Goal: Task Accomplishment & Management: Manage account settings

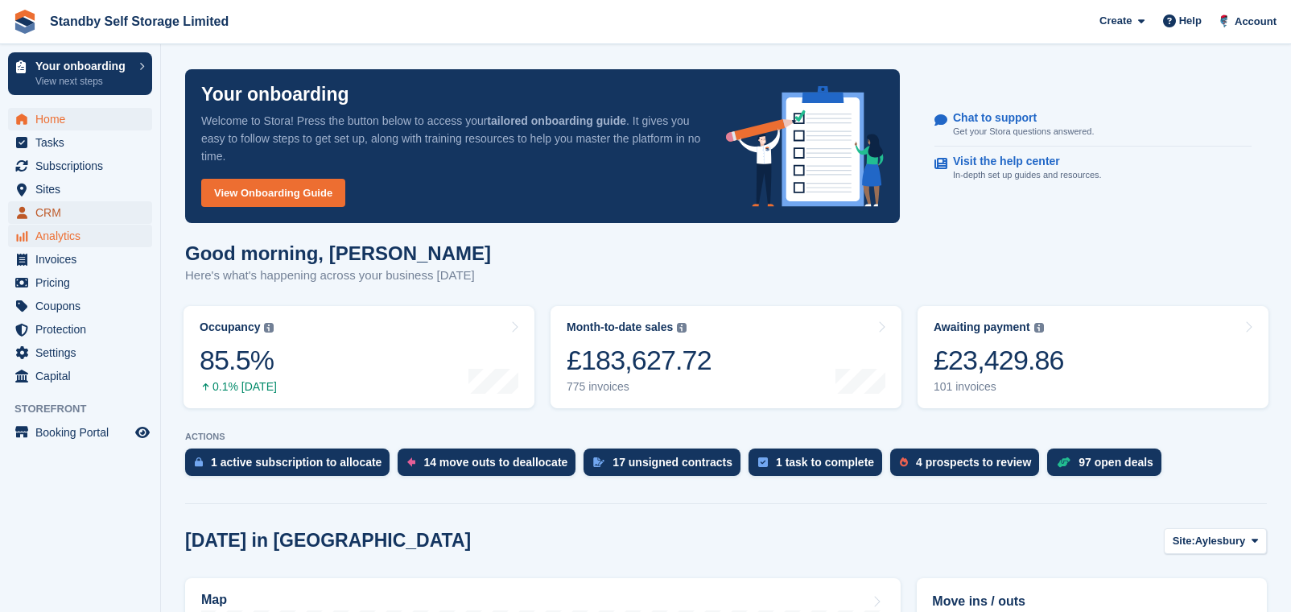
drag, startPoint x: 70, startPoint y: 209, endPoint x: 52, endPoint y: 229, distance: 27.3
click at [70, 209] on span "CRM" at bounding box center [83, 212] width 97 height 23
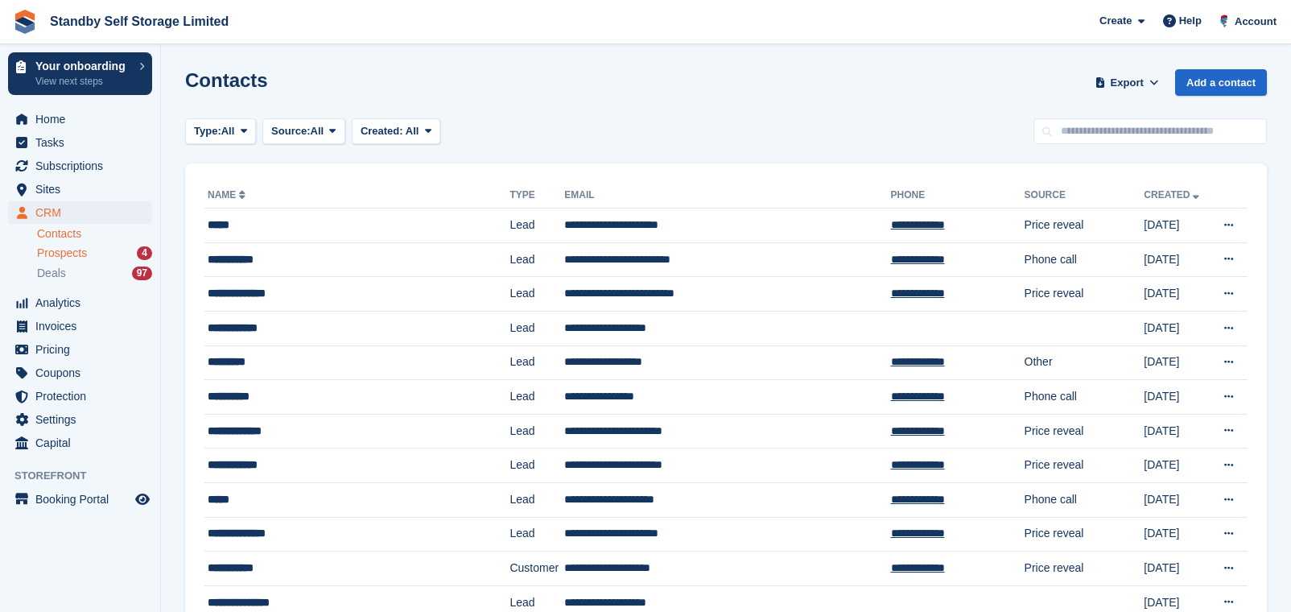
click at [97, 254] on div "Prospects 4" at bounding box center [94, 252] width 115 height 15
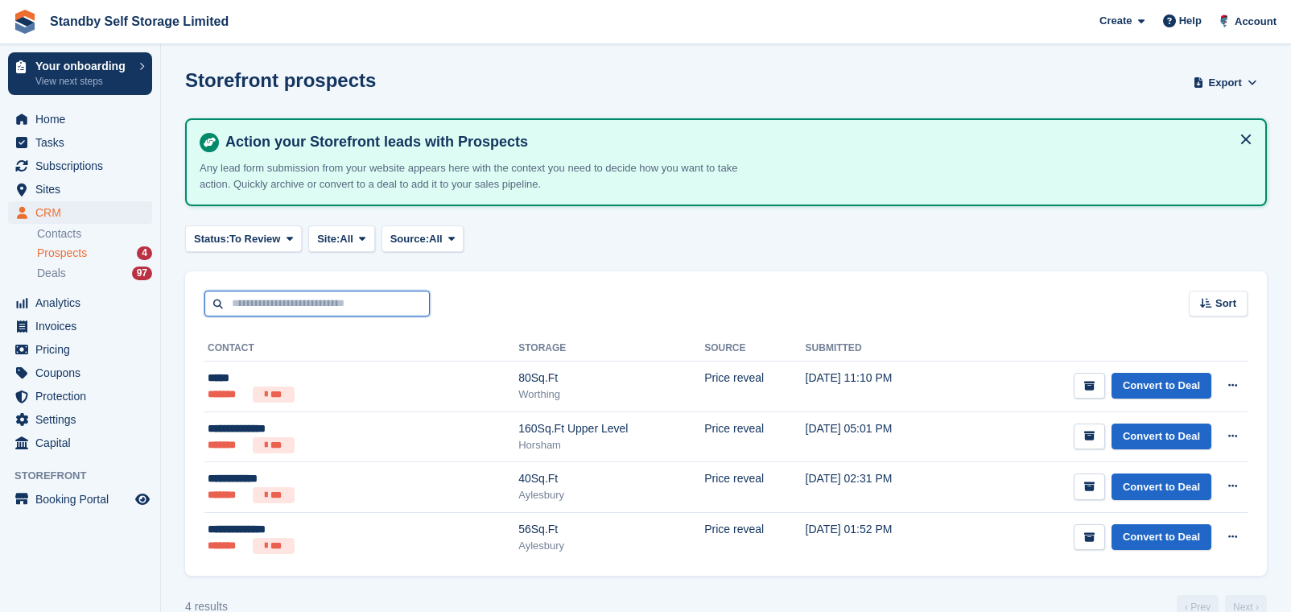
click at [245, 300] on input "text" at bounding box center [316, 304] width 225 height 27
type input "******"
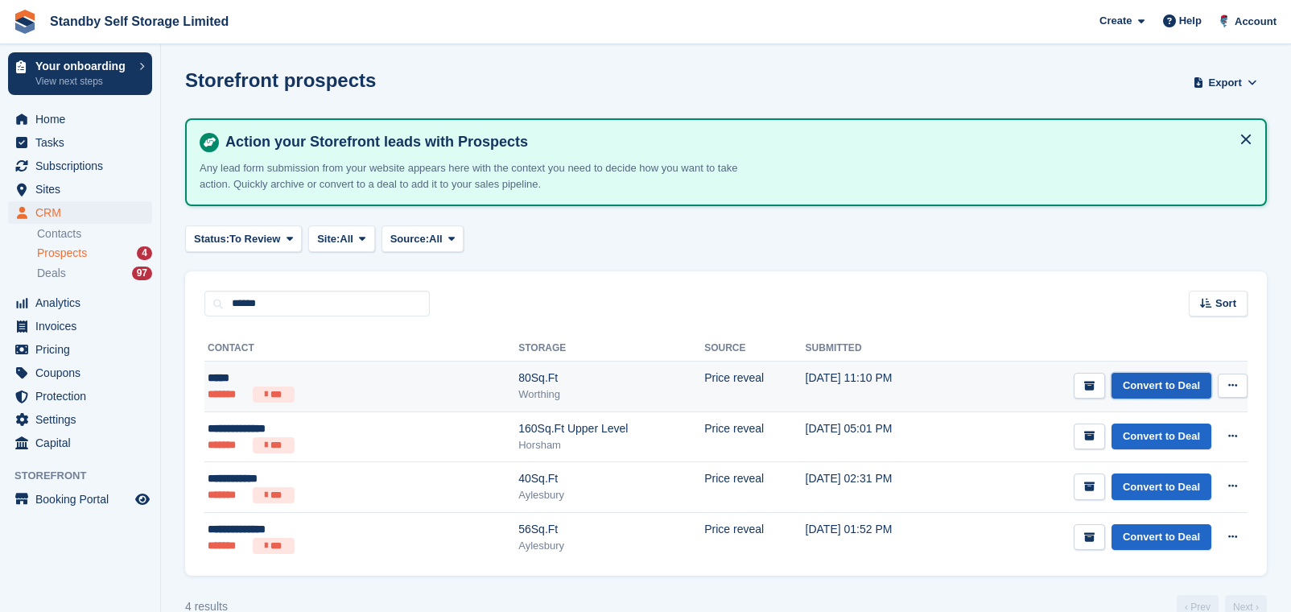
click at [1165, 374] on link "Convert to Deal" at bounding box center [1161, 386] width 100 height 27
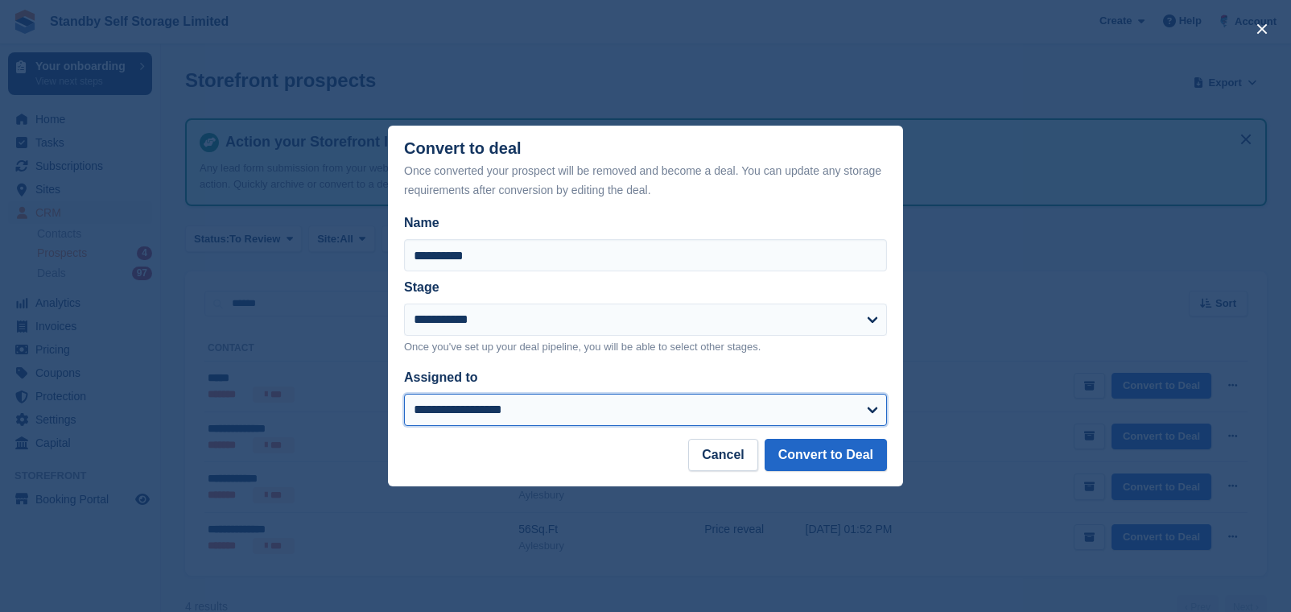
drag, startPoint x: 590, startPoint y: 423, endPoint x: 597, endPoint y: 402, distance: 21.4
click at [590, 423] on select "**********" at bounding box center [645, 410] width 483 height 32
select select "****"
click at [404, 394] on select "**********" at bounding box center [645, 410] width 483 height 32
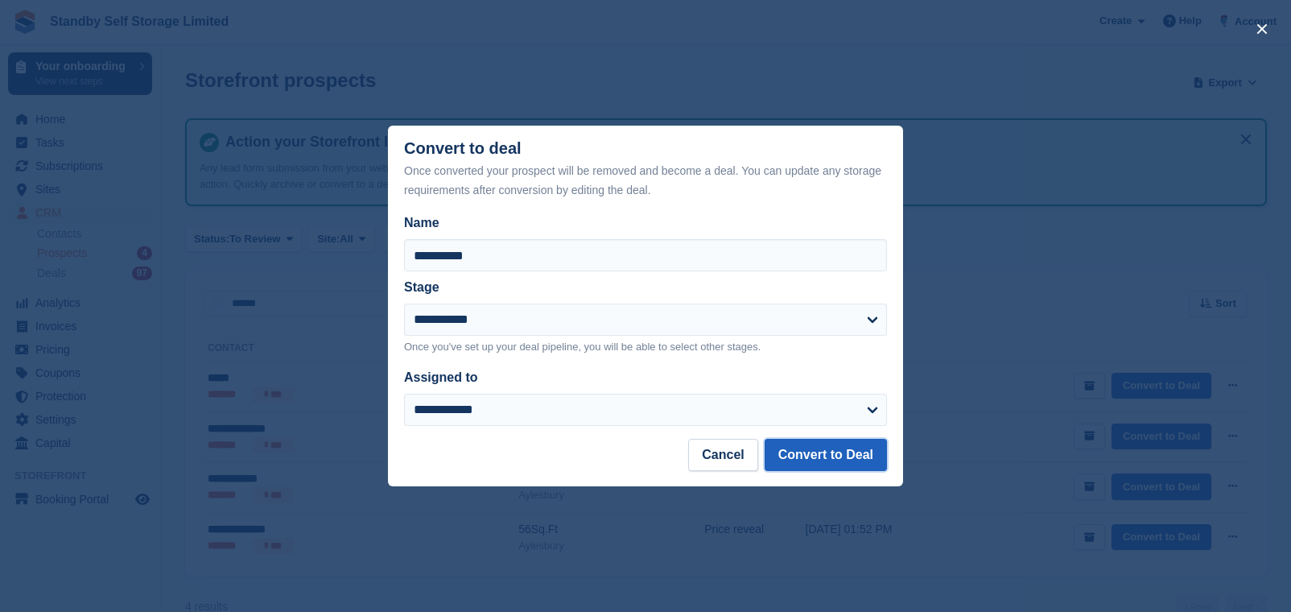
click at [860, 447] on button "Convert to Deal" at bounding box center [826, 455] width 122 height 32
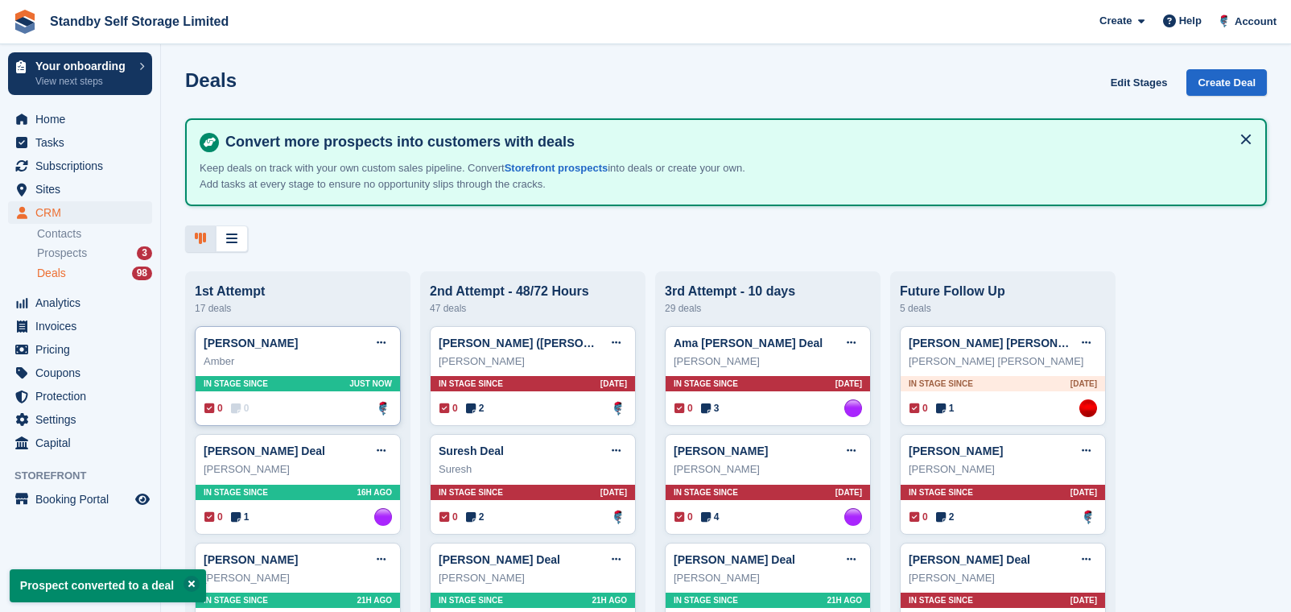
click at [340, 412] on div "0 0 Assigned to Glenn Fisher" at bounding box center [298, 408] width 188 height 18
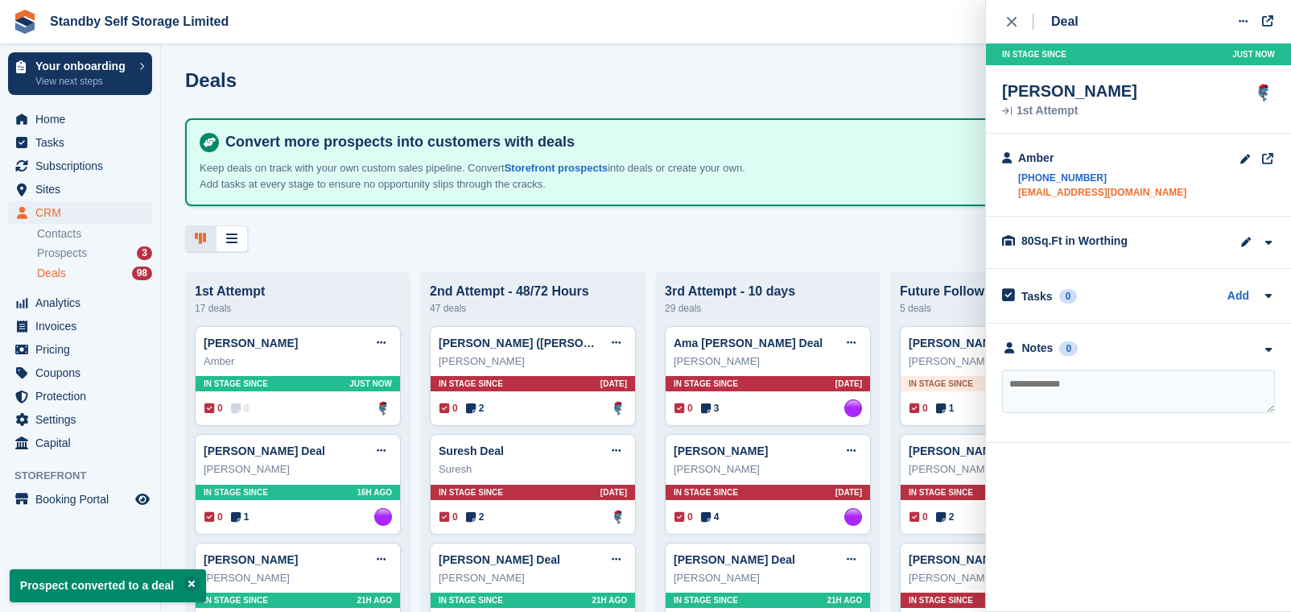
click at [1094, 191] on link "ambersevern90@gmail.com" at bounding box center [1102, 192] width 168 height 14
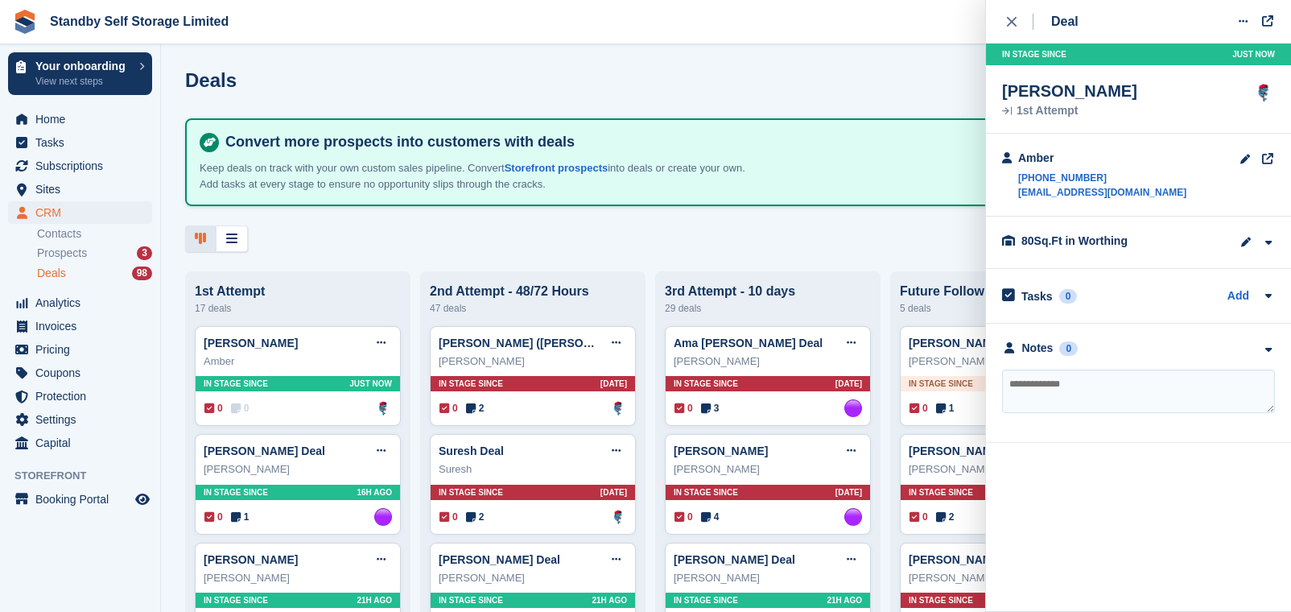
click at [1068, 388] on textarea at bounding box center [1138, 390] width 273 height 43
type textarea "**********"
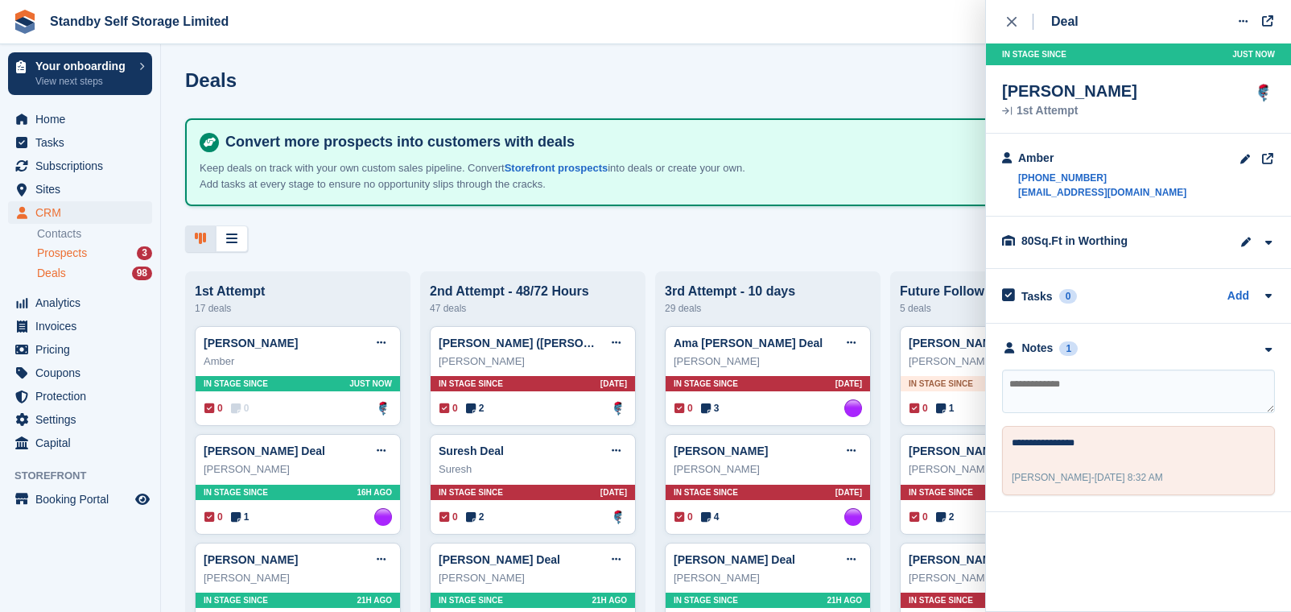
click at [58, 247] on span "Prospects" at bounding box center [62, 252] width 50 height 15
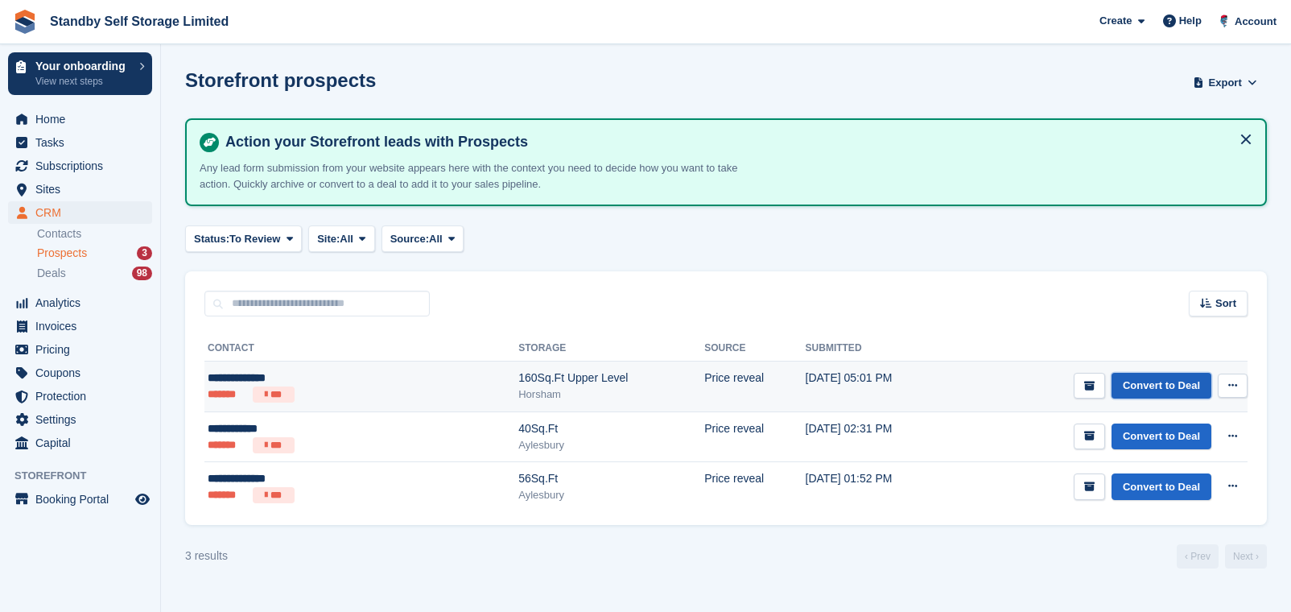
click at [1181, 377] on link "Convert to Deal" at bounding box center [1161, 386] width 100 height 27
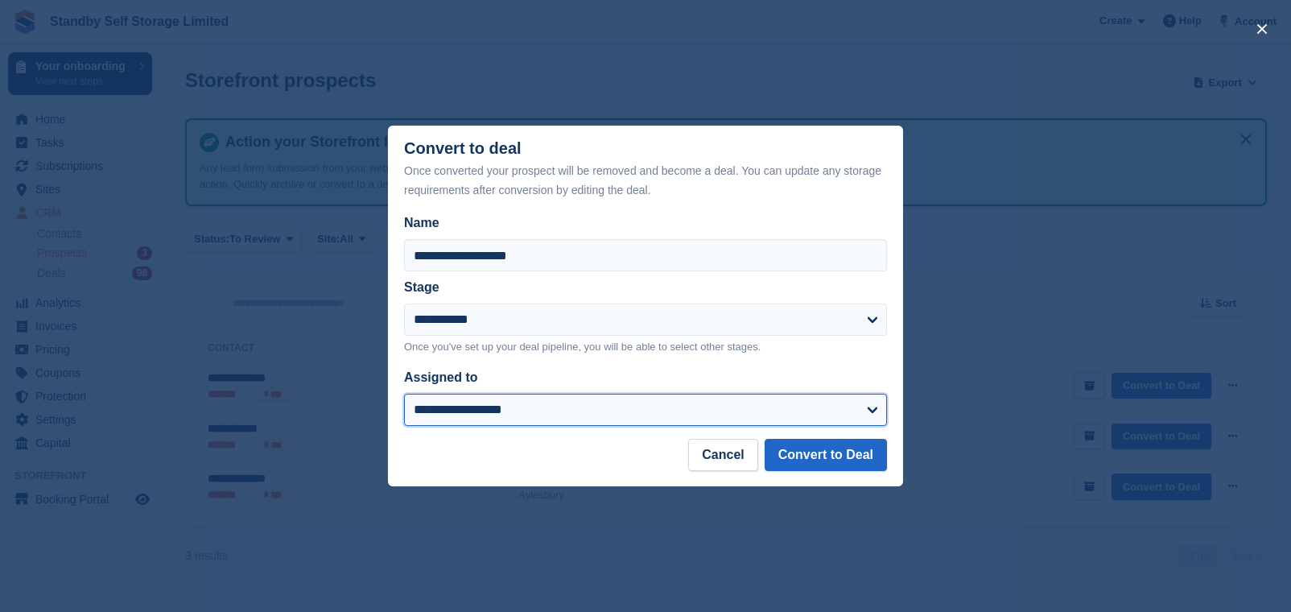
click at [575, 406] on select "**********" at bounding box center [645, 410] width 483 height 32
select select "****"
click at [404, 394] on select "**********" at bounding box center [645, 410] width 483 height 32
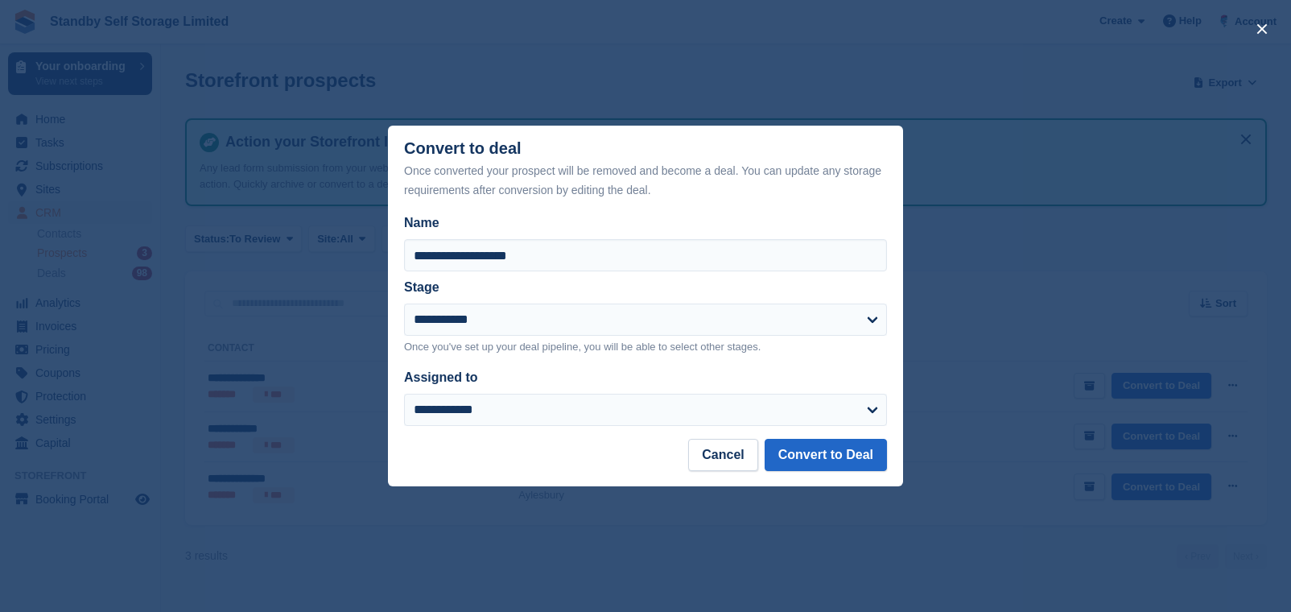
click at [873, 477] on footer "Cancel Convert to Deal" at bounding box center [645, 462] width 515 height 47
click at [869, 463] on button "Convert to Deal" at bounding box center [826, 455] width 122 height 32
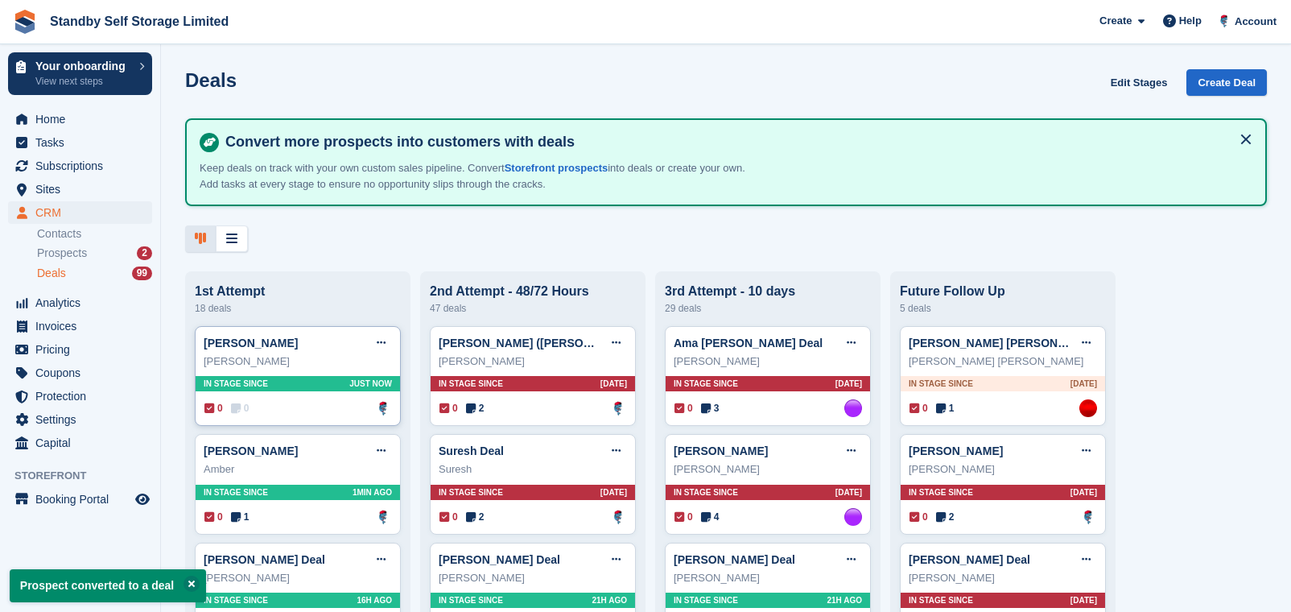
click at [341, 400] on div "Amanda England Deal Edit deal Mark as won Mark as lost Delete deal Amanda Engla…" at bounding box center [298, 376] width 206 height 101
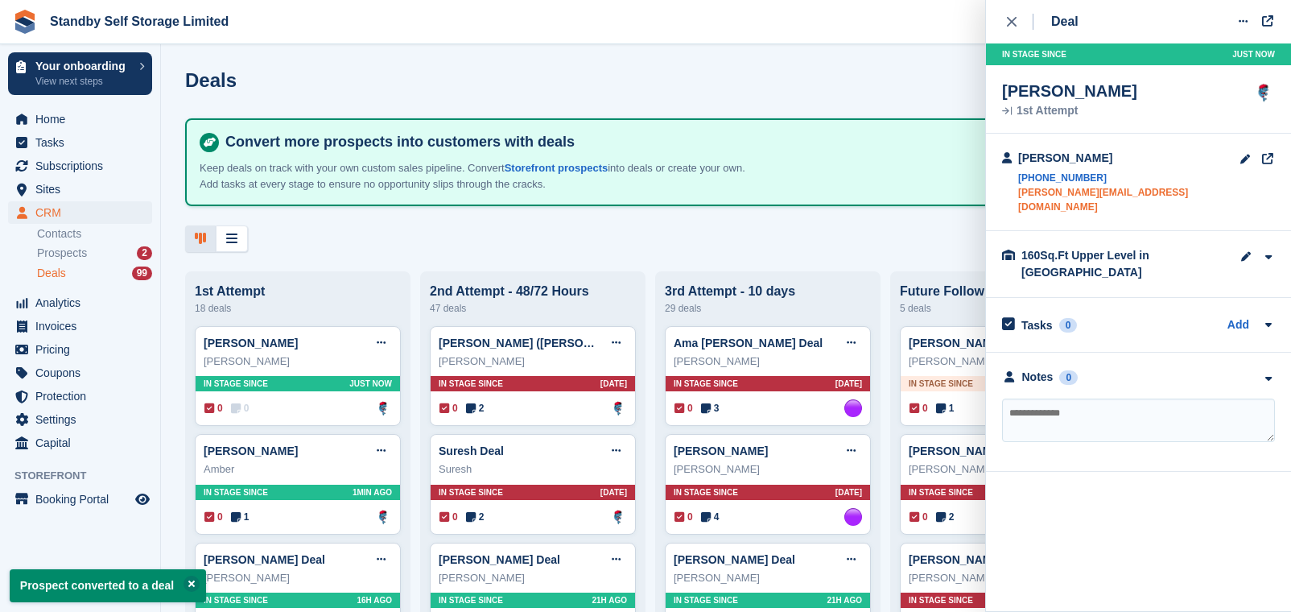
click at [1066, 191] on link "amanda@ethosmarketing.co.uk" at bounding box center [1128, 199] width 221 height 29
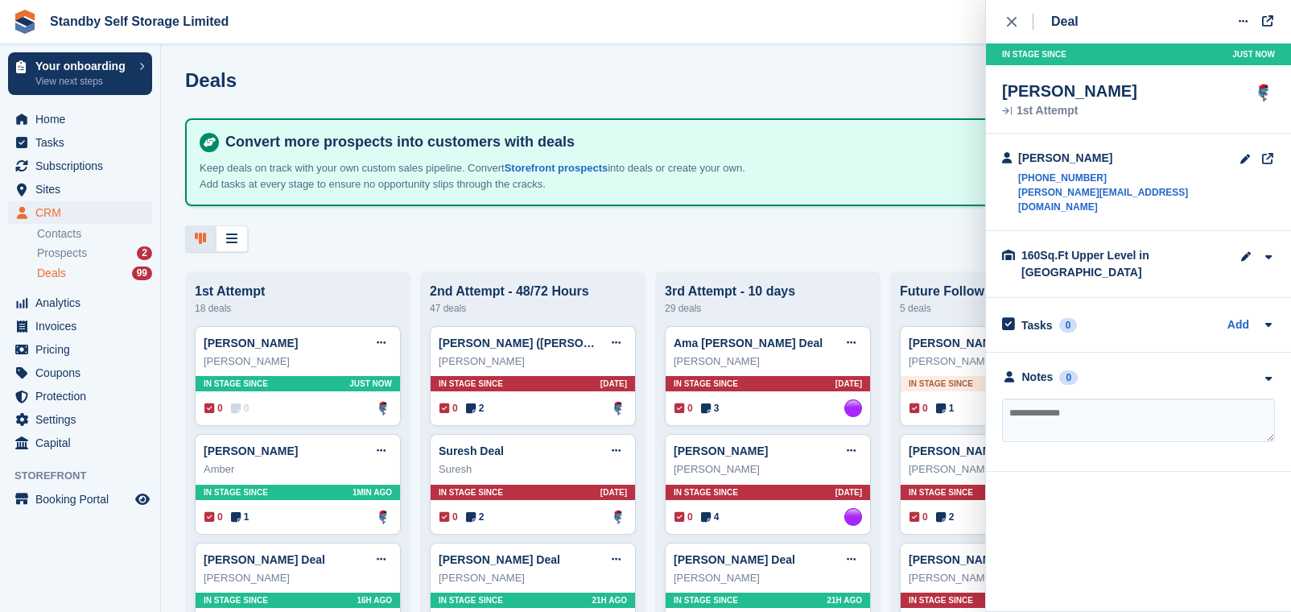
click at [1102, 419] on textarea at bounding box center [1138, 419] width 273 height 43
type textarea "**********"
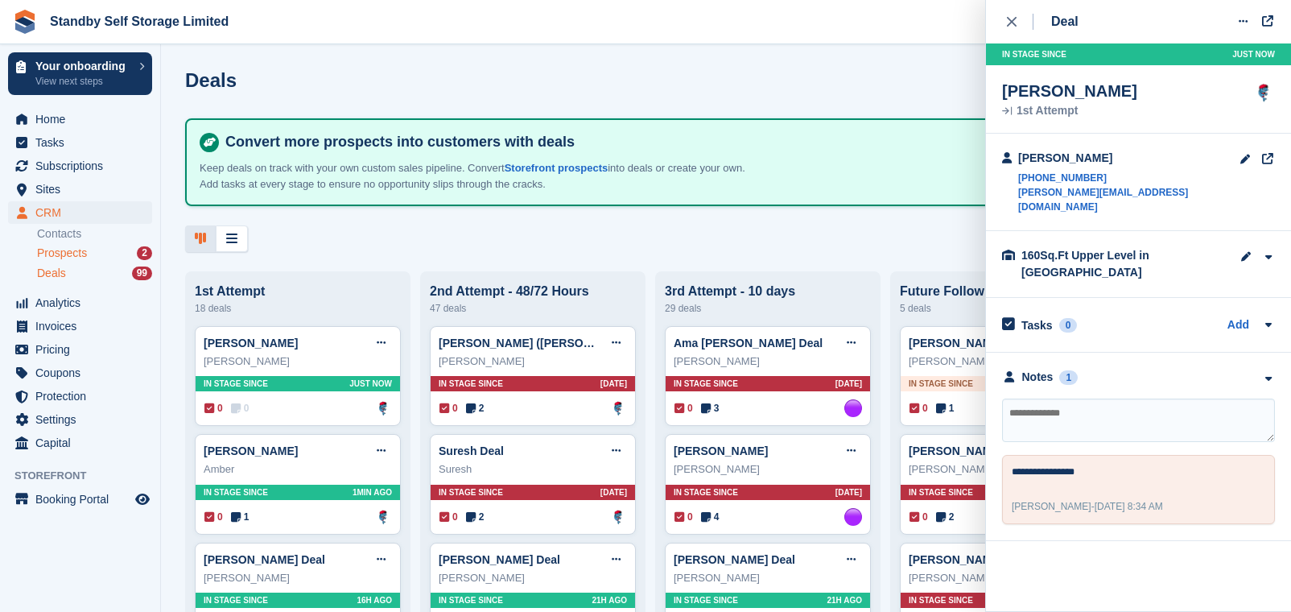
click at [56, 250] on span "Prospects" at bounding box center [62, 252] width 50 height 15
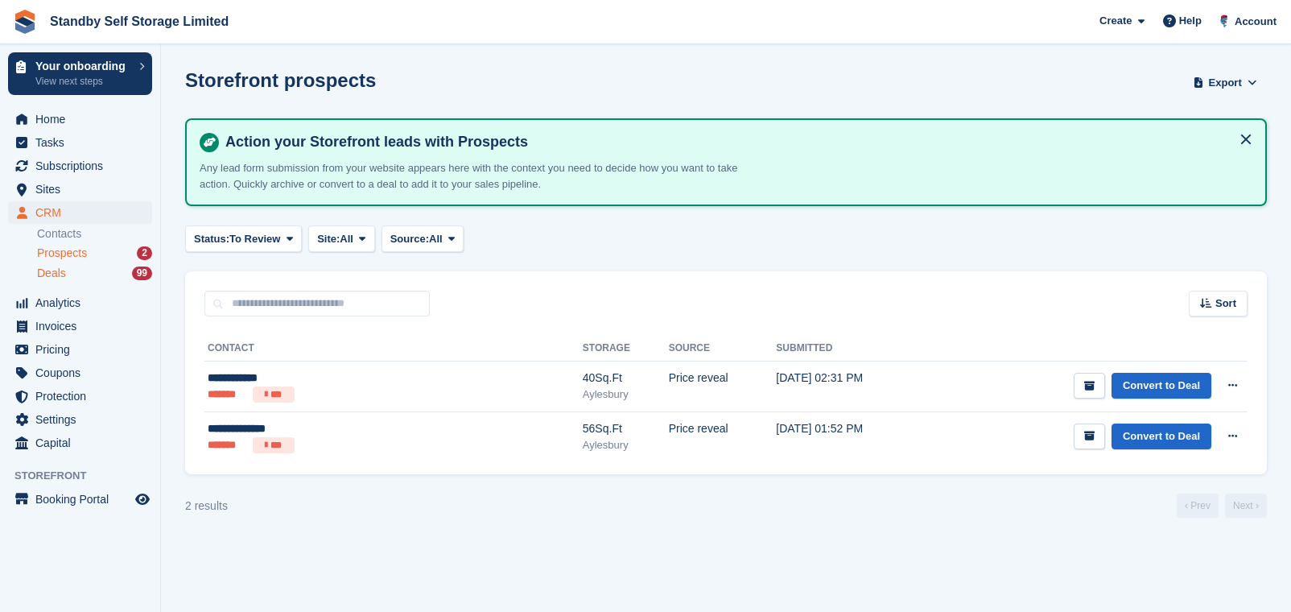
click at [69, 270] on div "Deals 99" at bounding box center [94, 273] width 115 height 15
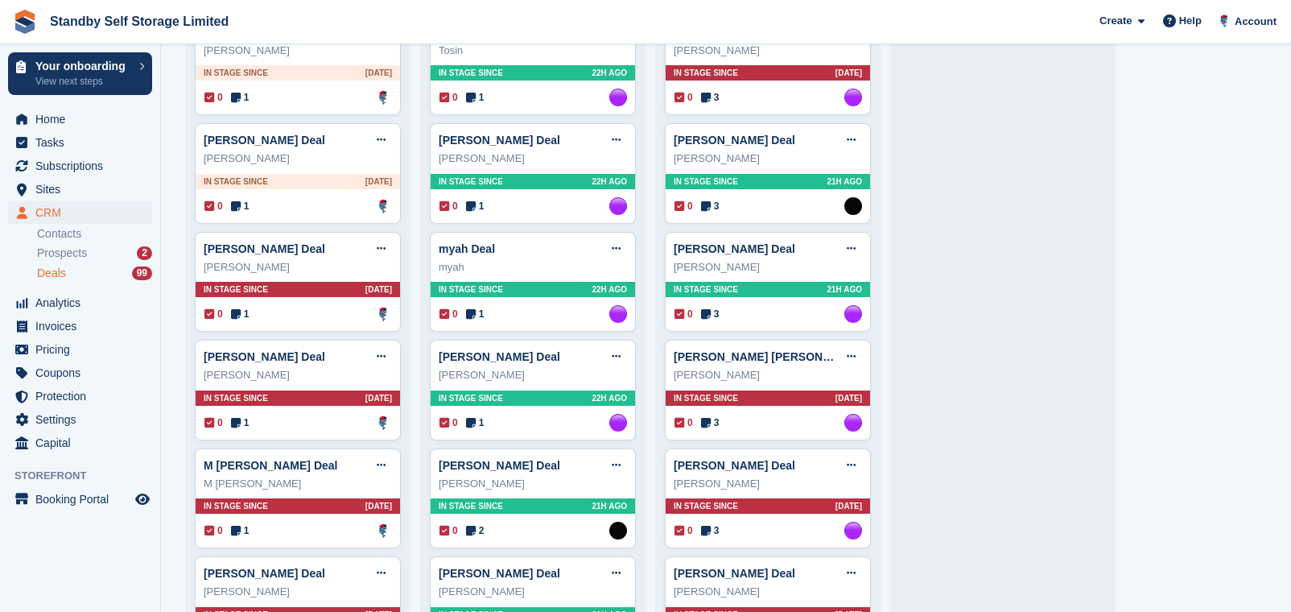
scroll to position [1710, 0]
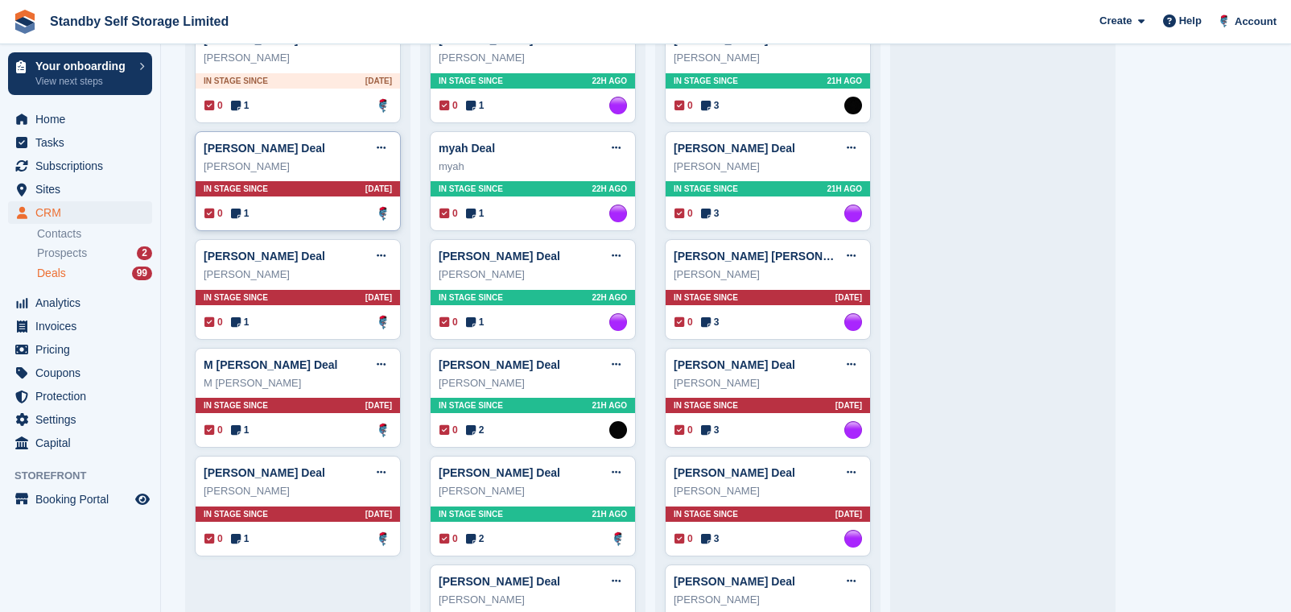
click at [305, 208] on div "0 1 Assigned to Glenn Fisher" at bounding box center [298, 213] width 188 height 18
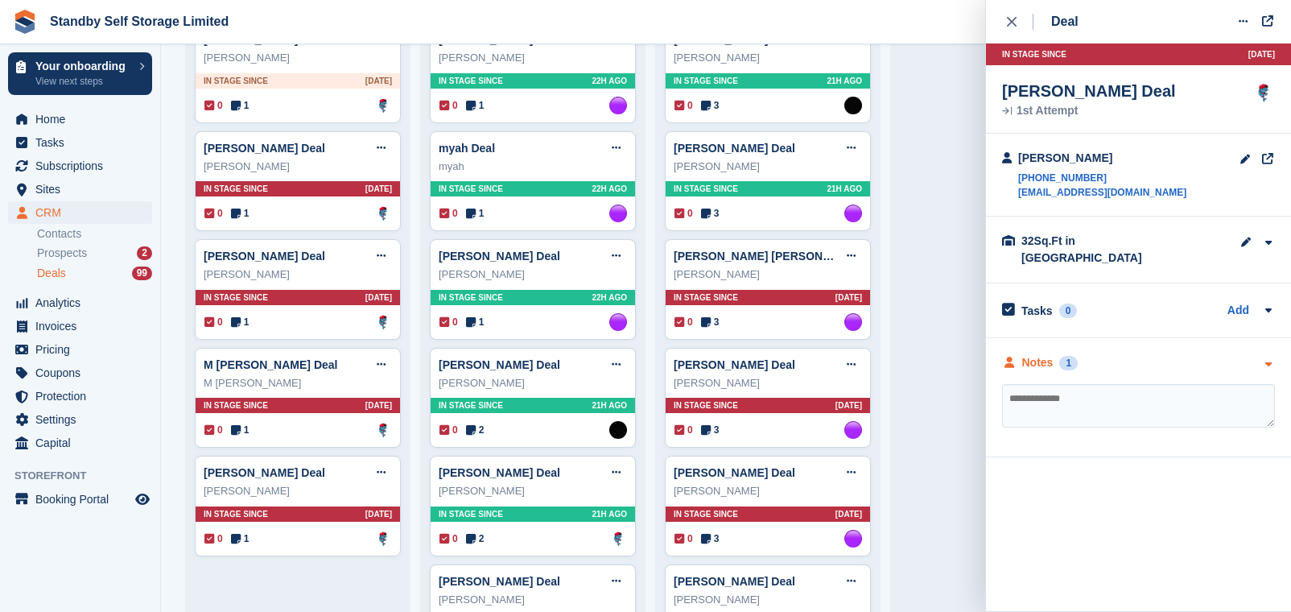
click at [1047, 354] on div "Notes" at bounding box center [1037, 362] width 31 height 17
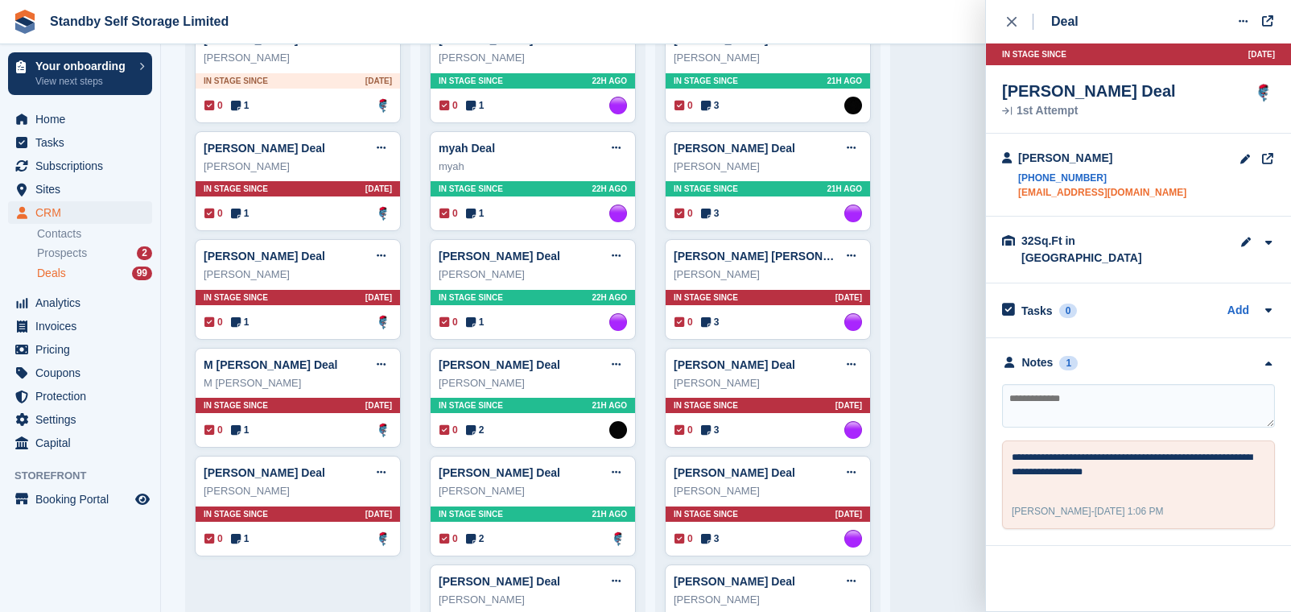
click at [1103, 195] on link "heyfriendltd@gmail.com" at bounding box center [1102, 192] width 168 height 14
click at [1065, 384] on textarea at bounding box center [1138, 405] width 273 height 43
type textarea "**********"
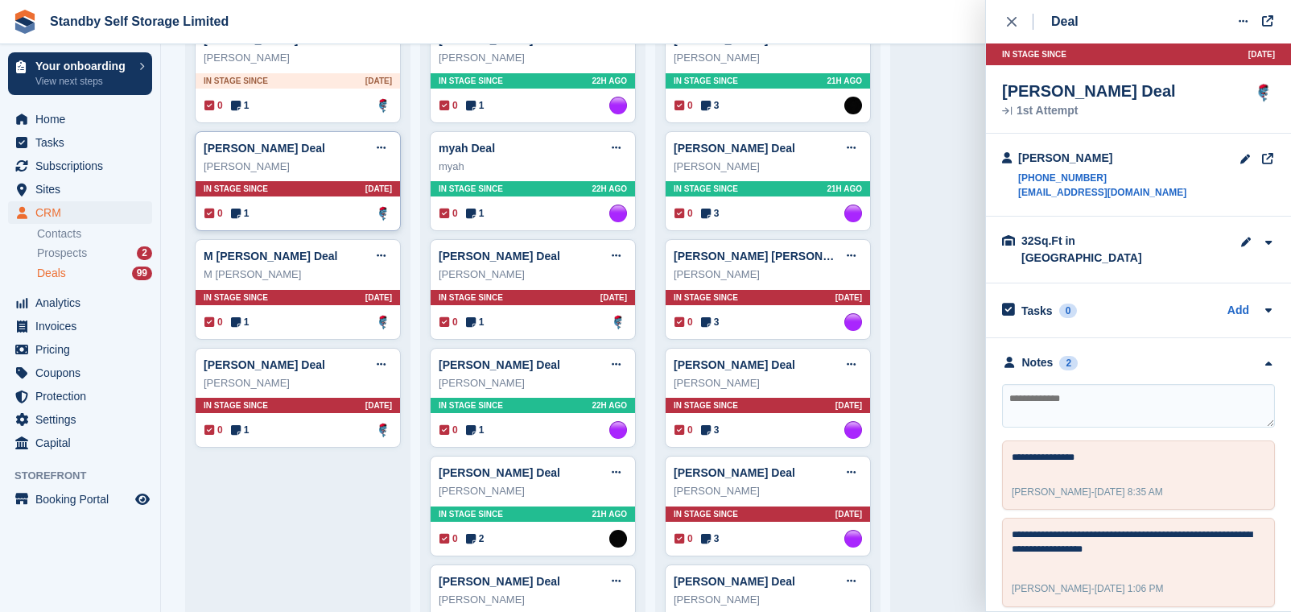
click at [308, 215] on div "0 1 Assigned to Glenn Fisher" at bounding box center [298, 213] width 188 height 18
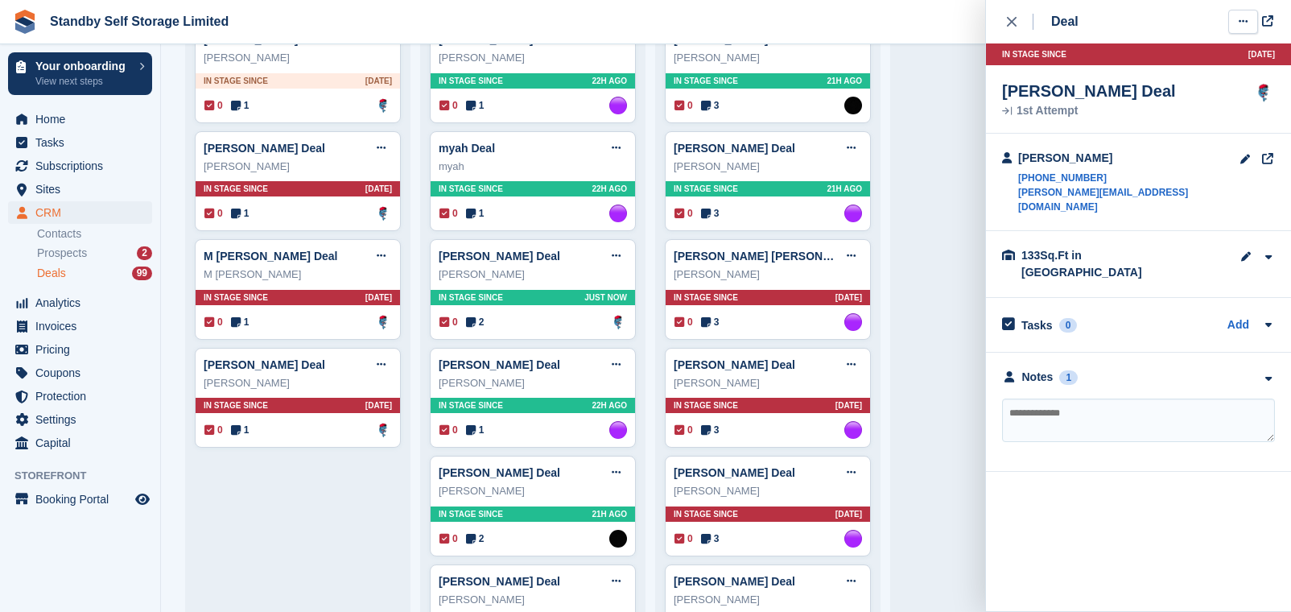
click at [1246, 18] on icon at bounding box center [1243, 21] width 9 height 10
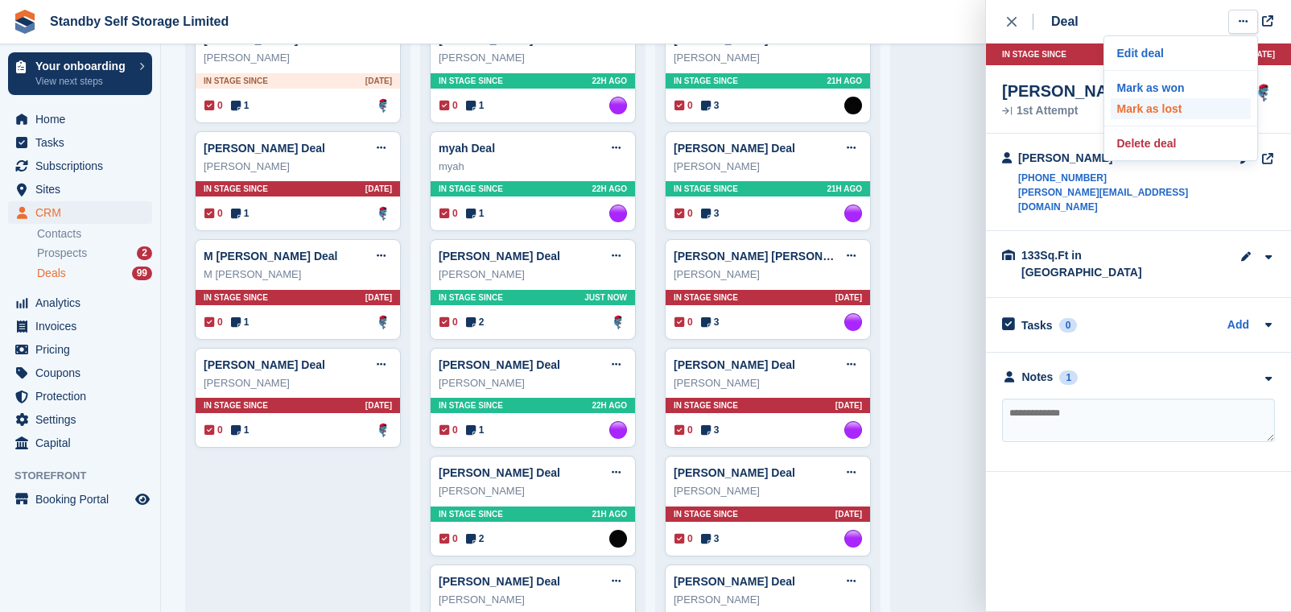
click at [1213, 105] on p "Mark as lost" at bounding box center [1181, 108] width 140 height 21
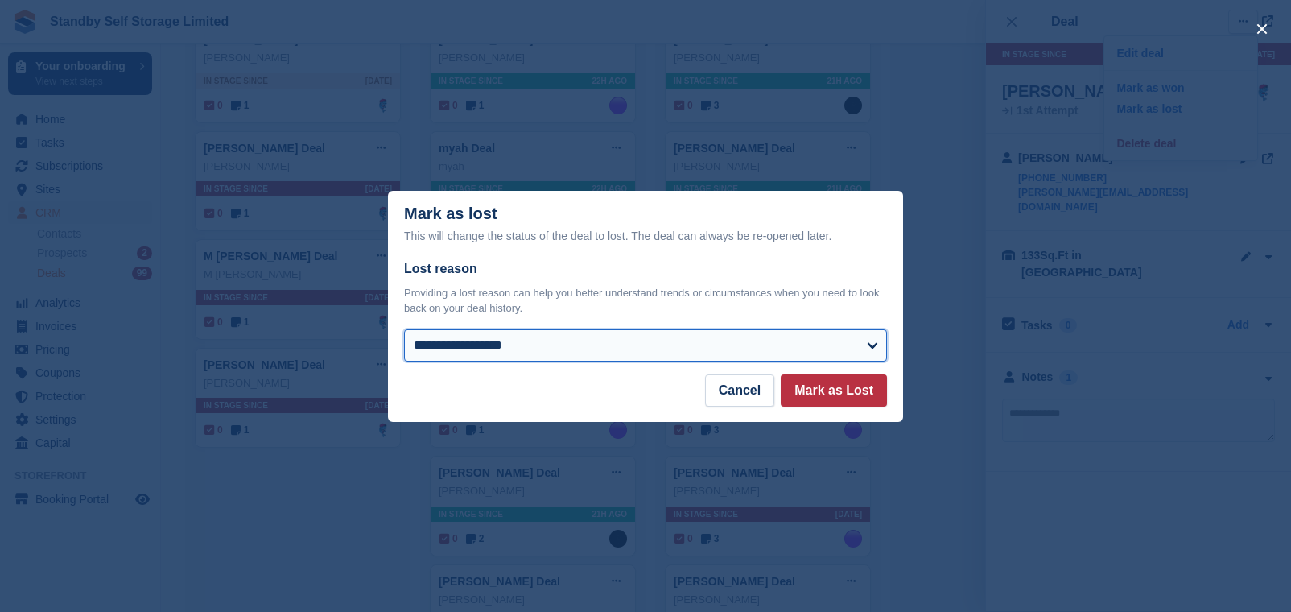
click at [741, 336] on select "**********" at bounding box center [645, 345] width 483 height 32
select select "**********"
click at [404, 330] on select "**********" at bounding box center [645, 345] width 483 height 32
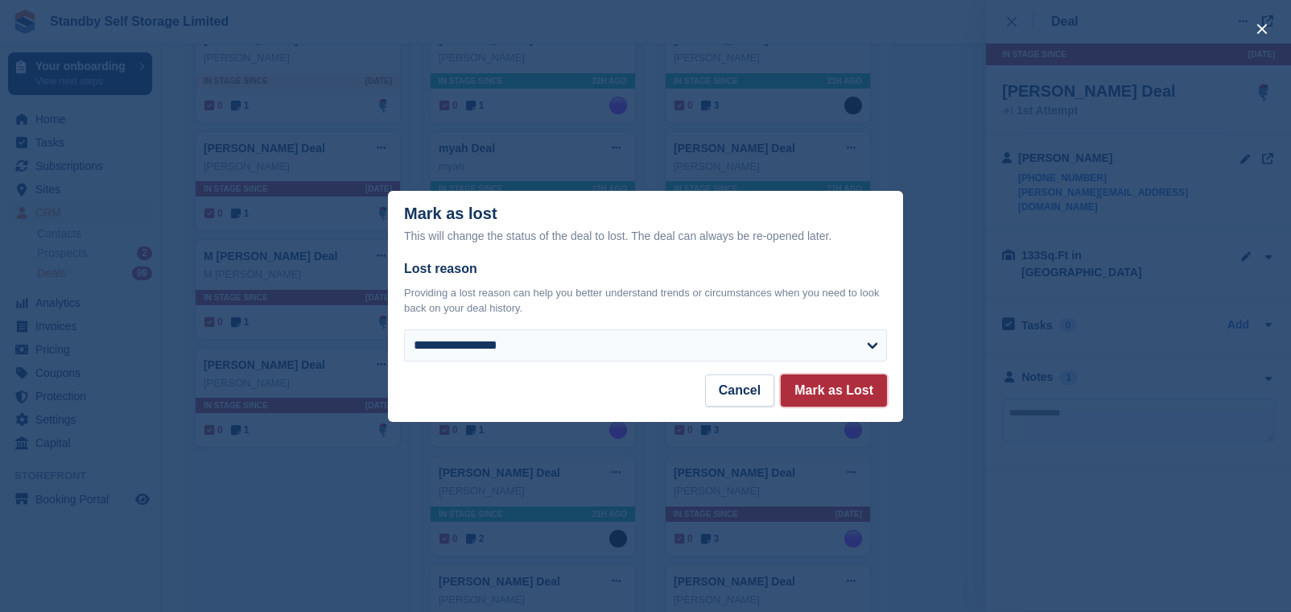
click at [852, 398] on button "Mark as Lost" at bounding box center [834, 390] width 106 height 32
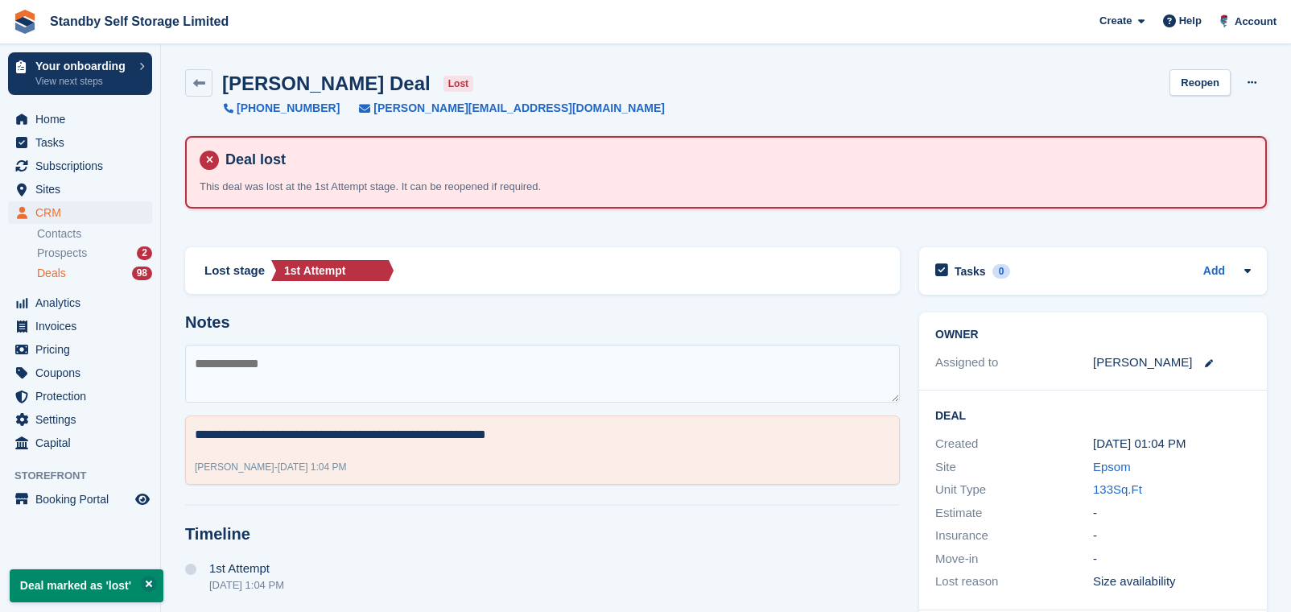
click at [101, 270] on div "Deals 98" at bounding box center [94, 273] width 115 height 15
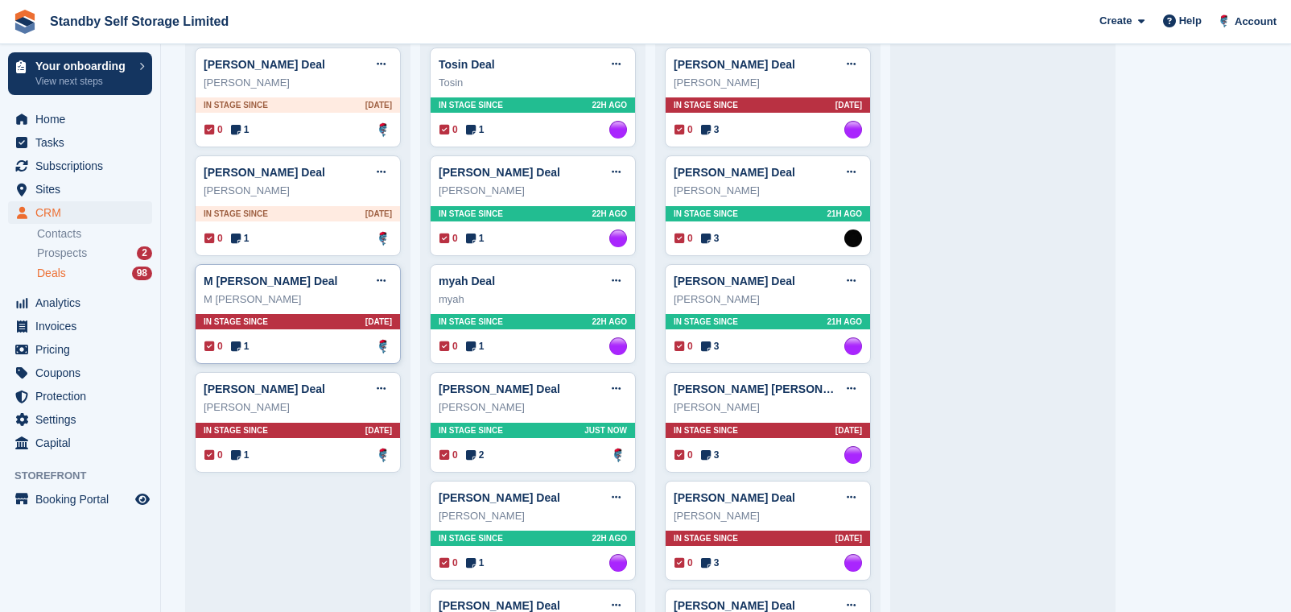
scroll to position [1610, 0]
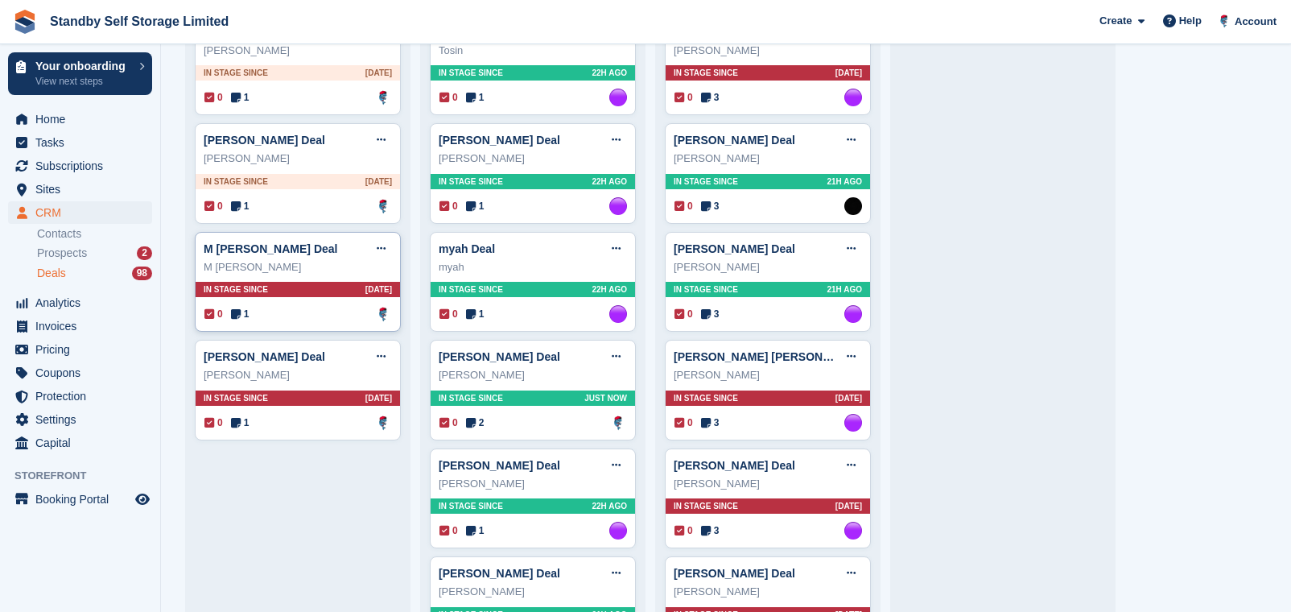
click at [316, 307] on div "M gonnella Deal Edit deal Mark as won Mark as lost Delete deal M gonnella In st…" at bounding box center [298, 282] width 206 height 101
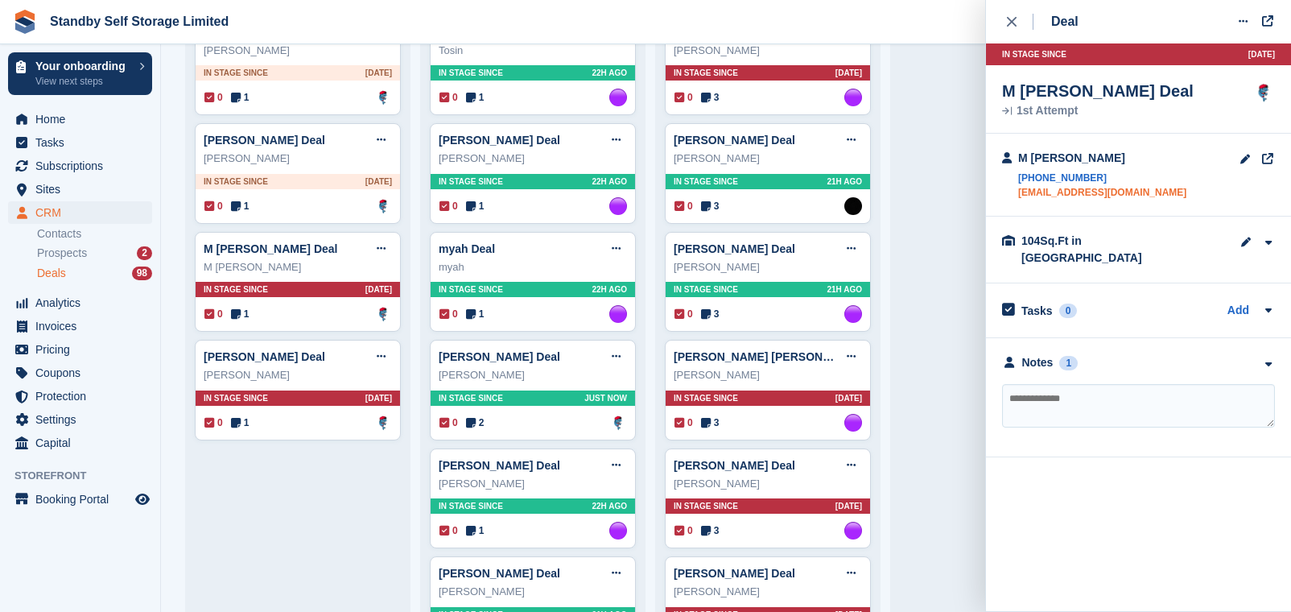
click at [1072, 195] on link "info@mimiandlu.co.uk" at bounding box center [1102, 192] width 168 height 14
click at [1103, 384] on textarea at bounding box center [1138, 405] width 273 height 43
type textarea "**********"
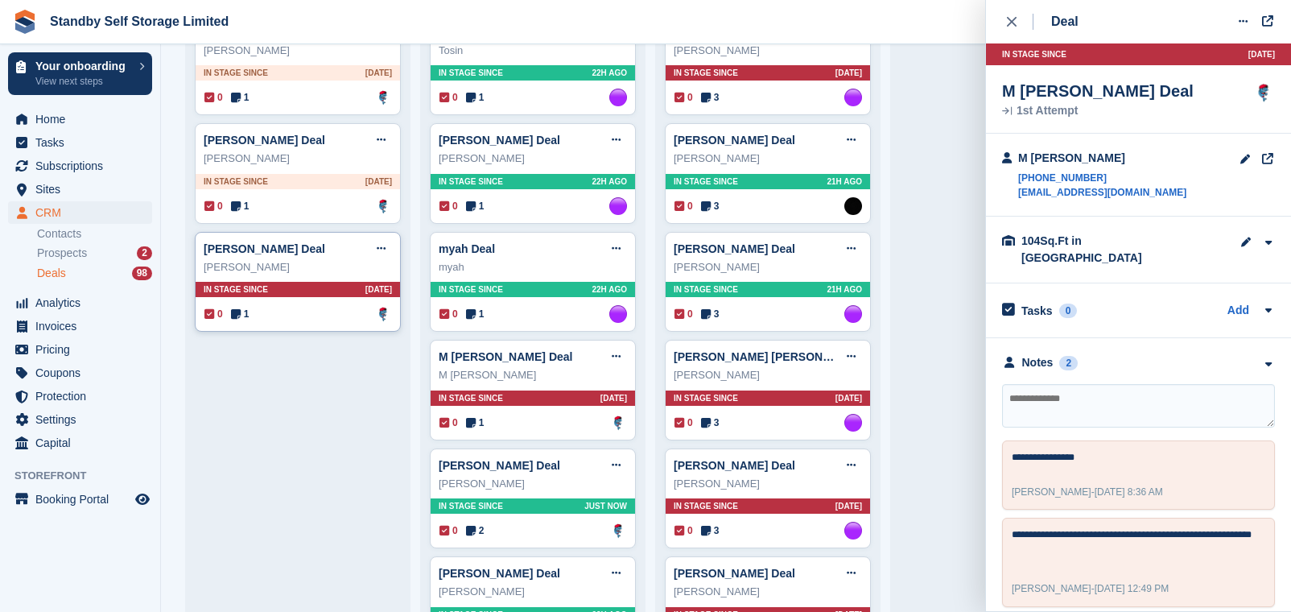
click at [307, 322] on div "0 1 Assigned to Glenn Fisher" at bounding box center [298, 314] width 188 height 18
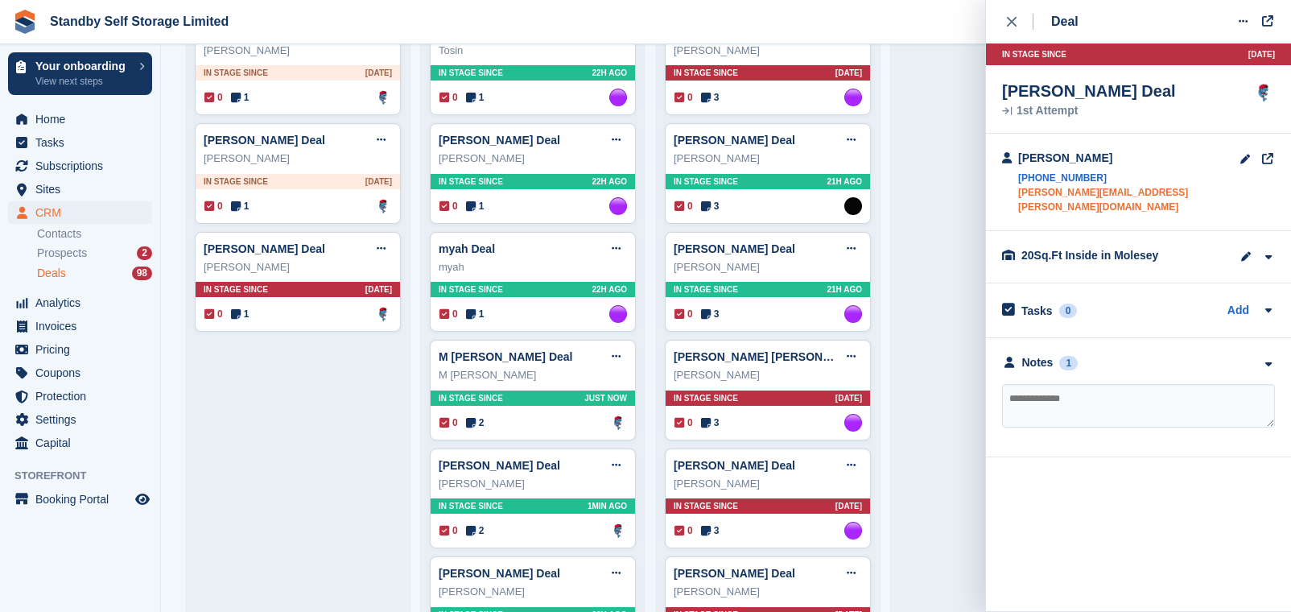
drag, startPoint x: 1121, startPoint y: 188, endPoint x: 1061, endPoint y: 193, distance: 60.6
click at [1121, 188] on link "daniel.evemy-hunt@outlook.com" at bounding box center [1128, 199] width 221 height 29
click at [1075, 384] on textarea at bounding box center [1138, 405] width 273 height 43
type textarea "**********"
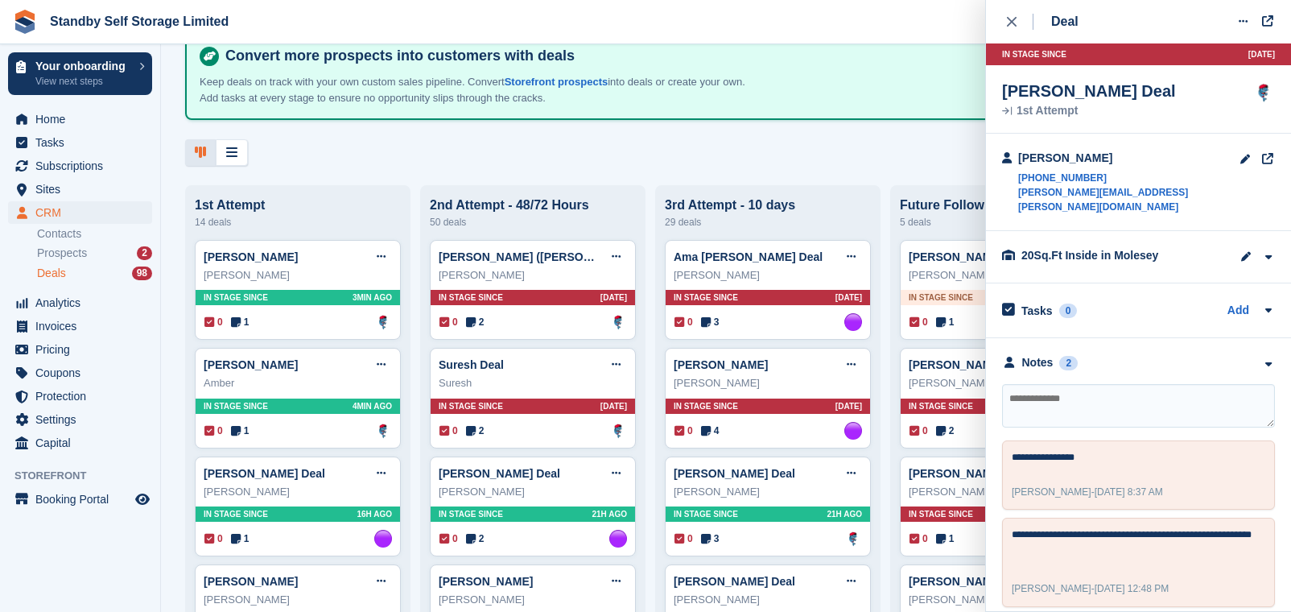
scroll to position [0, 0]
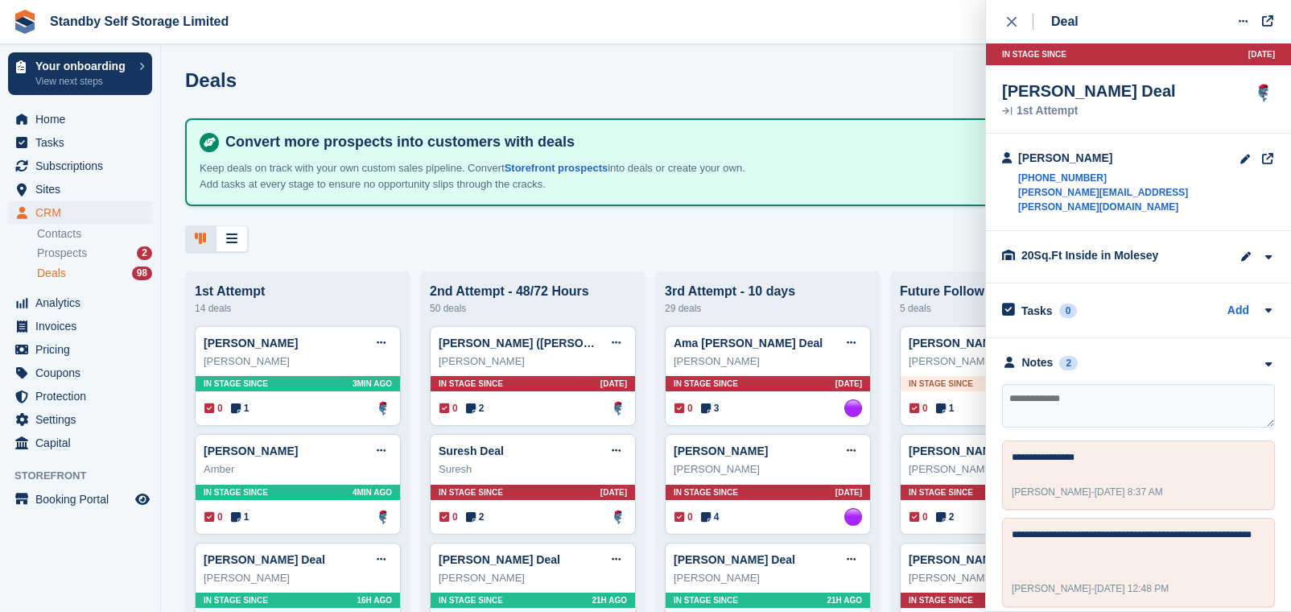
drag, startPoint x: 1018, startPoint y: 31, endPoint x: 1003, endPoint y: 16, distance: 21.1
click at [1018, 30] on button "close" at bounding box center [1020, 21] width 36 height 43
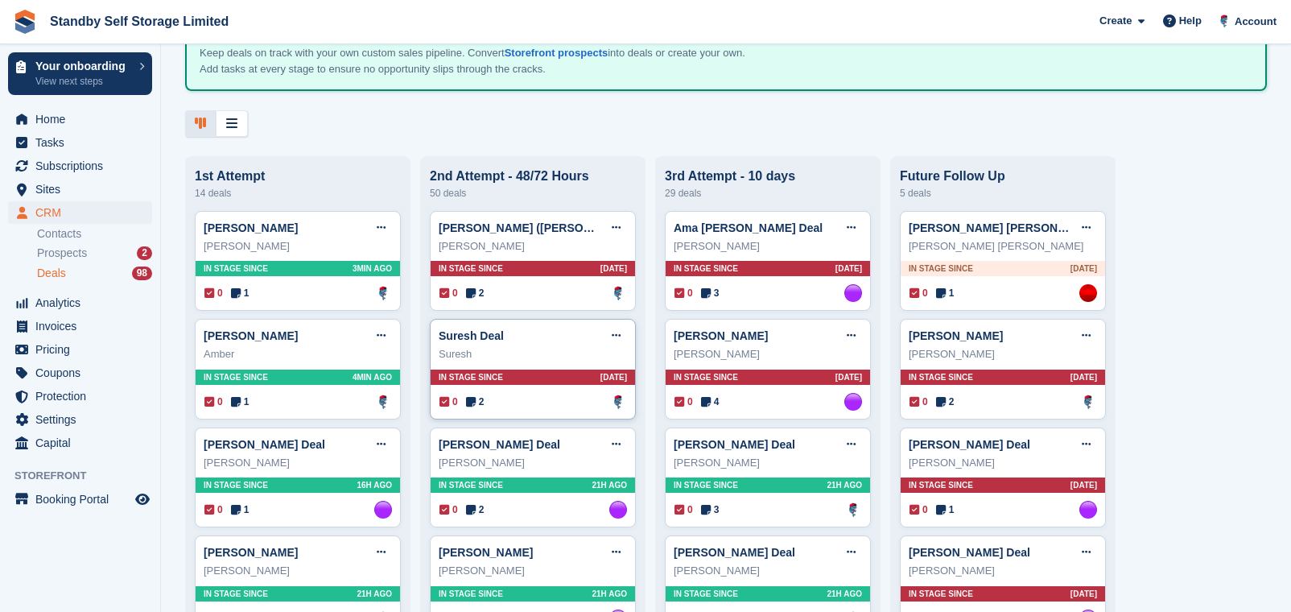
scroll to position [201, 0]
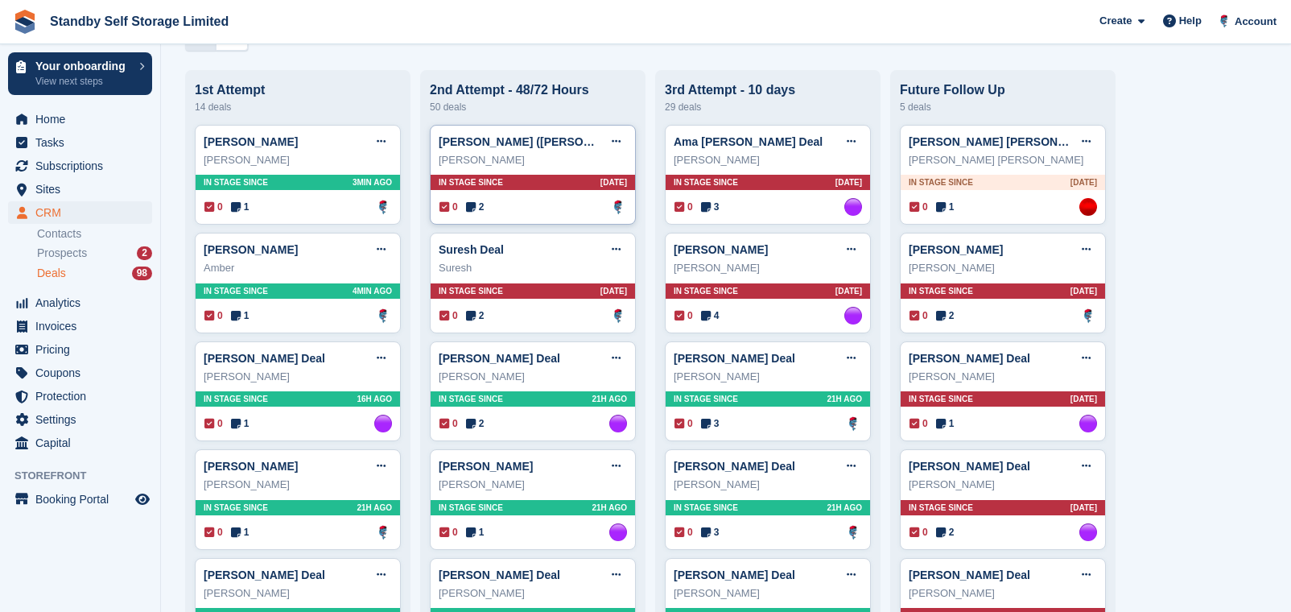
click at [509, 222] on div "Mike Tucker (mikekiwitucker@btinternet.com) Deal Edit deal Mark as won Mark as …" at bounding box center [533, 175] width 206 height 101
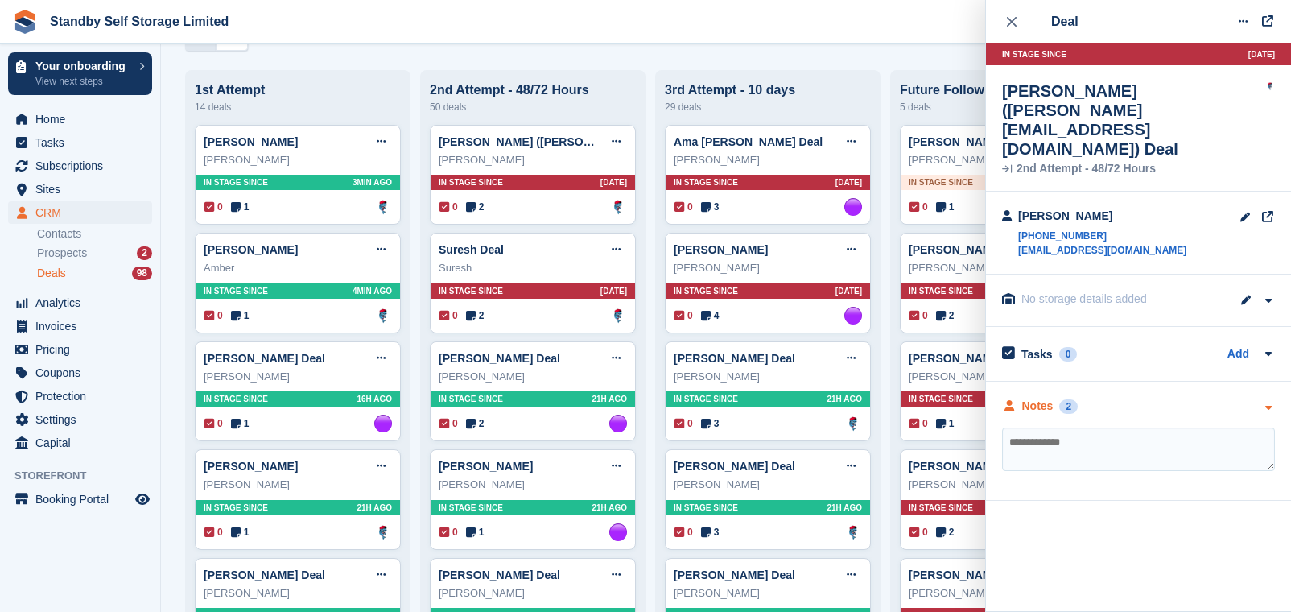
click at [1044, 398] on div "Notes" at bounding box center [1037, 406] width 31 height 17
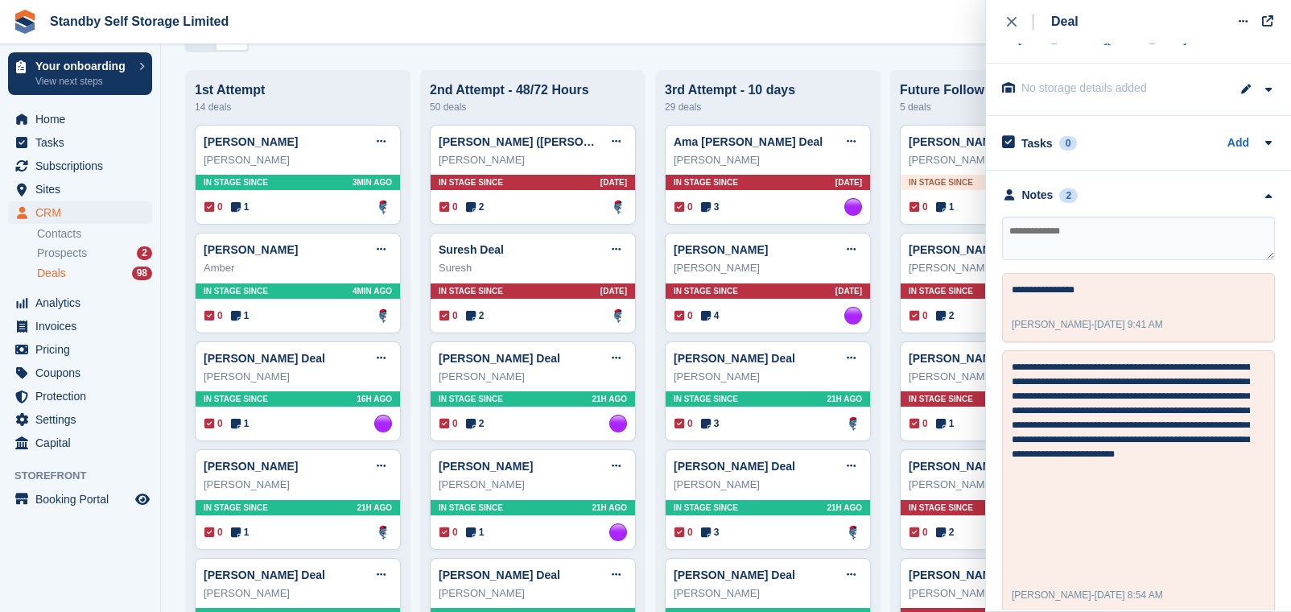
scroll to position [212, 0]
click at [530, 324] on div "0 2 Assigned to Glenn Fisher" at bounding box center [533, 316] width 188 height 18
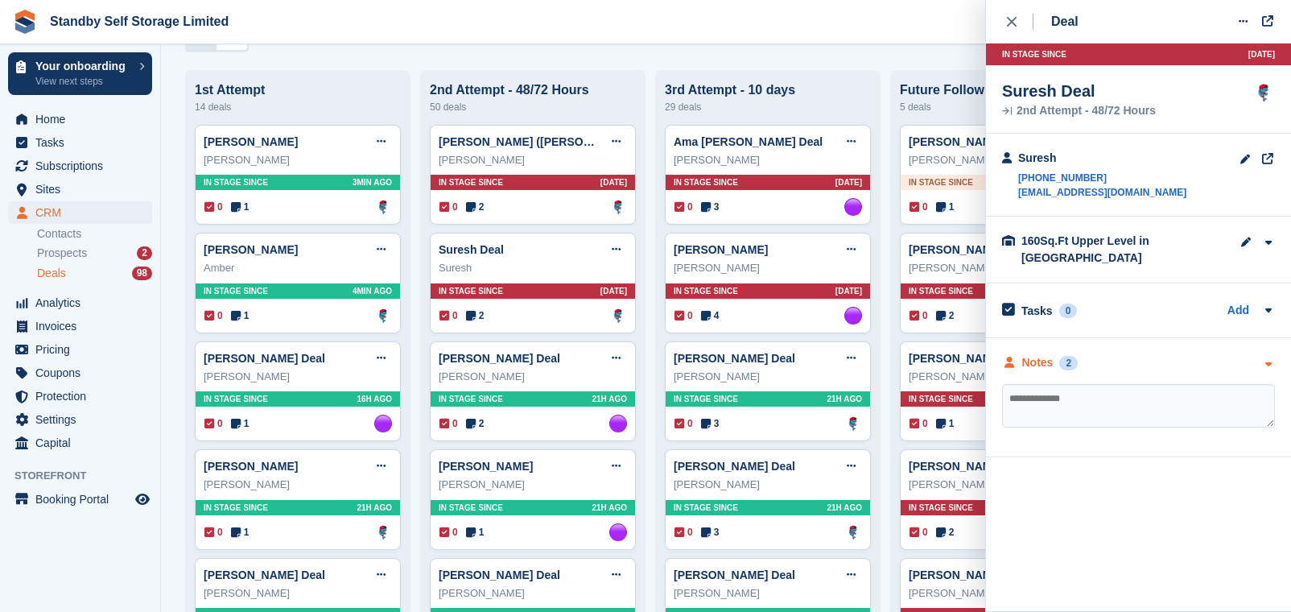
click at [1045, 365] on div "Notes" at bounding box center [1037, 362] width 31 height 17
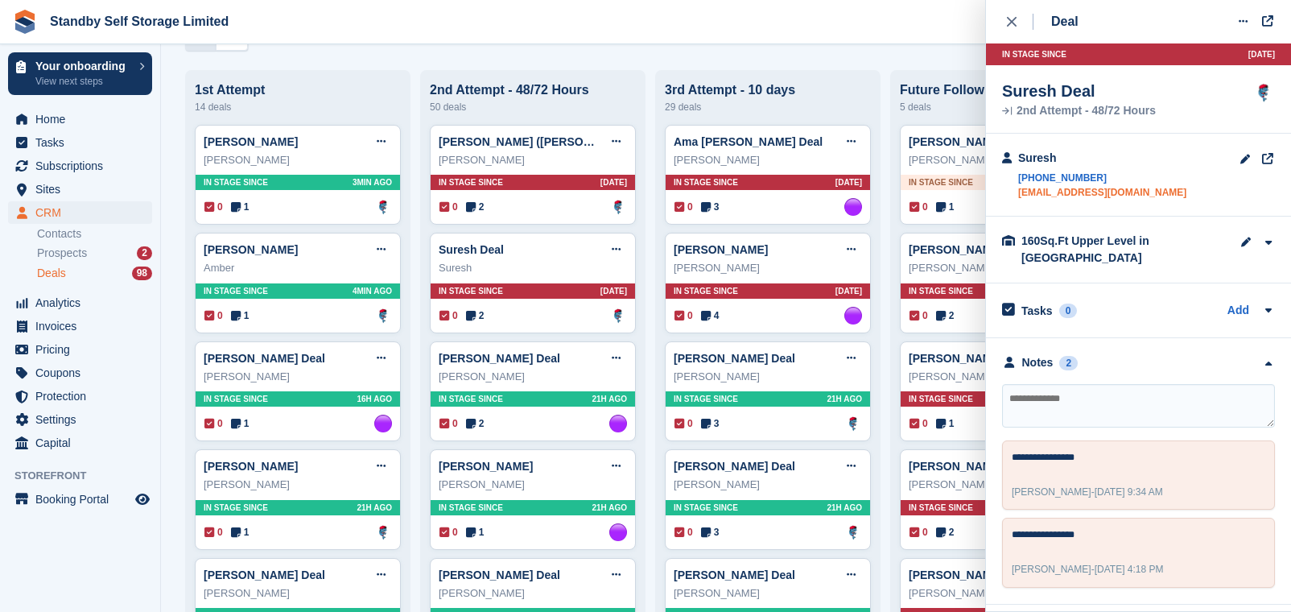
click at [1124, 189] on link "chaff.wings_5b@icloud.com" at bounding box center [1102, 192] width 168 height 14
click at [1070, 408] on textarea at bounding box center [1138, 405] width 273 height 43
type textarea "**********"
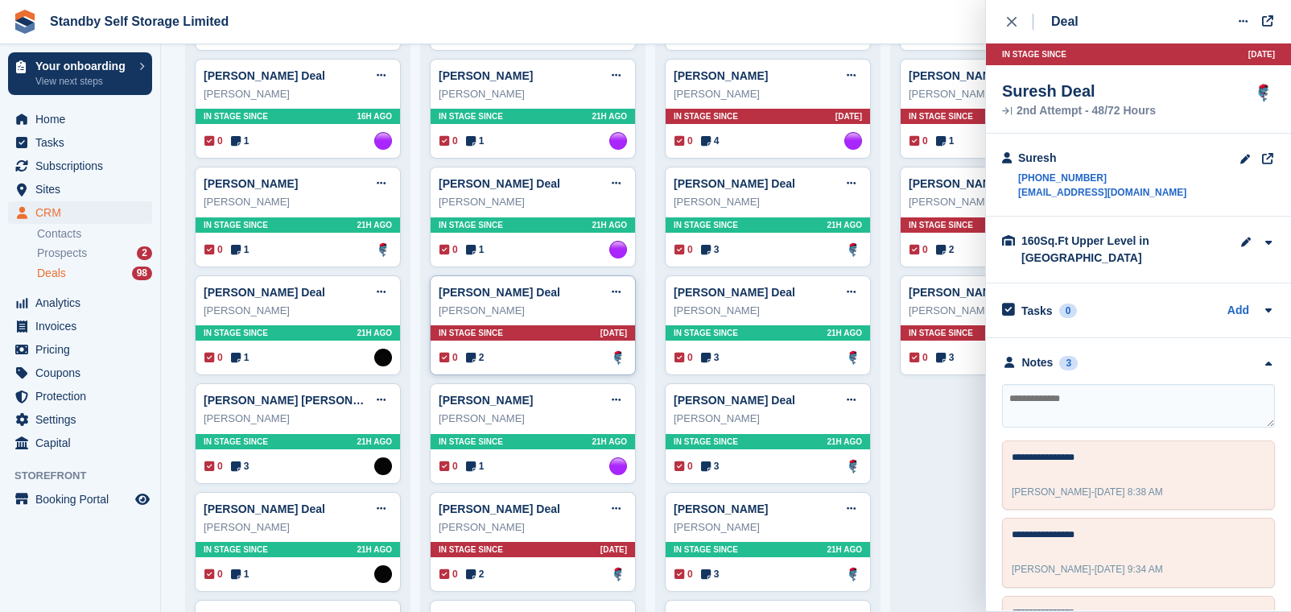
scroll to position [604, 0]
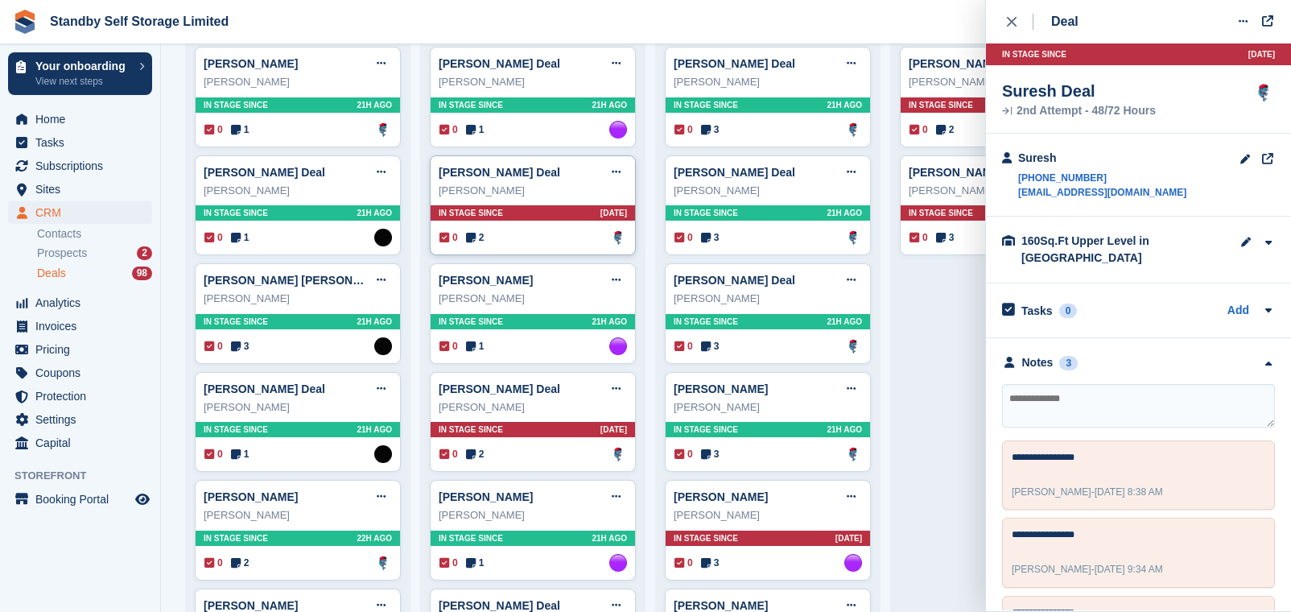
click at [546, 245] on div "0 2 Assigned to Glenn Fisher" at bounding box center [533, 238] width 188 height 18
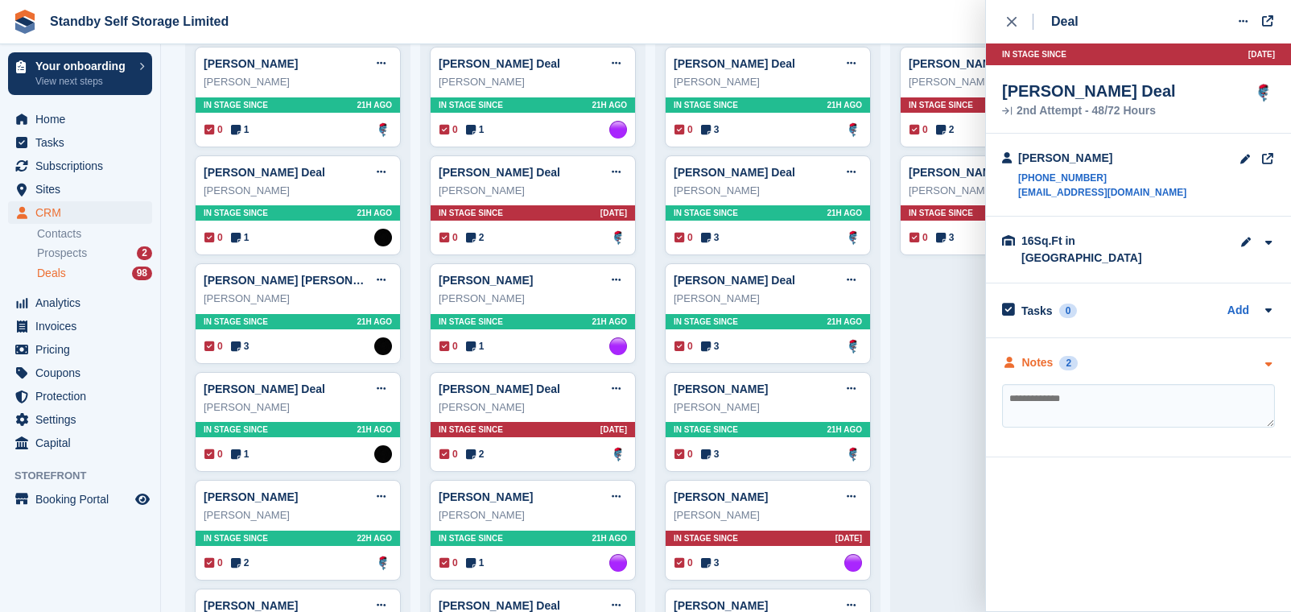
click at [1050, 354] on div "Notes" at bounding box center [1037, 362] width 31 height 17
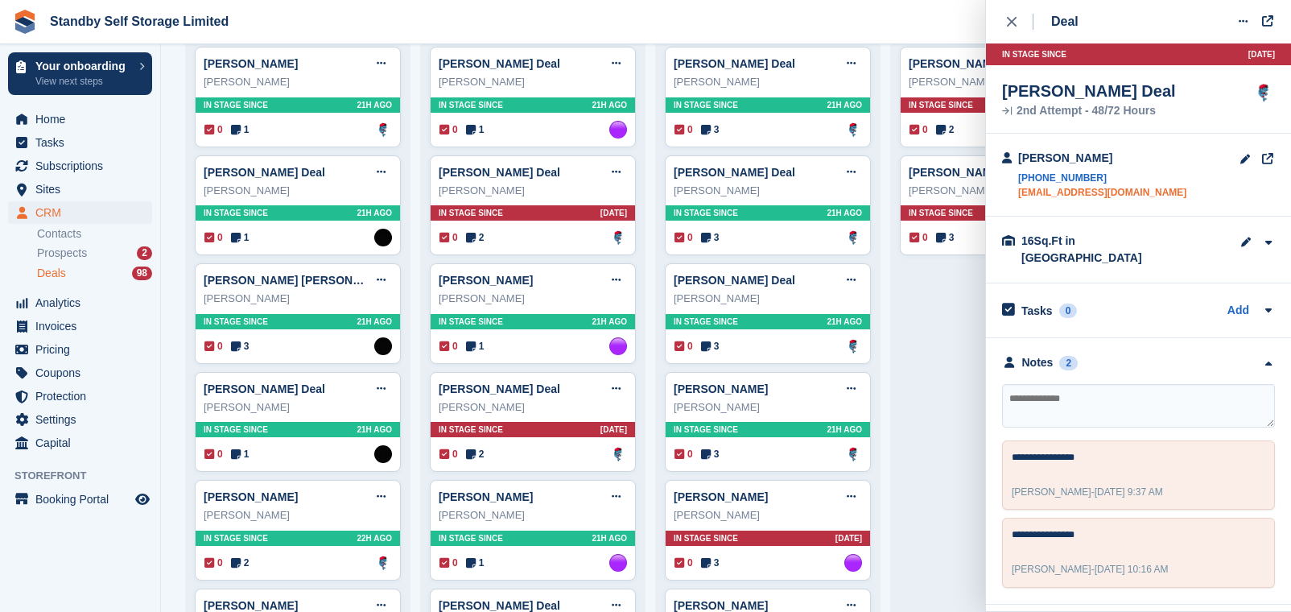
click at [1054, 196] on link "drew33445@gmail.com" at bounding box center [1102, 192] width 168 height 14
click at [1033, 384] on textarea at bounding box center [1138, 405] width 273 height 43
type textarea "**********"
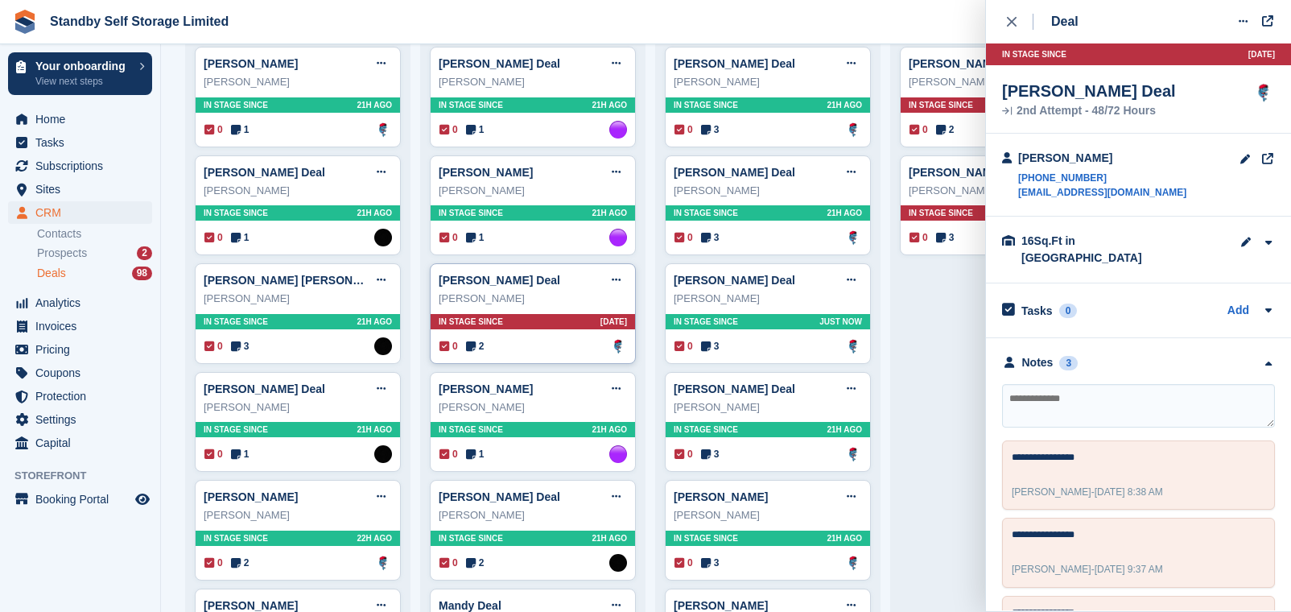
click at [528, 343] on div "0 2 Assigned to Glenn Fisher" at bounding box center [533, 346] width 188 height 18
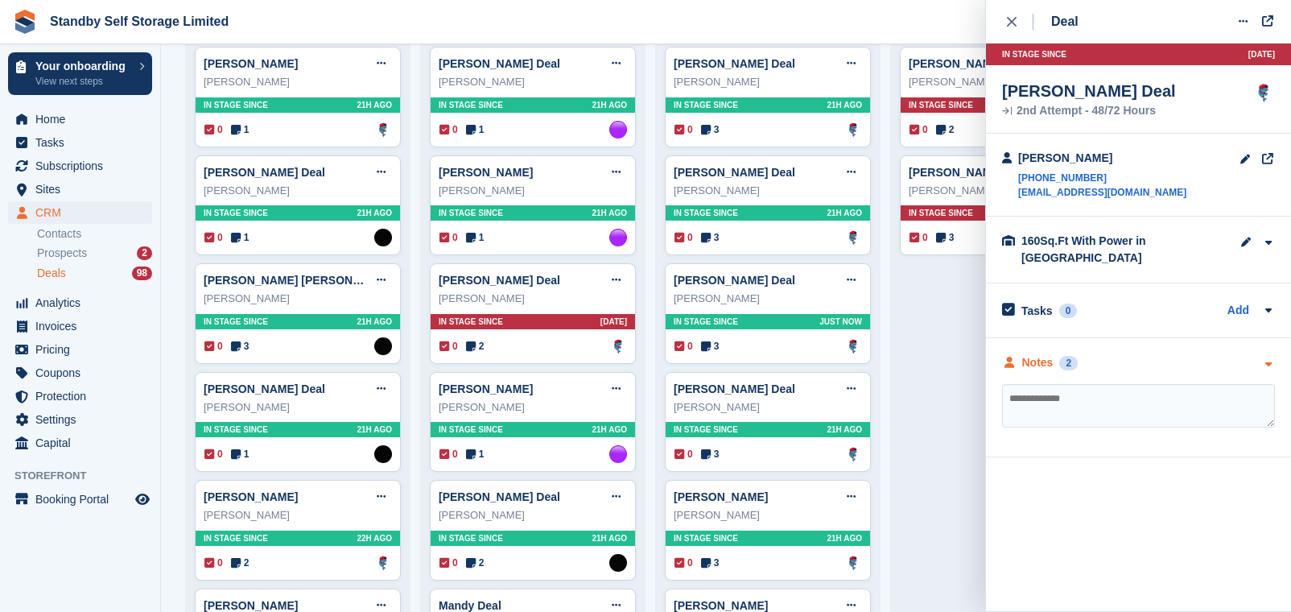
click at [1051, 370] on div "Notes" at bounding box center [1037, 362] width 31 height 17
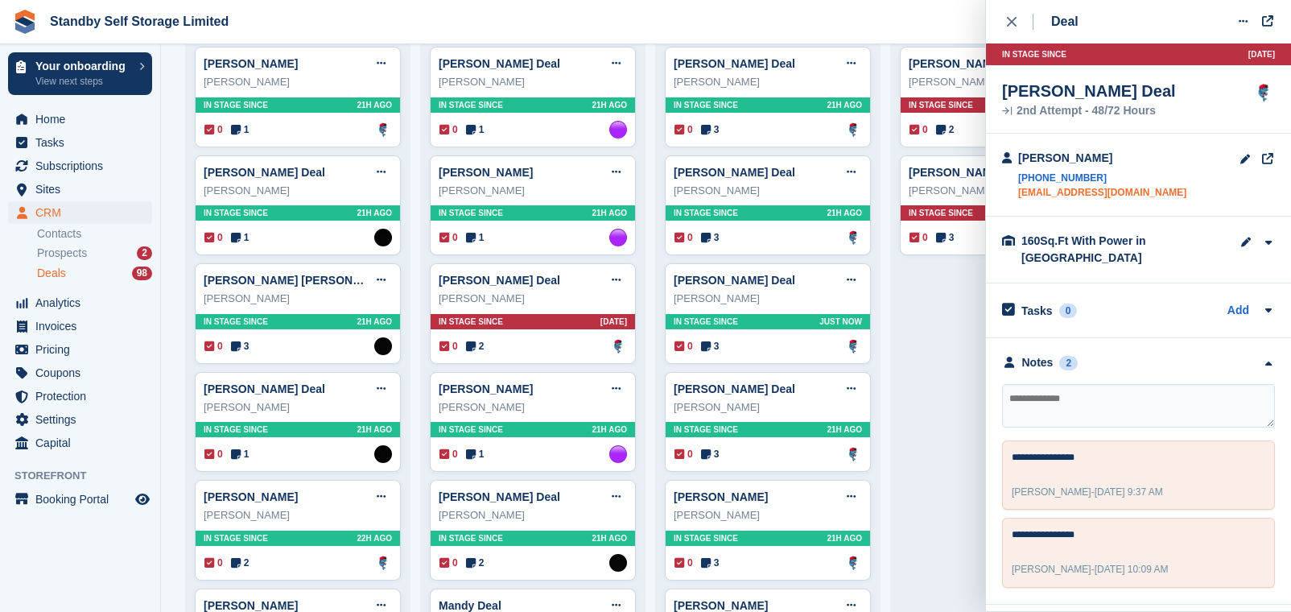
click at [1064, 194] on link "martin211000@aol.com" at bounding box center [1102, 192] width 168 height 14
click at [1050, 386] on textarea at bounding box center [1138, 405] width 273 height 43
type textarea "**********"
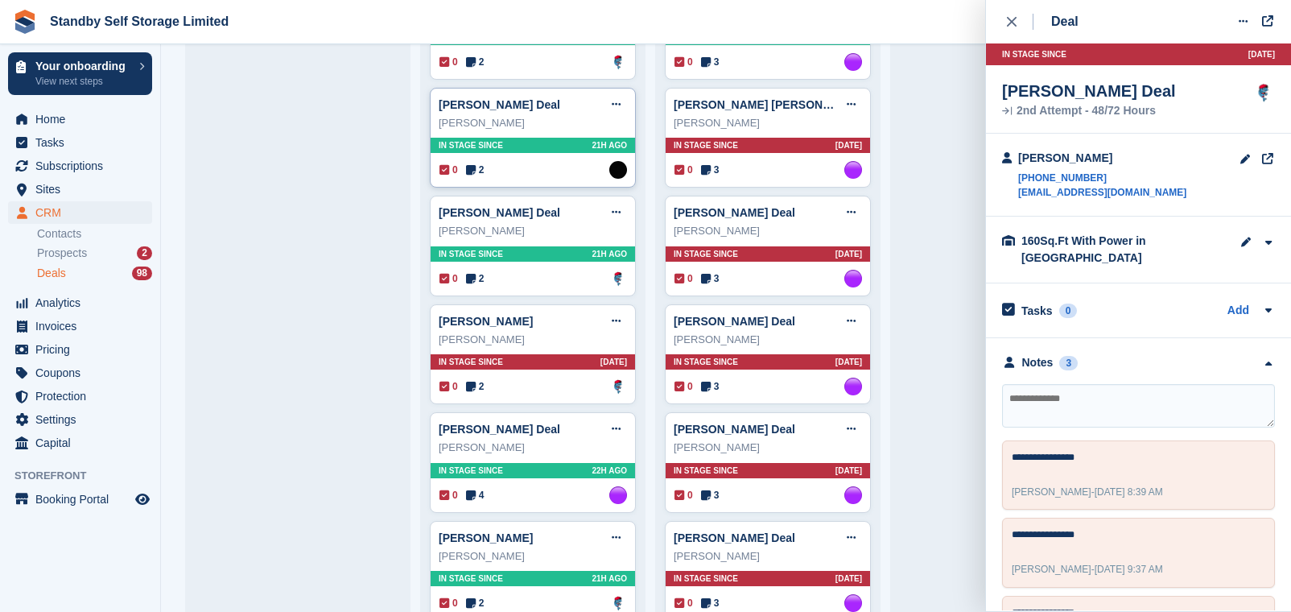
scroll to position [2213, 0]
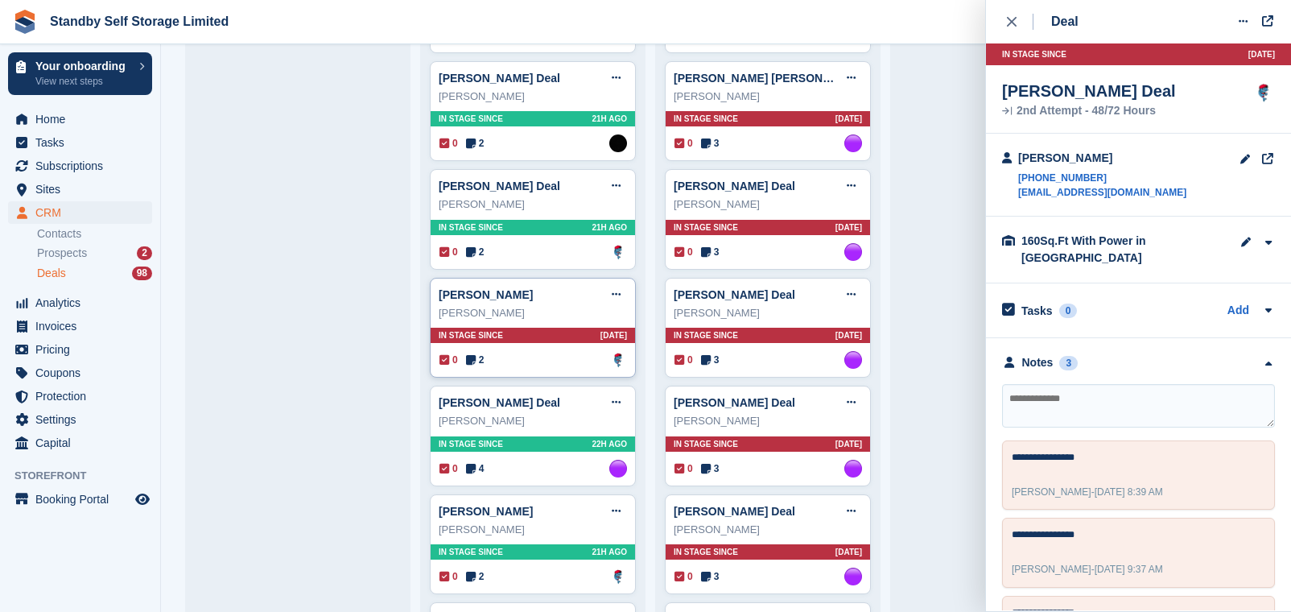
click at [540, 365] on div "0 2 Assigned to Glenn Fisher" at bounding box center [533, 360] width 188 height 18
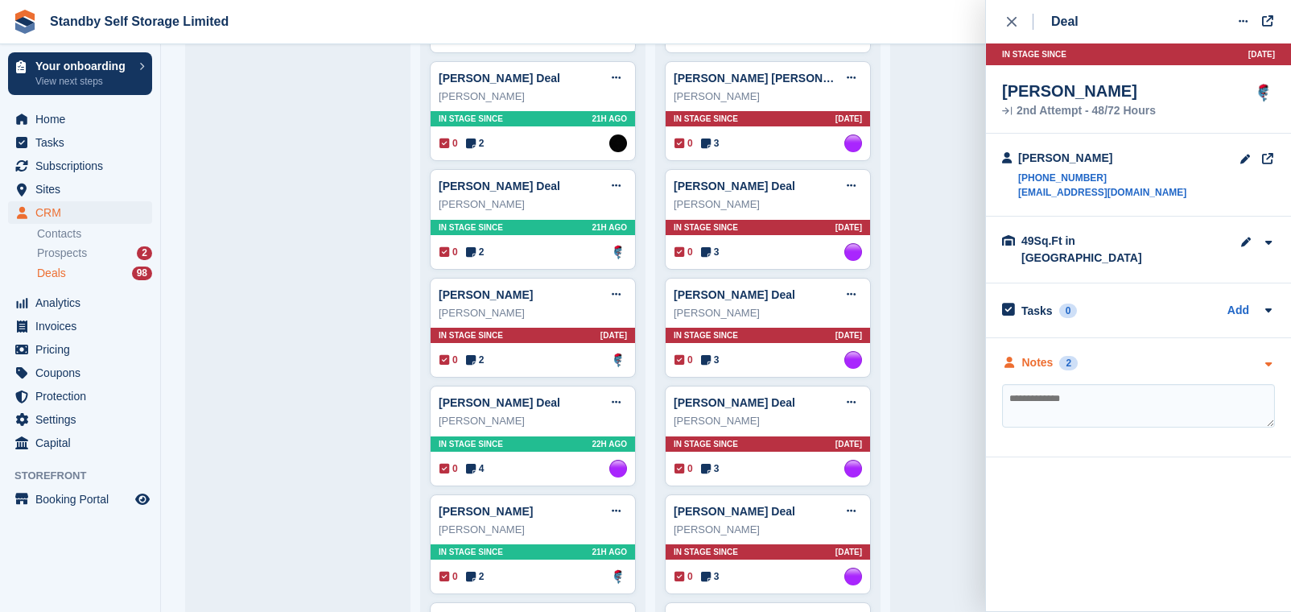
drag, startPoint x: 1039, startPoint y: 334, endPoint x: 1039, endPoint y: 352, distance: 17.7
click at [1039, 341] on div "**********" at bounding box center [1138, 397] width 305 height 119
click at [1037, 354] on div "Notes" at bounding box center [1037, 362] width 31 height 17
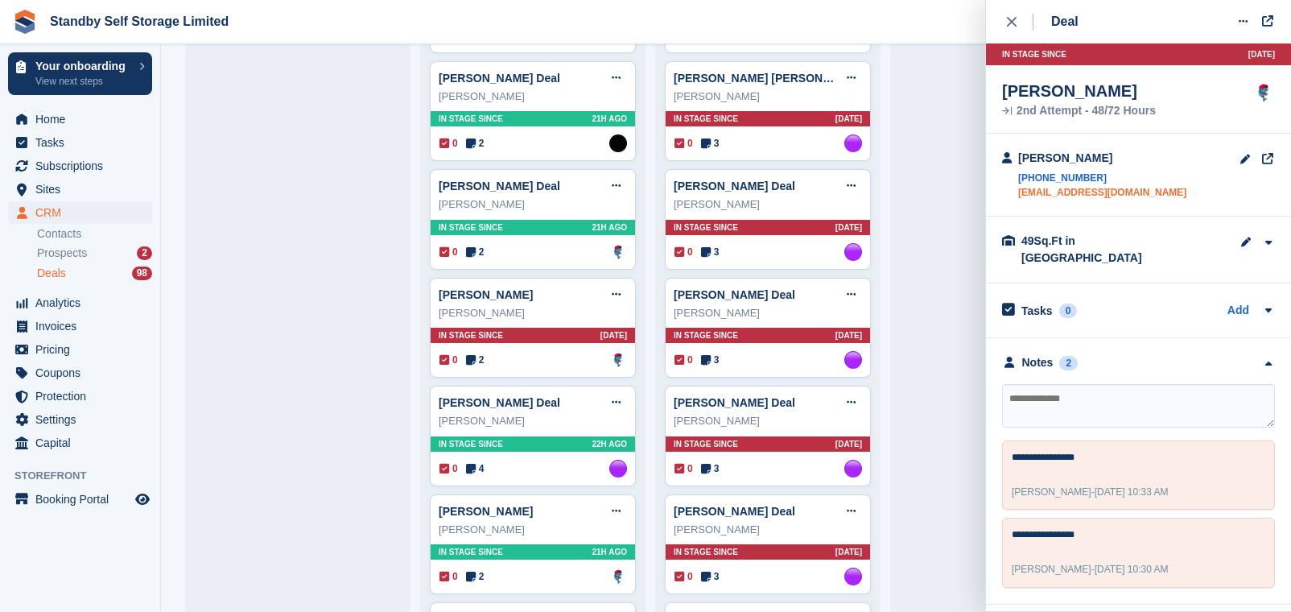
click at [1098, 191] on link "jamiegharvey1990@gmail.com" at bounding box center [1102, 192] width 168 height 14
click at [1070, 384] on textarea at bounding box center [1138, 405] width 273 height 43
type textarea "**********"
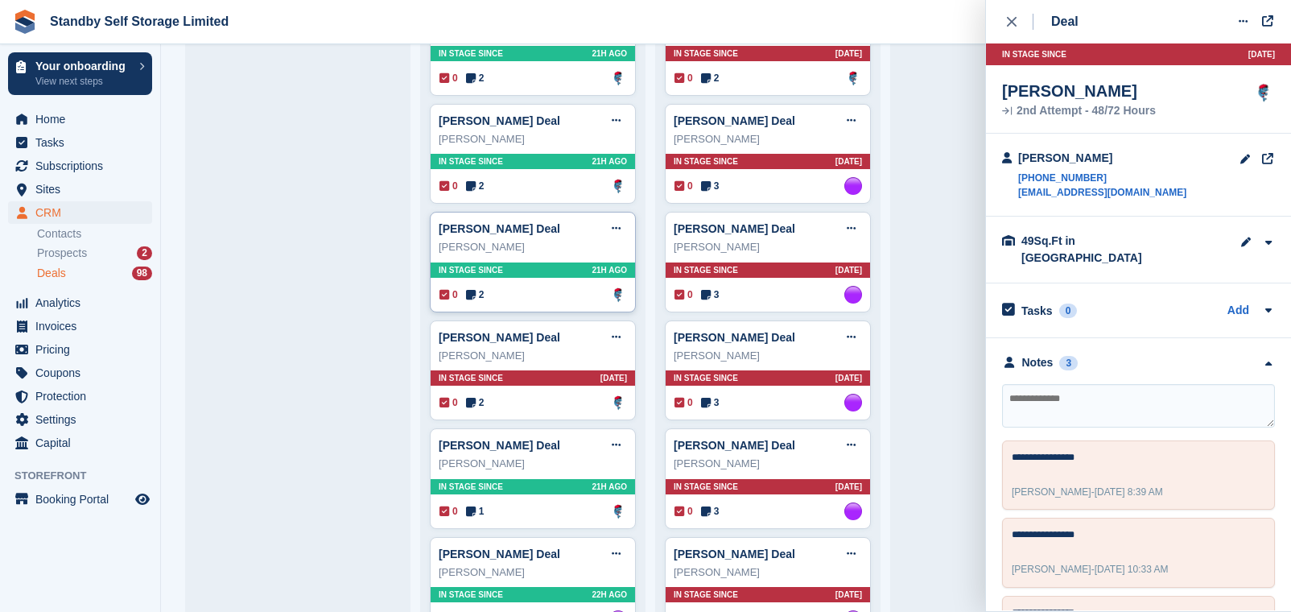
scroll to position [2616, 0]
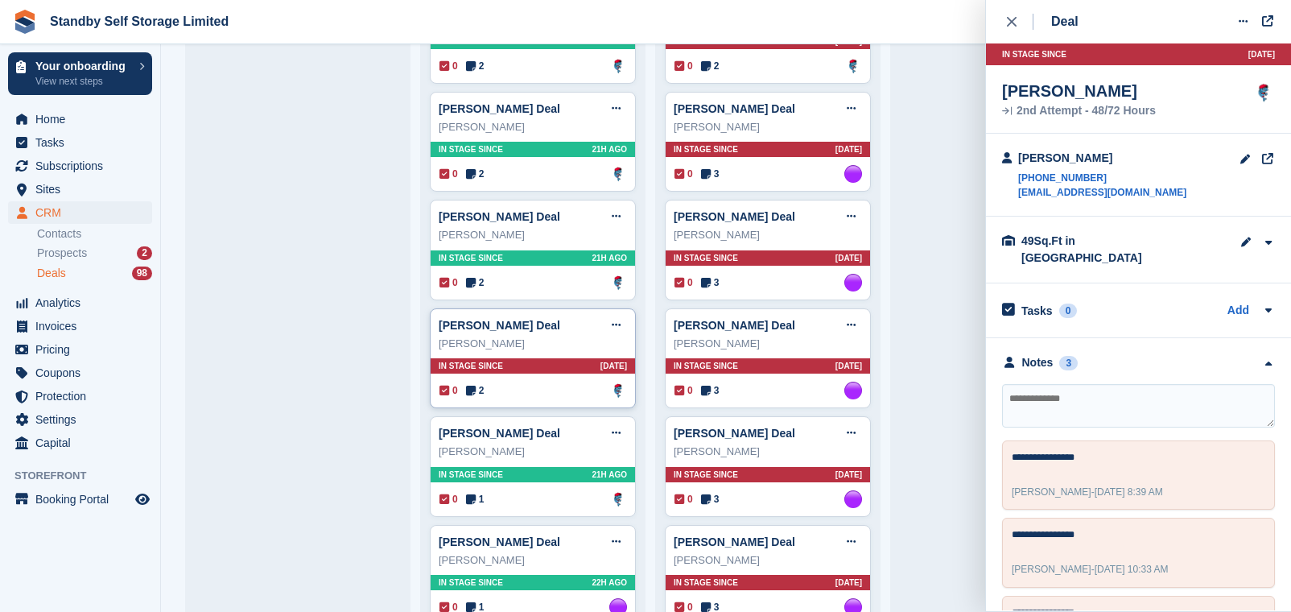
click at [571, 387] on div "0 2 Assigned to Glenn Fisher" at bounding box center [533, 390] width 188 height 18
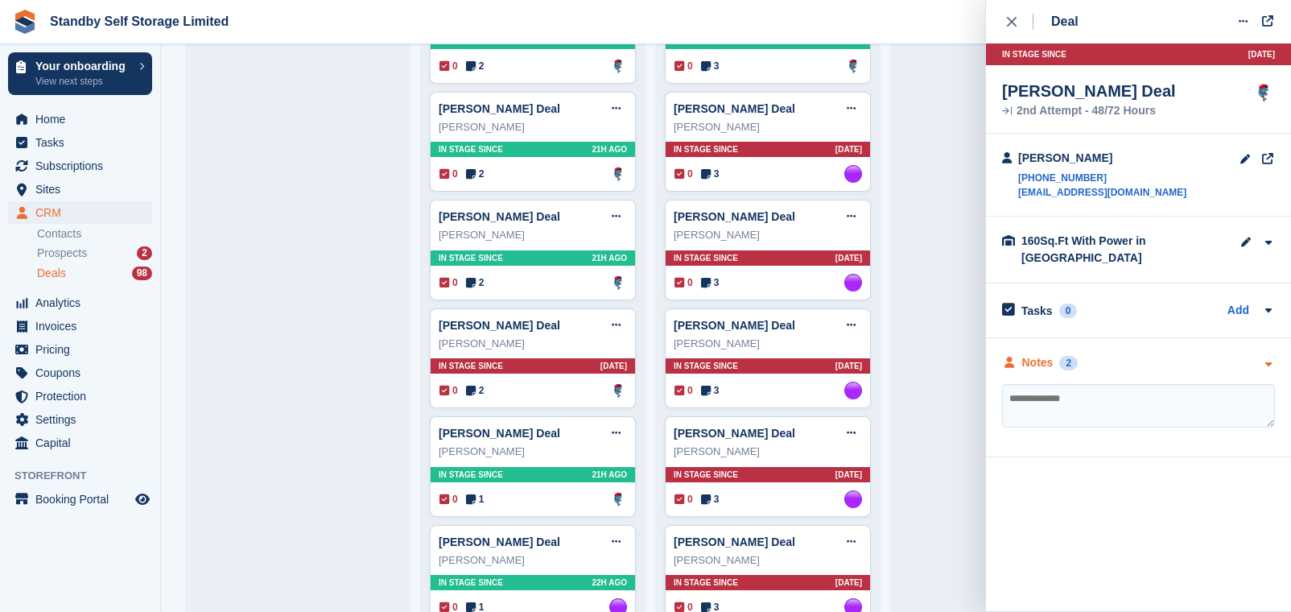
click at [1051, 359] on div "Notes" at bounding box center [1037, 362] width 31 height 17
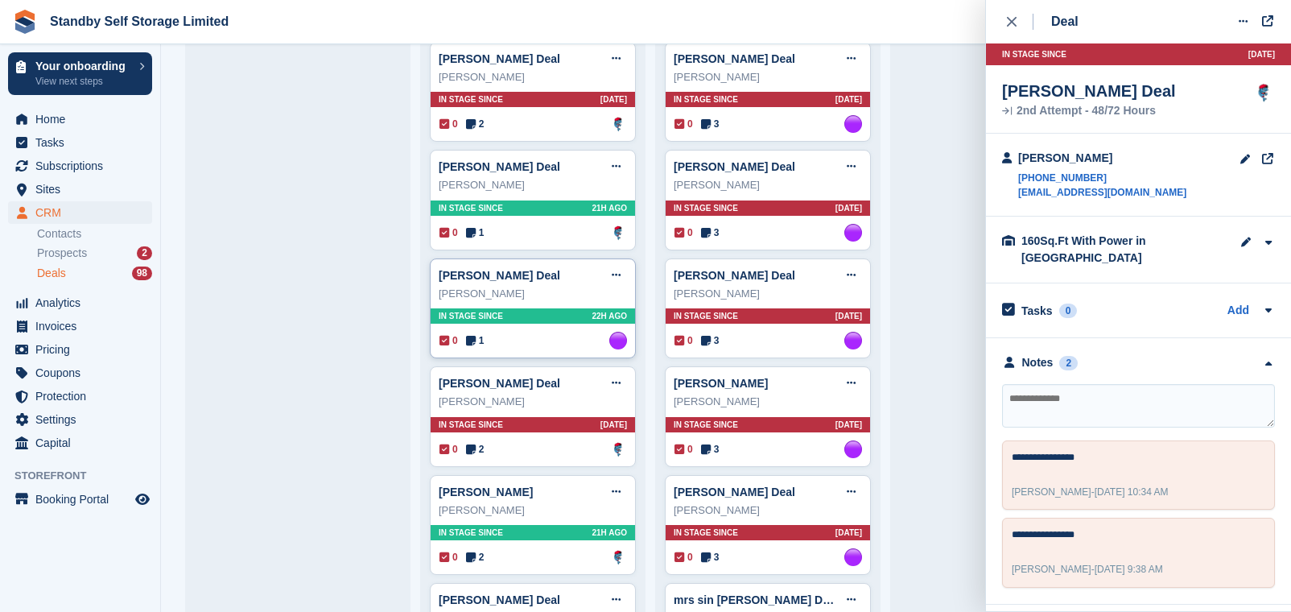
scroll to position [2918, 0]
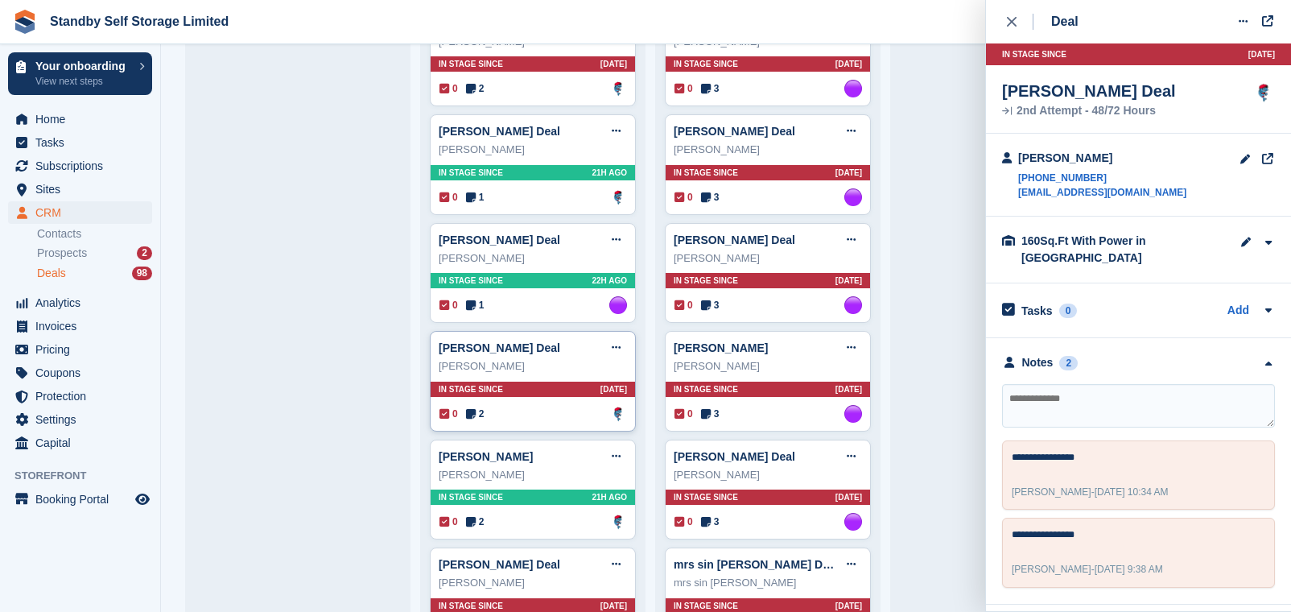
click at [570, 397] on div "In stage since 4D AGO" at bounding box center [533, 388] width 204 height 15
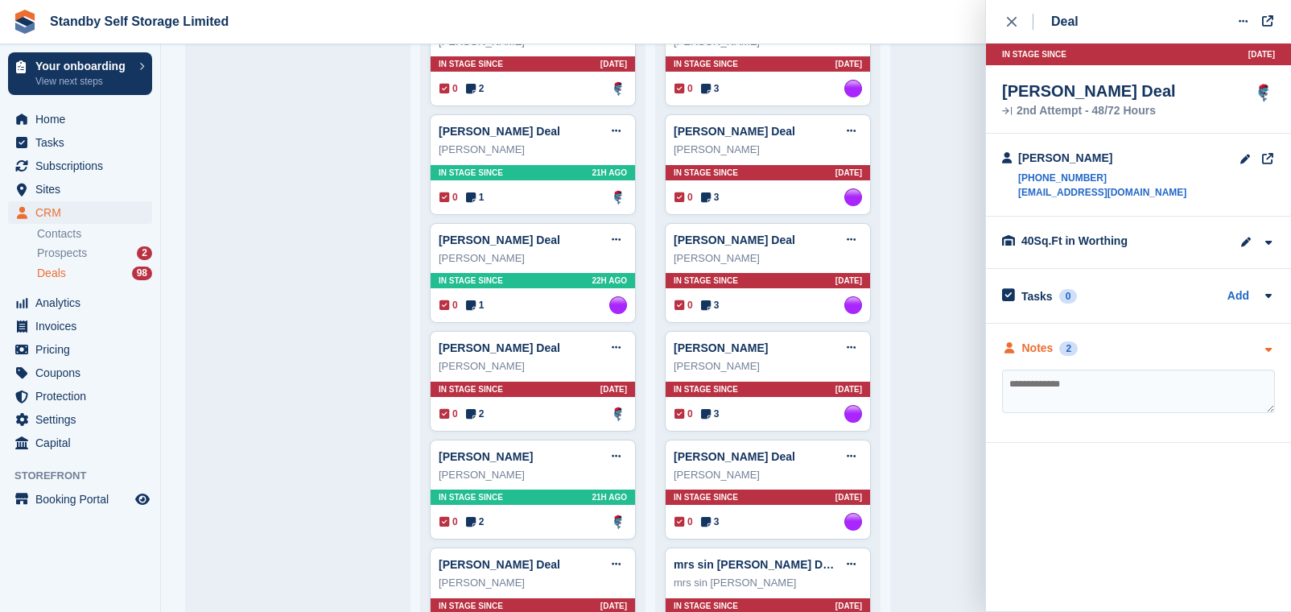
click at [1040, 340] on div "Notes" at bounding box center [1037, 348] width 31 height 17
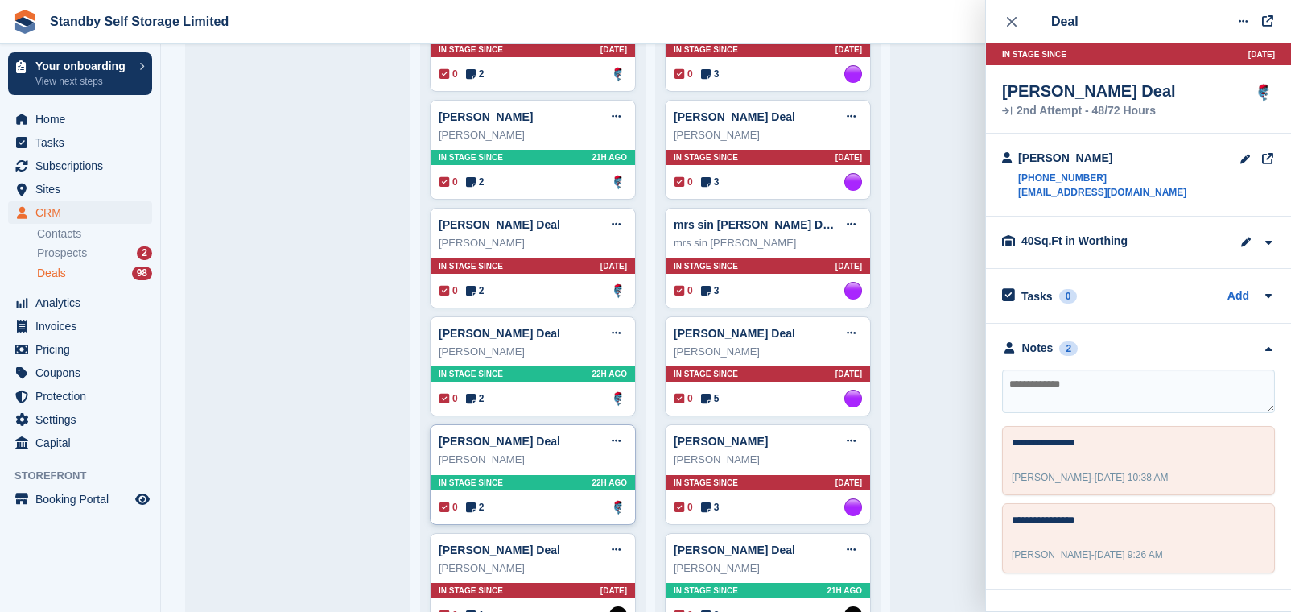
scroll to position [3320, 0]
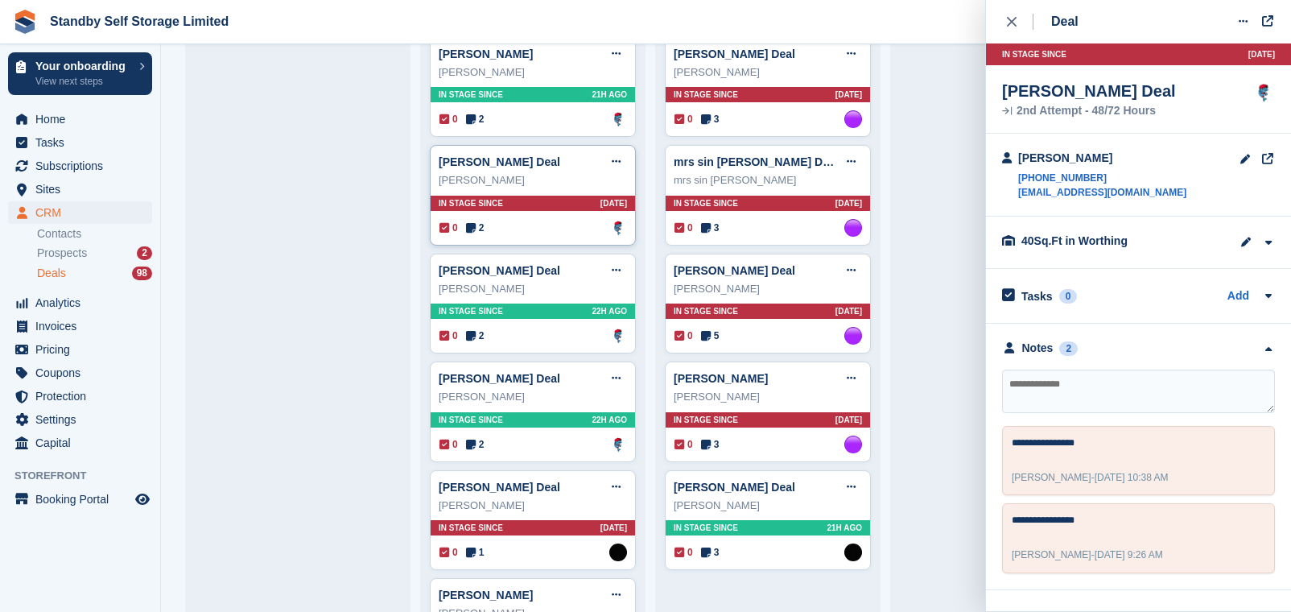
click at [555, 237] on div "0 2 Assigned to Glenn Fisher" at bounding box center [533, 228] width 188 height 18
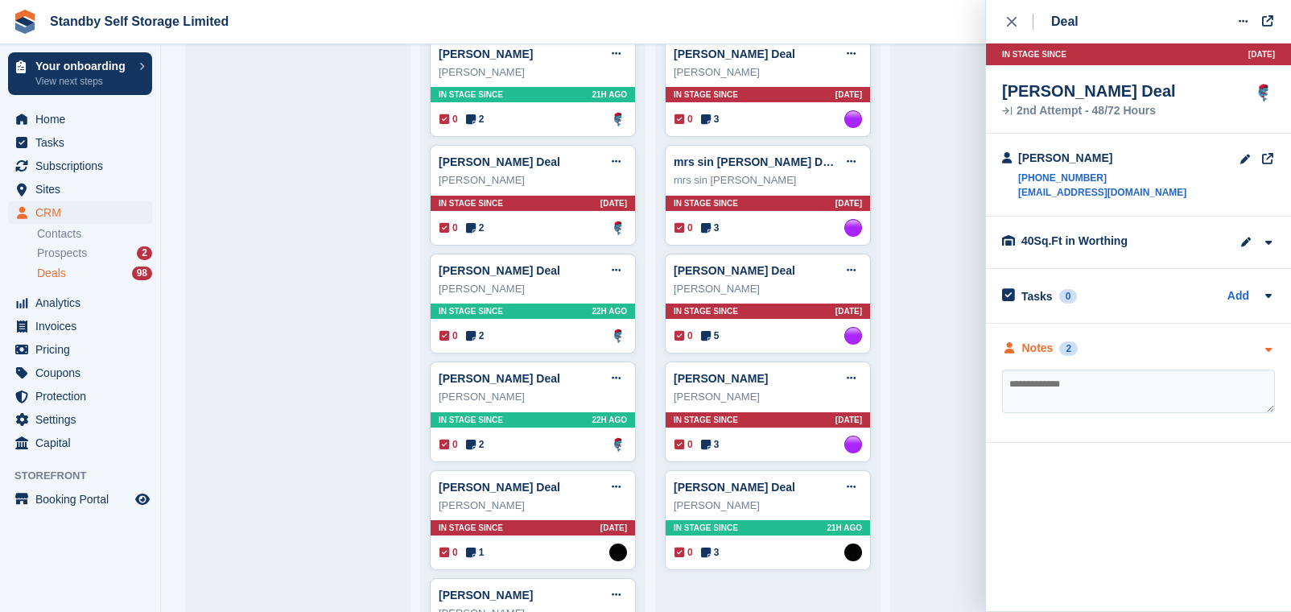
click at [1031, 351] on div "Notes" at bounding box center [1037, 348] width 31 height 17
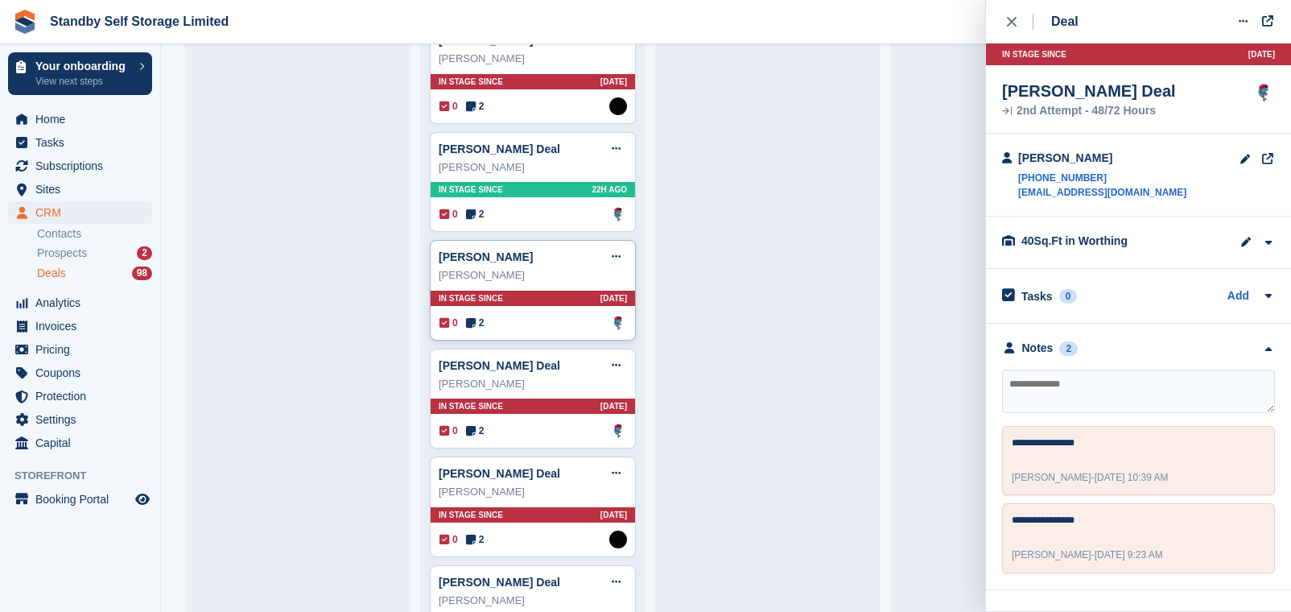
scroll to position [4326, 0]
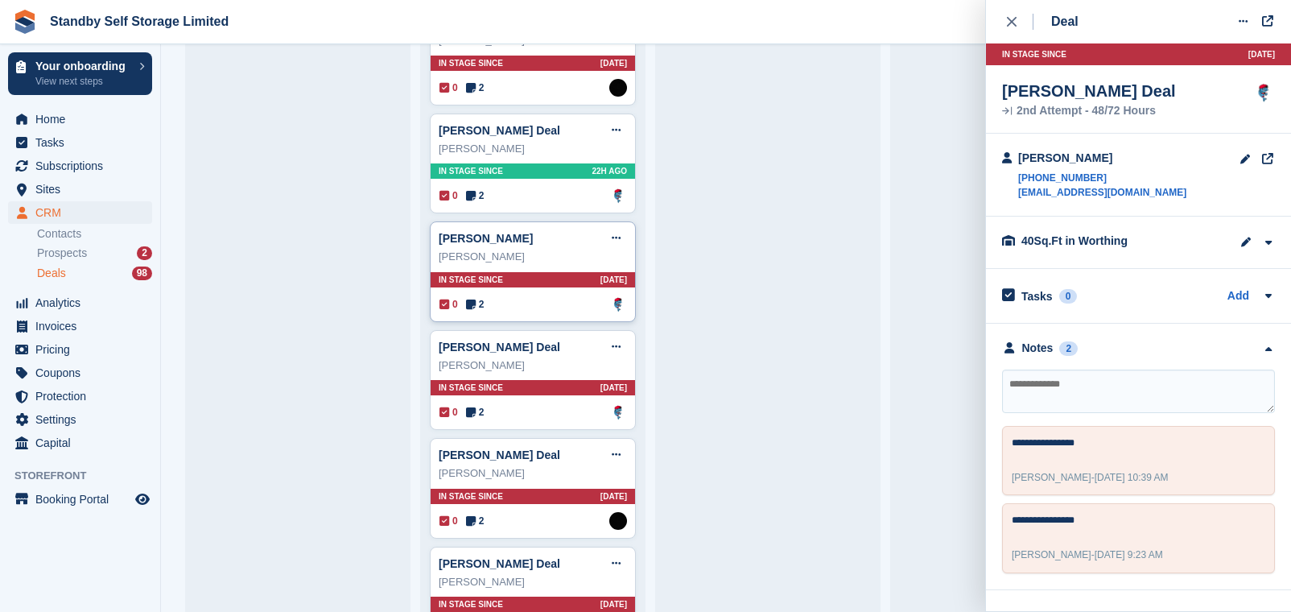
click at [546, 287] on div "In stage since 4D AGO" at bounding box center [533, 279] width 204 height 15
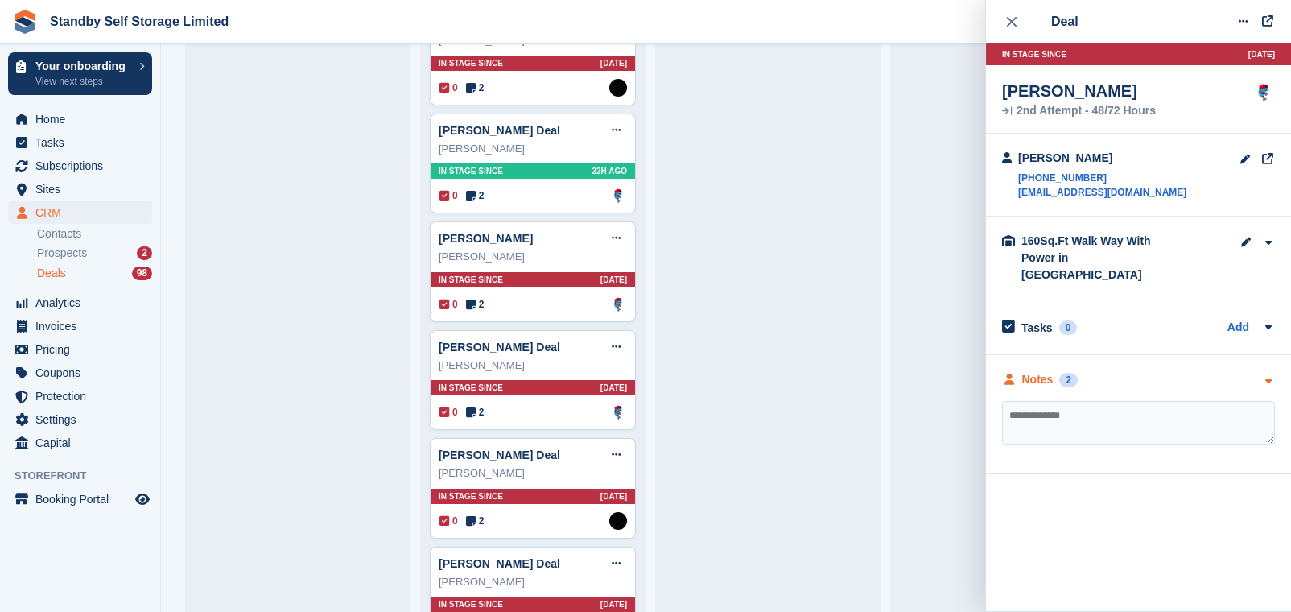
click at [1036, 371] on div "Notes" at bounding box center [1037, 379] width 31 height 17
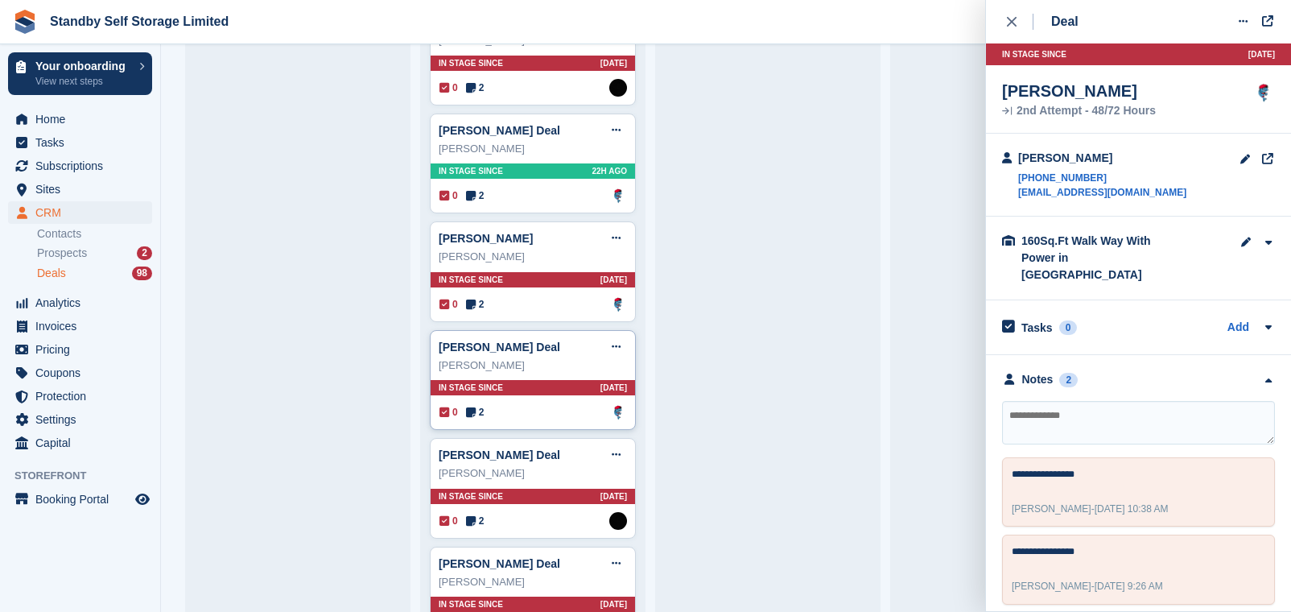
click at [539, 421] on div "0 2 Assigned to Glenn Fisher" at bounding box center [533, 412] width 188 height 18
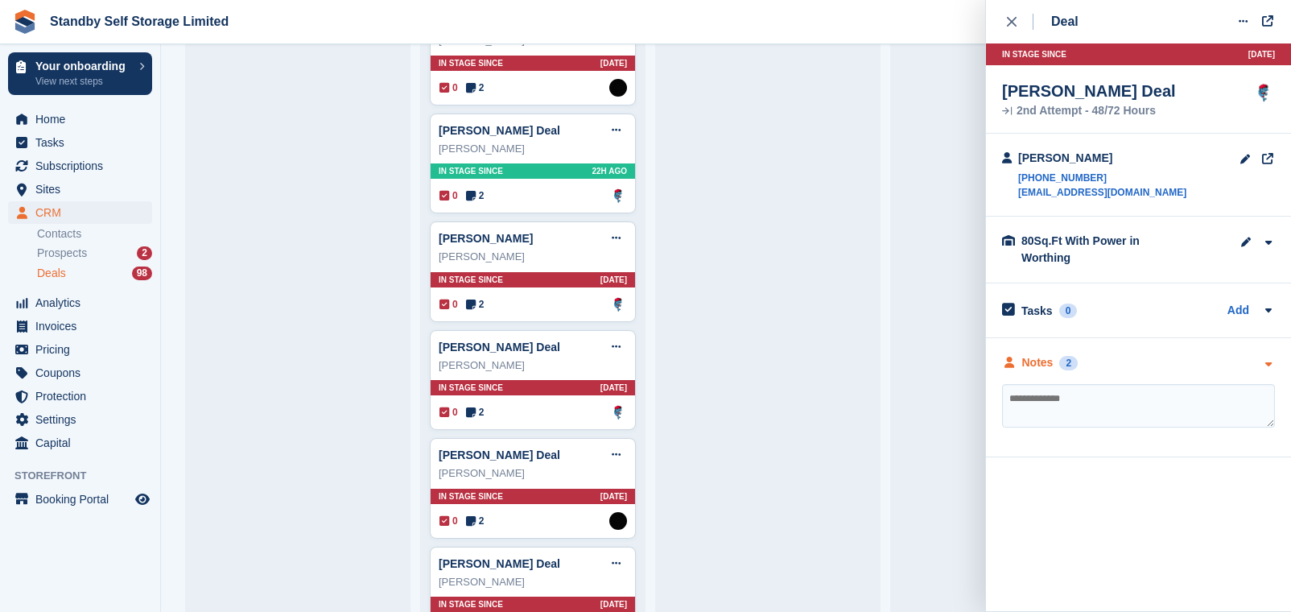
click at [1029, 359] on div "Notes" at bounding box center [1037, 362] width 31 height 17
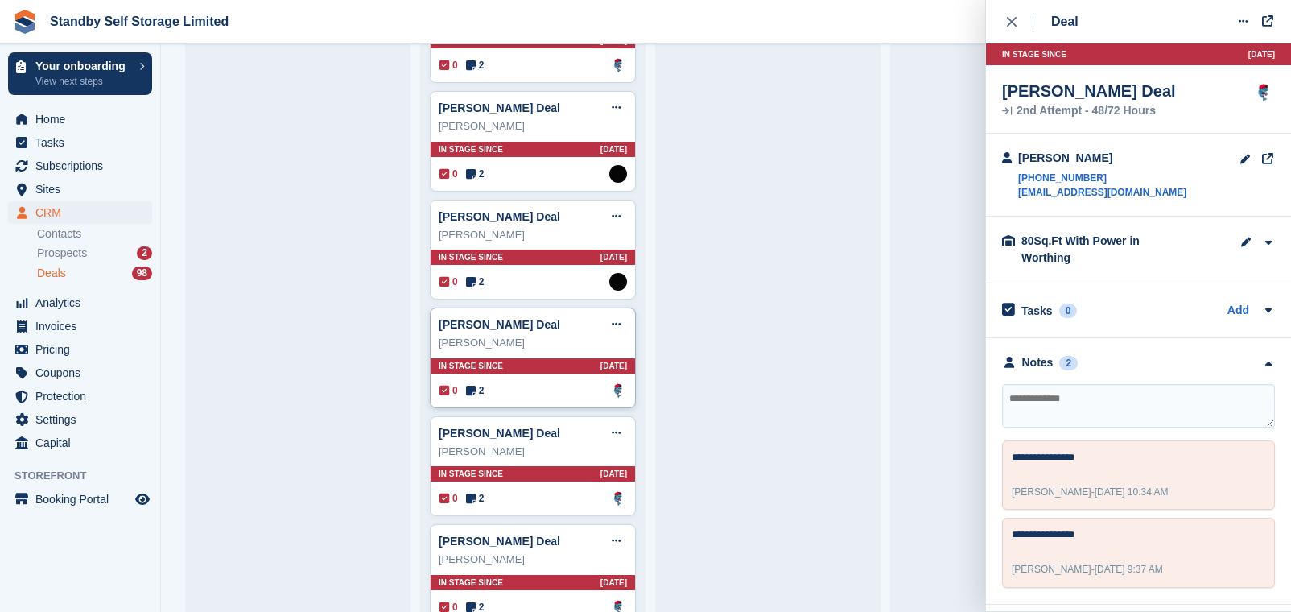
scroll to position [4711, 0]
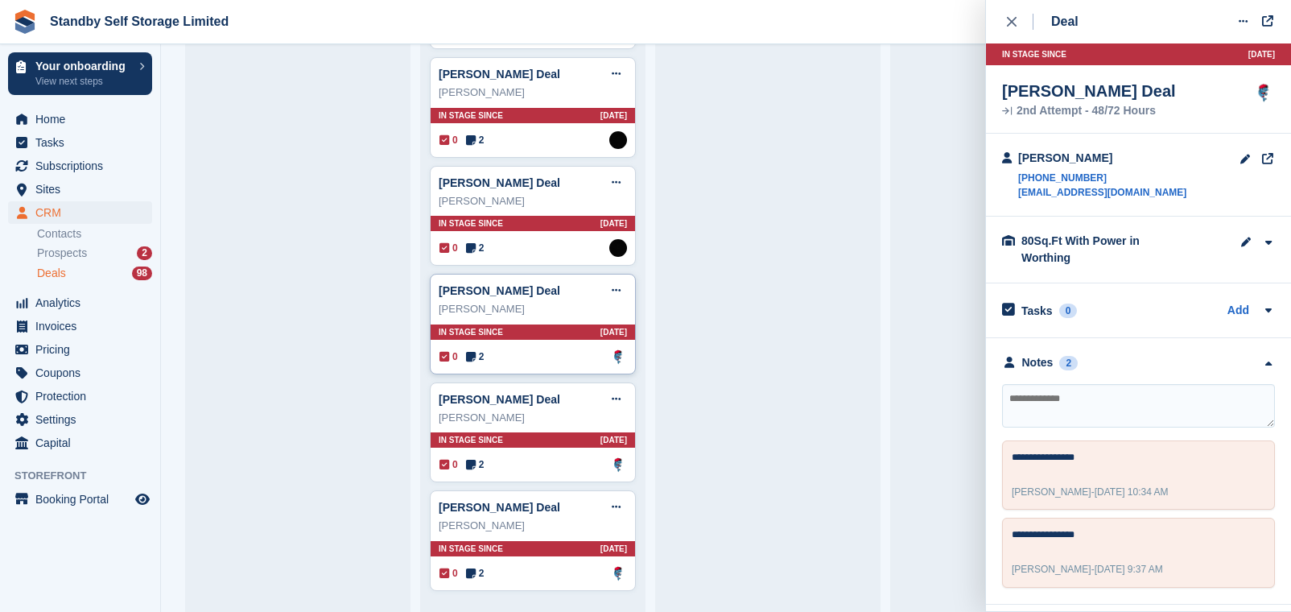
click at [542, 357] on div "0 2 Assigned to Glenn Fisher" at bounding box center [533, 357] width 188 height 18
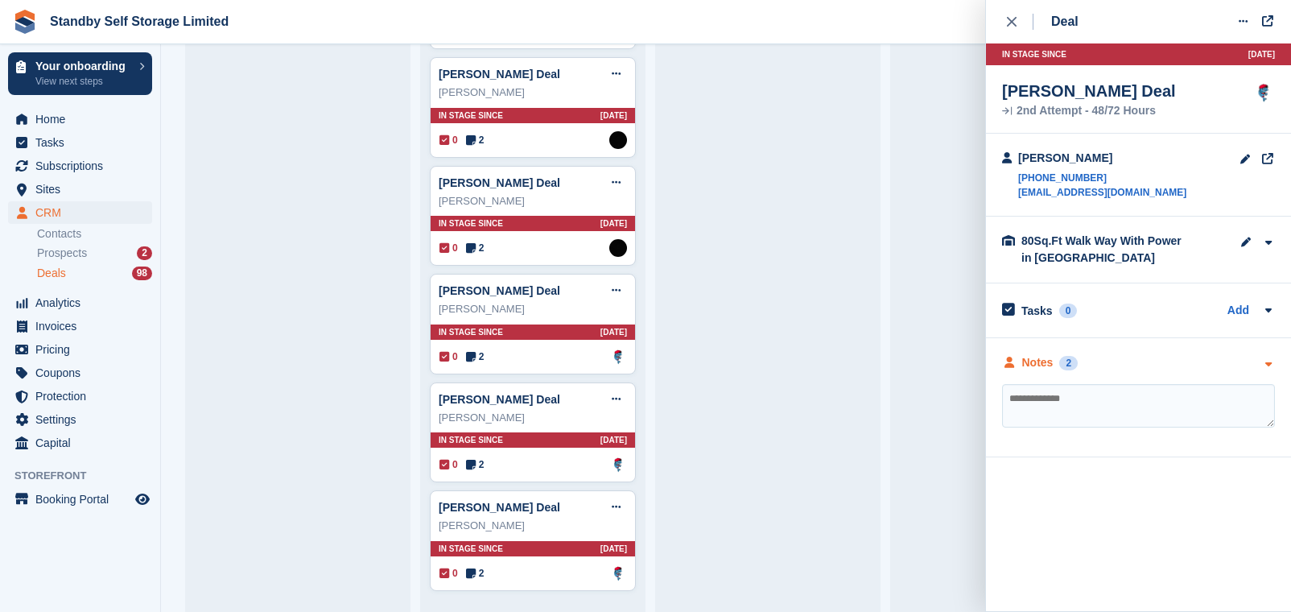
click at [1048, 360] on div "Notes" at bounding box center [1037, 362] width 31 height 17
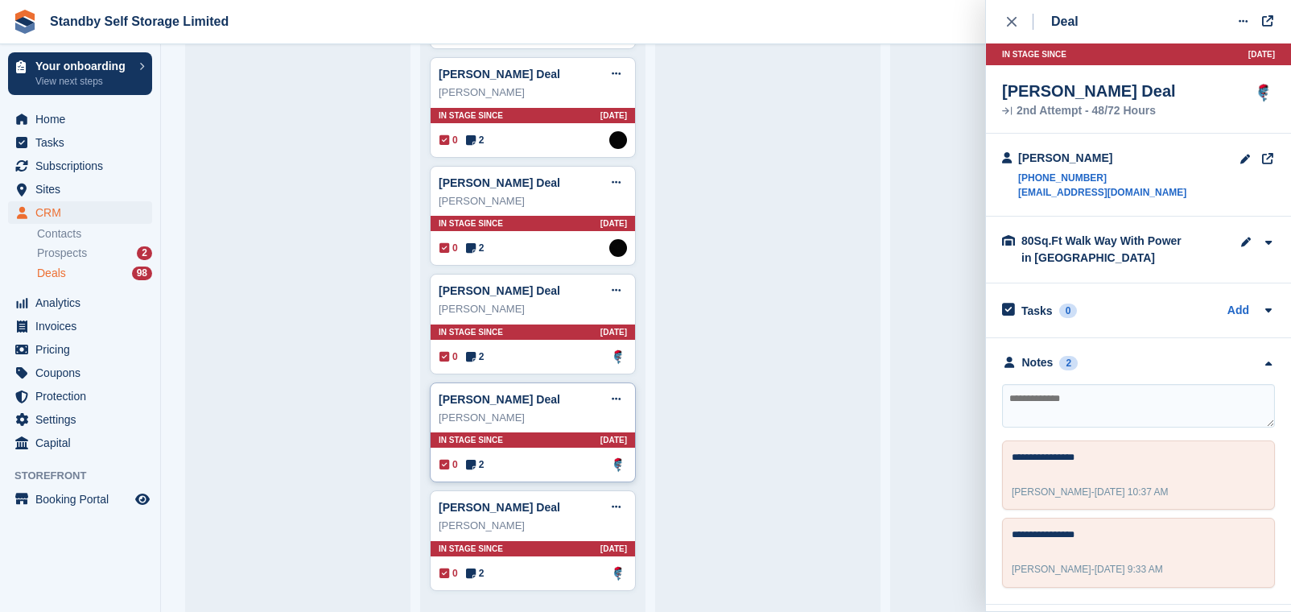
click at [540, 460] on div "0 2 Assigned to Glenn Fisher" at bounding box center [533, 465] width 188 height 18
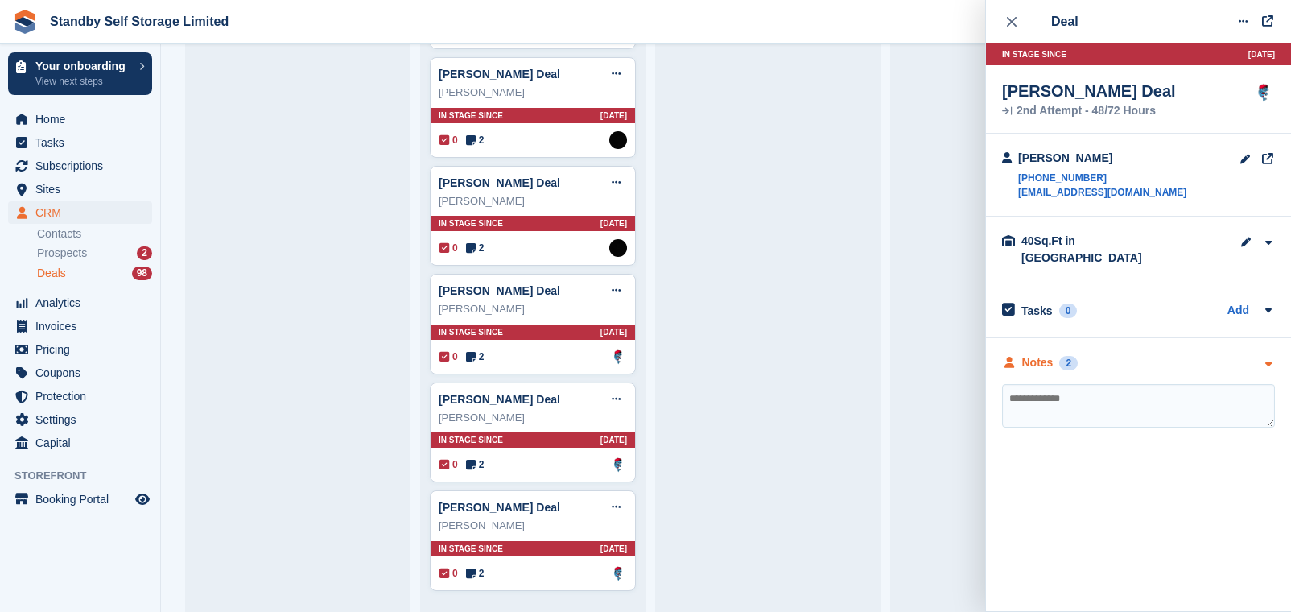
click at [1026, 354] on div "Notes" at bounding box center [1037, 362] width 31 height 17
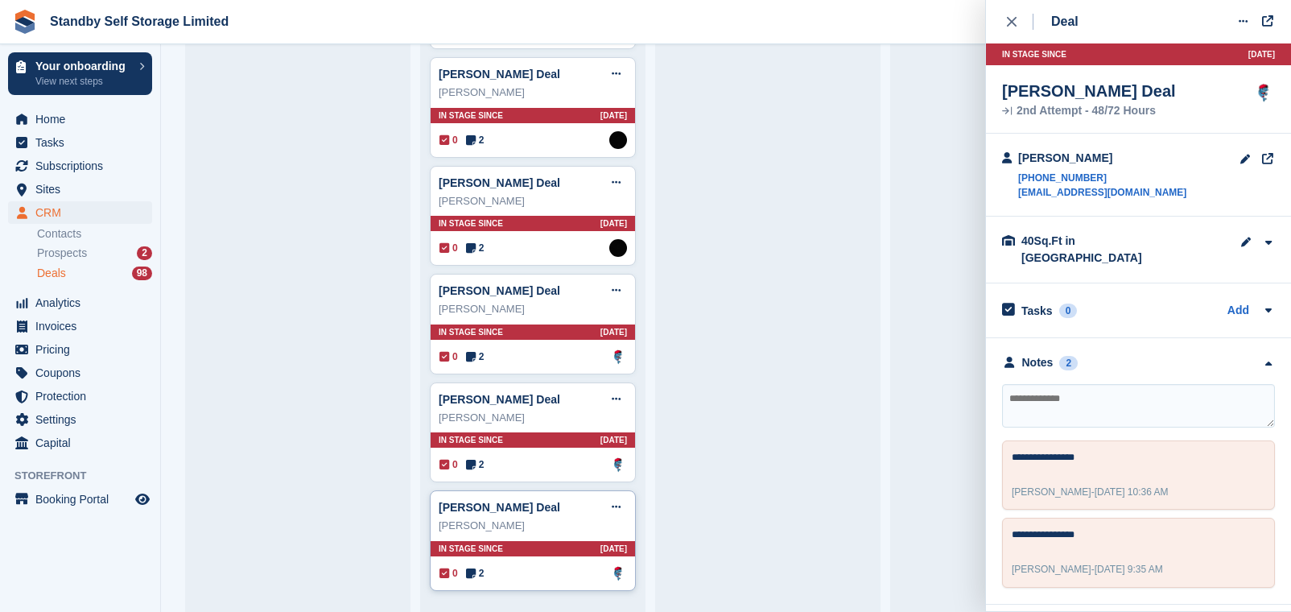
click at [569, 567] on div "0 2 Assigned to Glenn Fisher" at bounding box center [533, 573] width 188 height 18
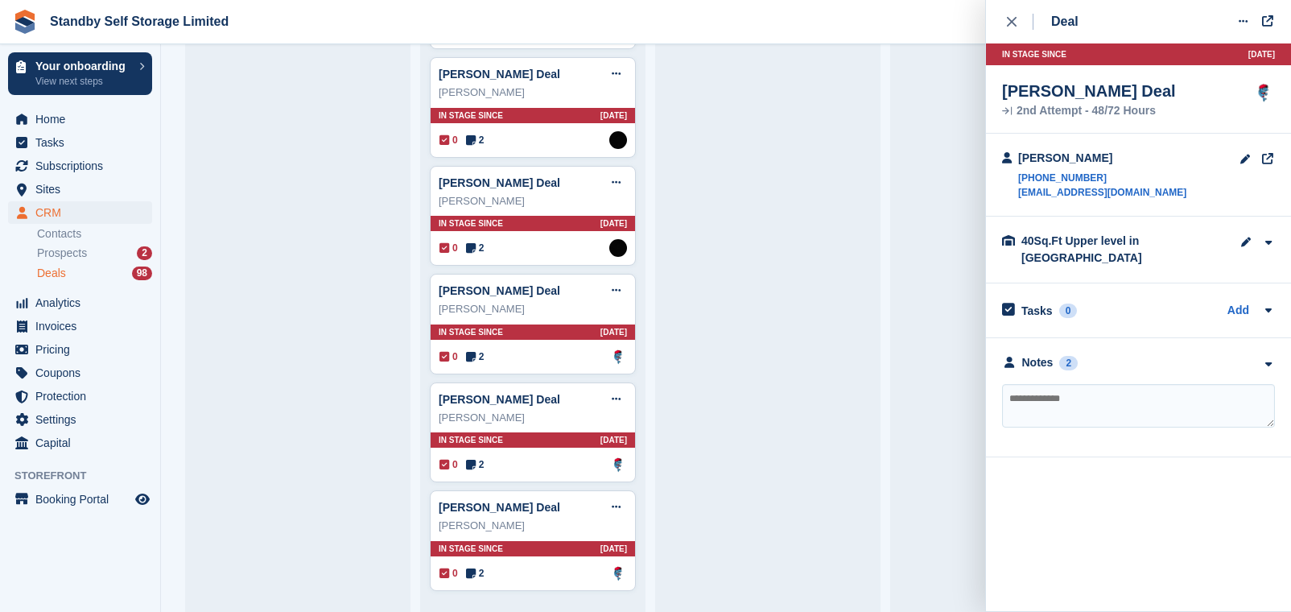
click at [1036, 357] on div "**********" at bounding box center [1138, 397] width 305 height 119
click at [1036, 354] on div "Notes" at bounding box center [1037, 362] width 31 height 17
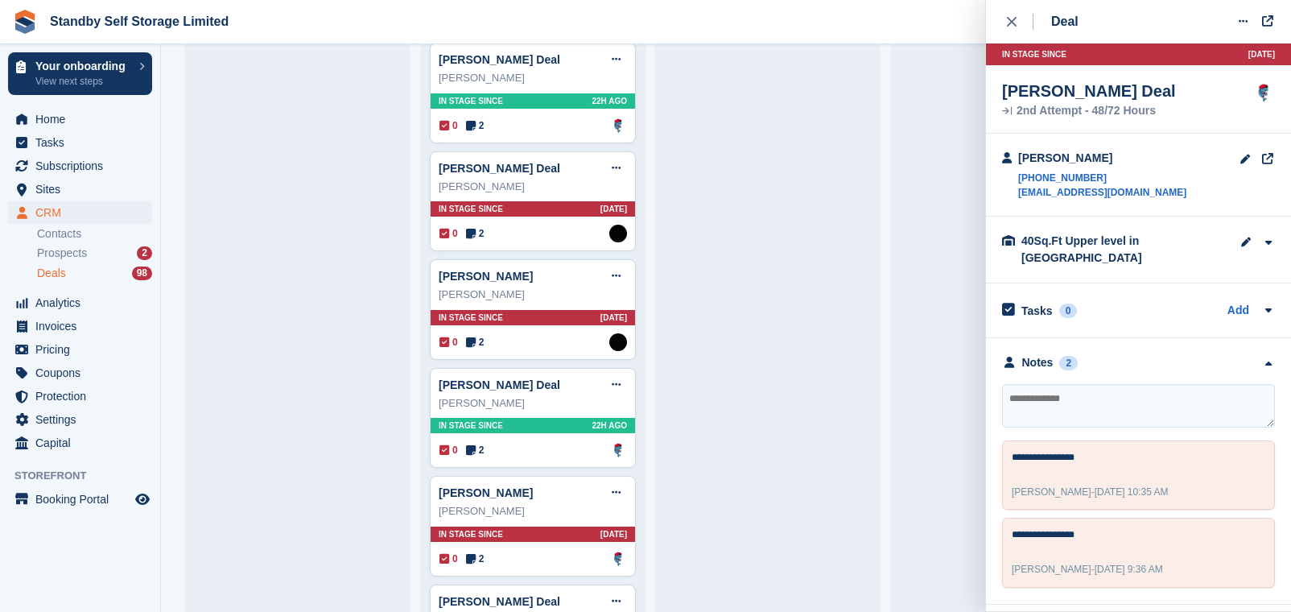
scroll to position [3705, 0]
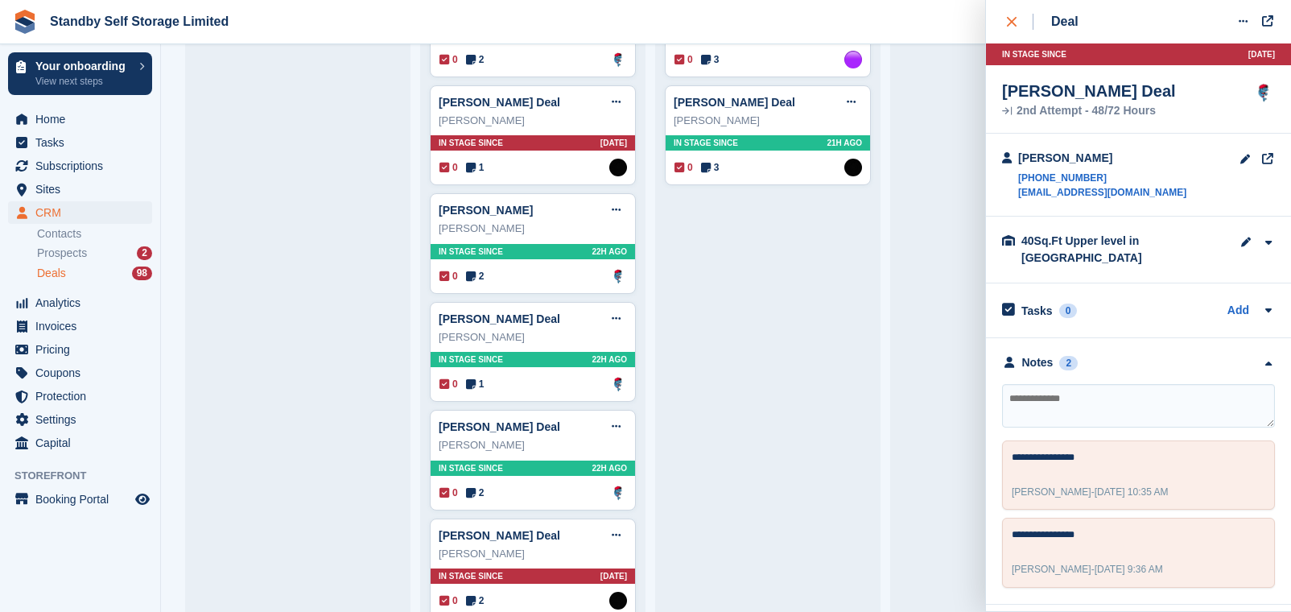
click at [1008, 23] on icon "close" at bounding box center [1012, 22] width 10 height 10
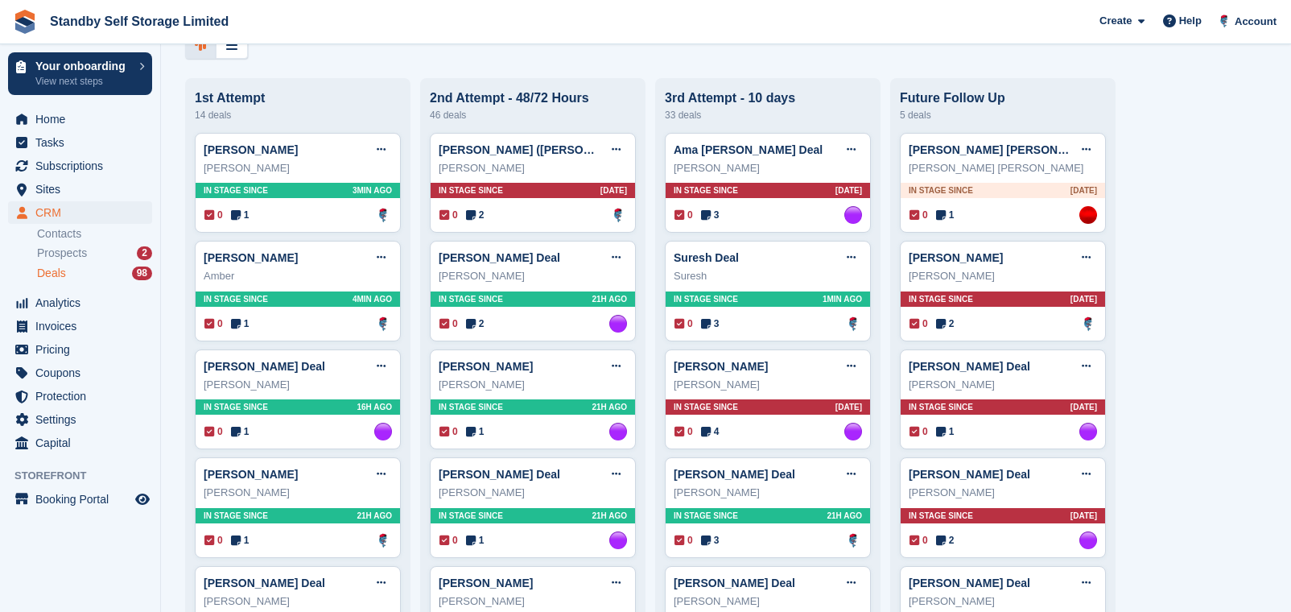
scroll to position [302, 0]
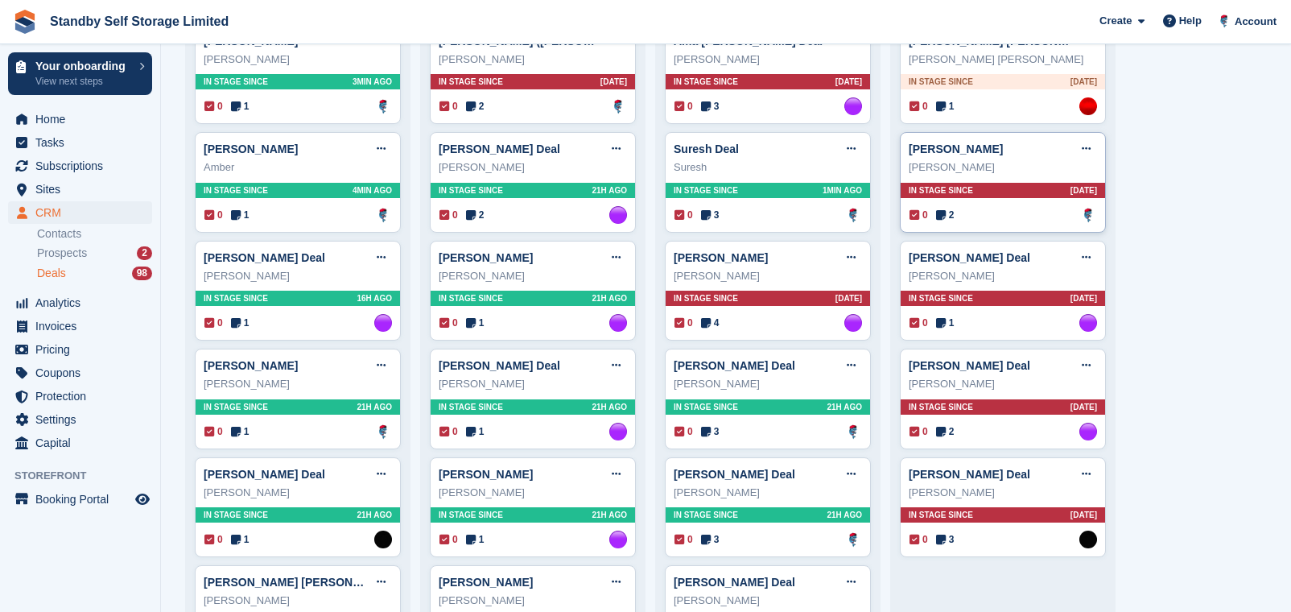
click at [1009, 216] on div "0 2 Assigned to Glenn Fisher" at bounding box center [1003, 215] width 188 height 18
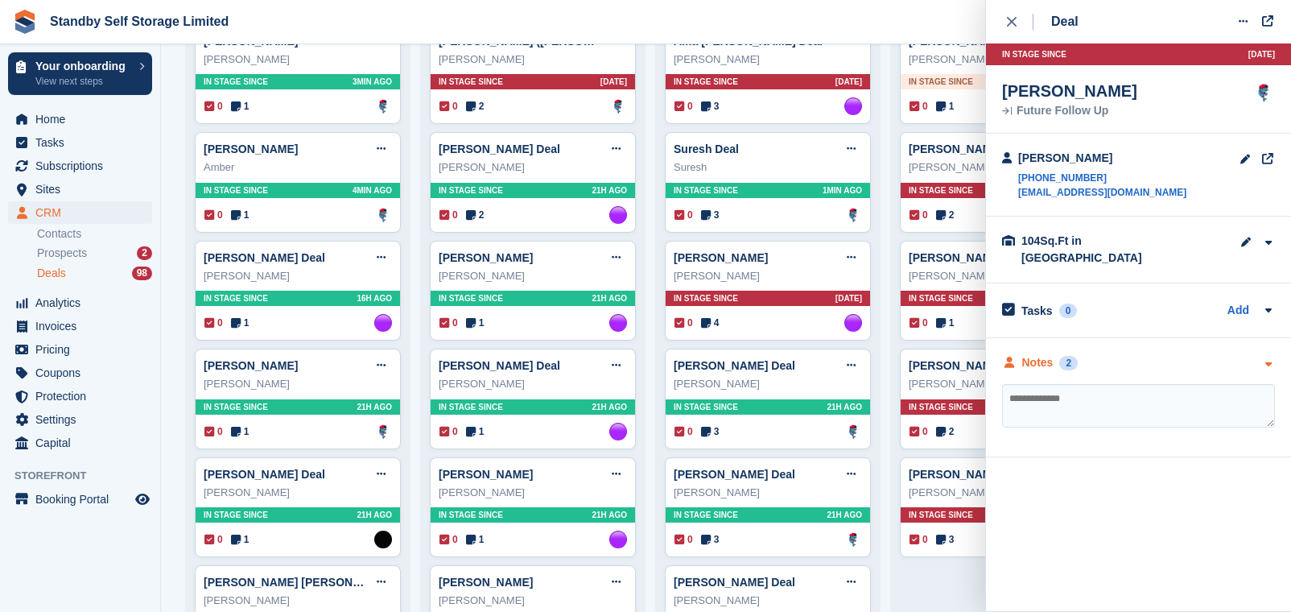
click at [1033, 354] on div "Notes" at bounding box center [1037, 362] width 31 height 17
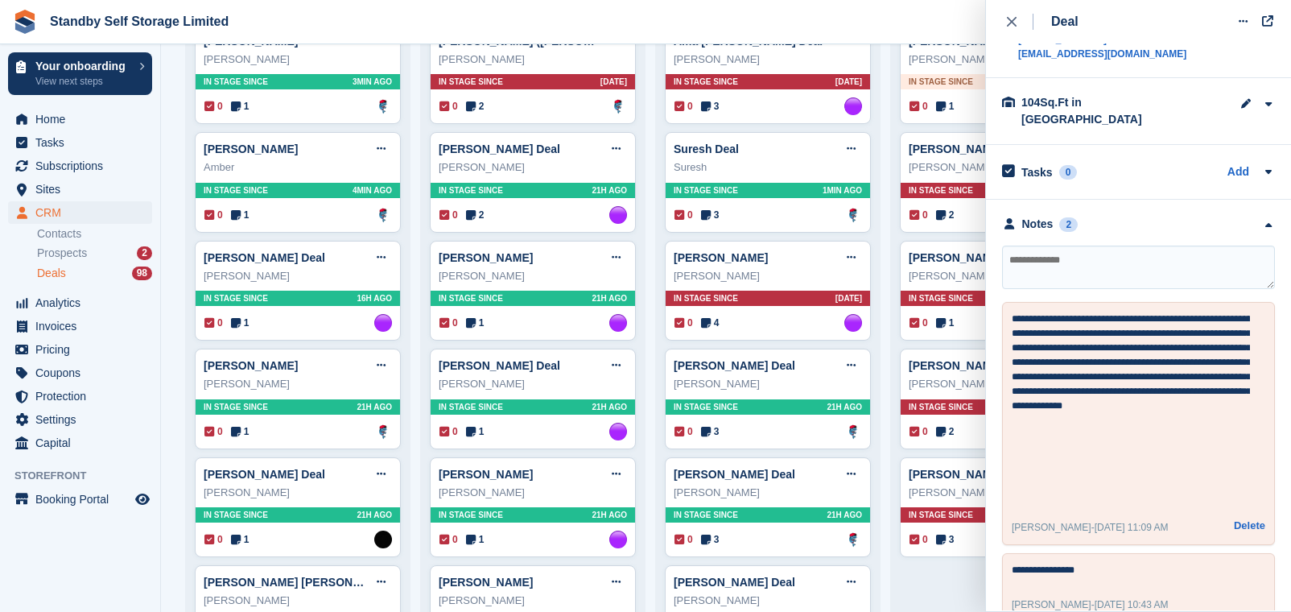
scroll to position [154, 0]
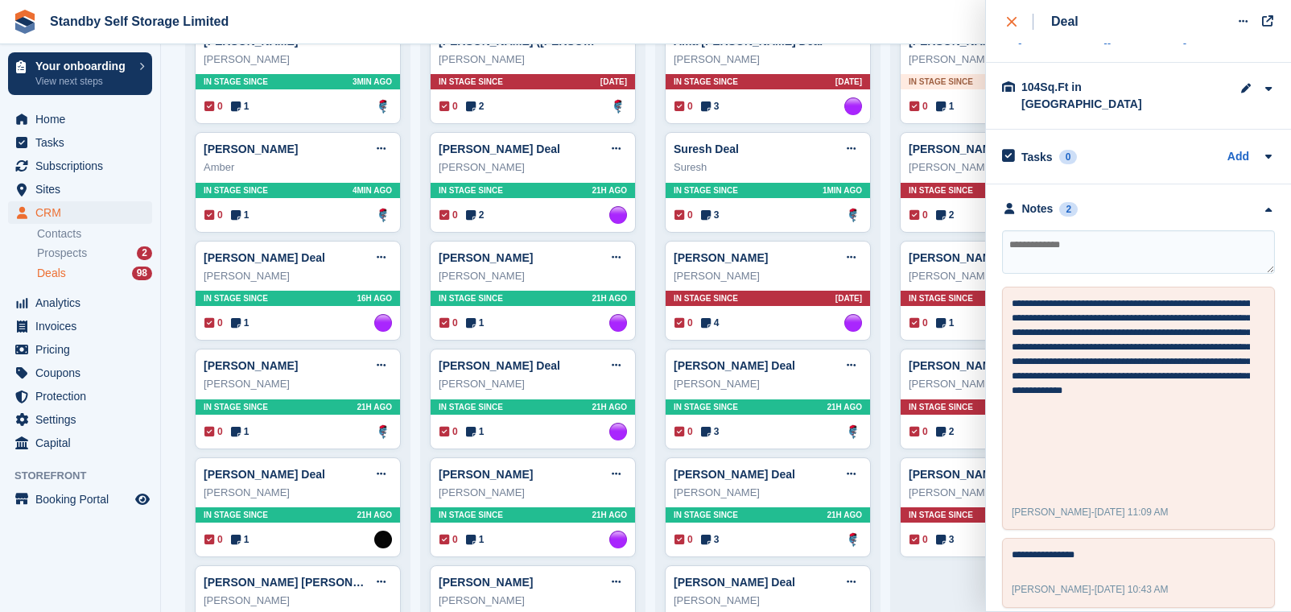
click at [1003, 19] on button "close" at bounding box center [1020, 21] width 36 height 43
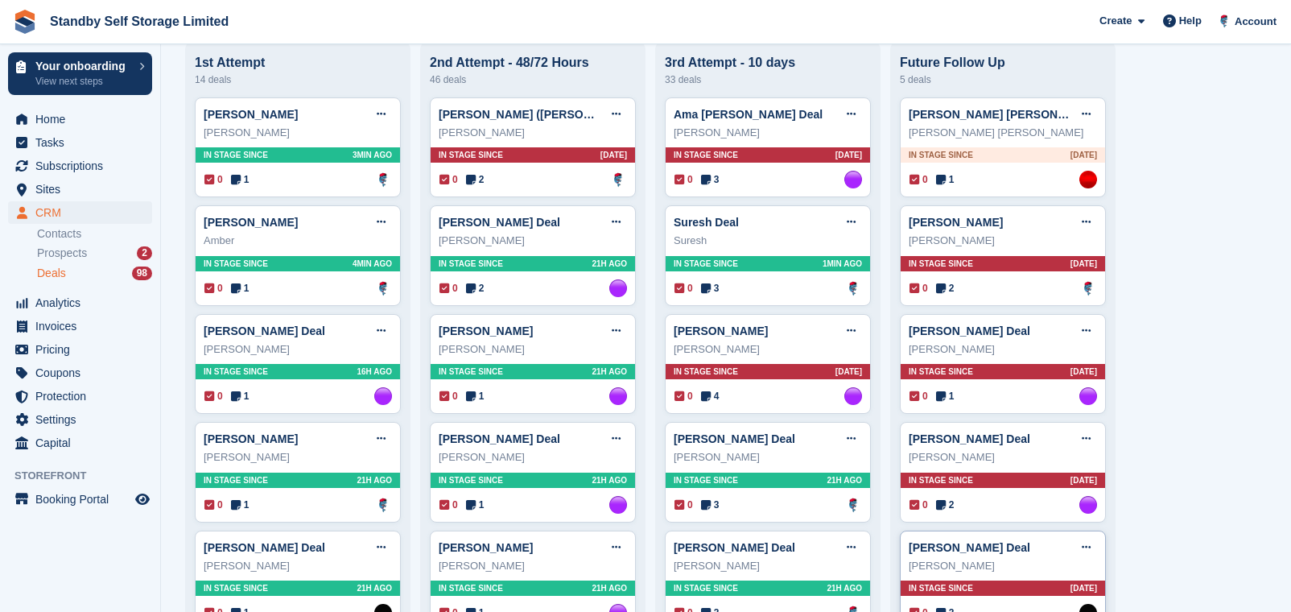
scroll to position [402, 0]
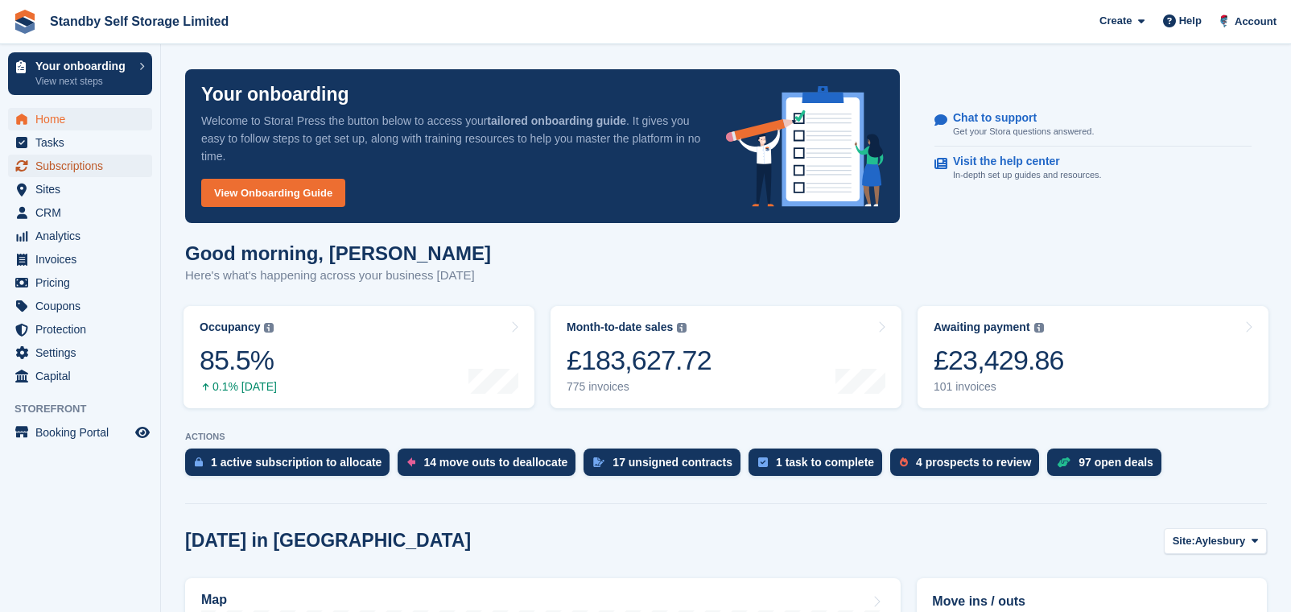
click at [107, 163] on span "Subscriptions" at bounding box center [83, 166] width 97 height 23
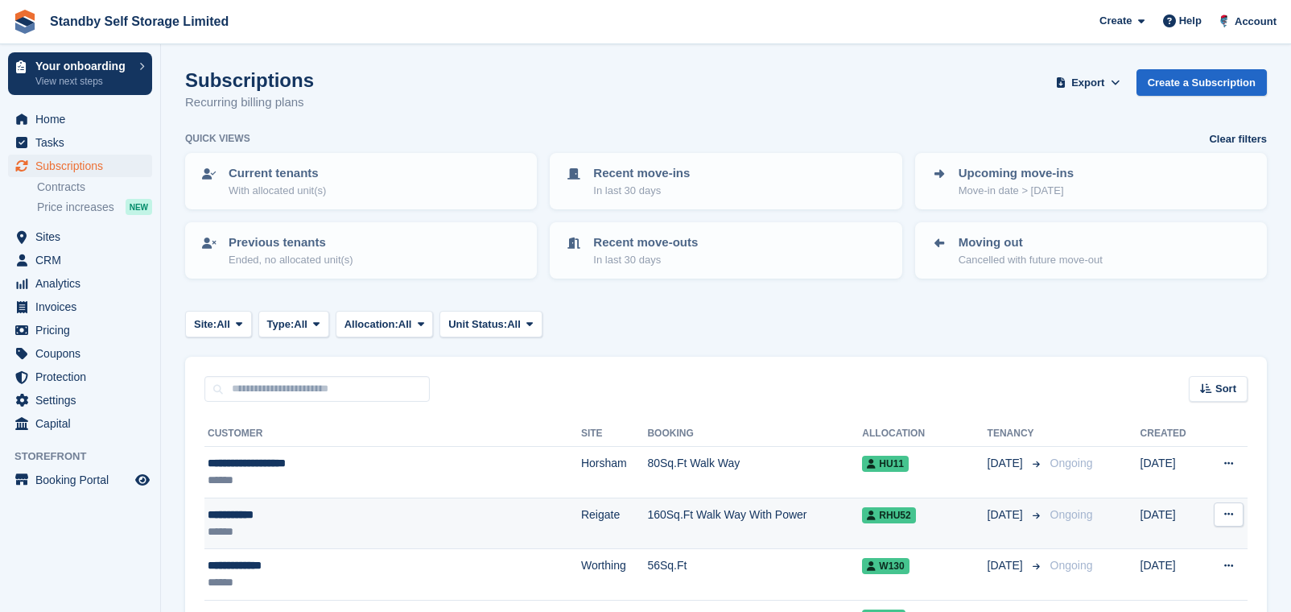
click at [667, 509] on td "160Sq.Ft Walk Way With Power" at bounding box center [754, 523] width 215 height 52
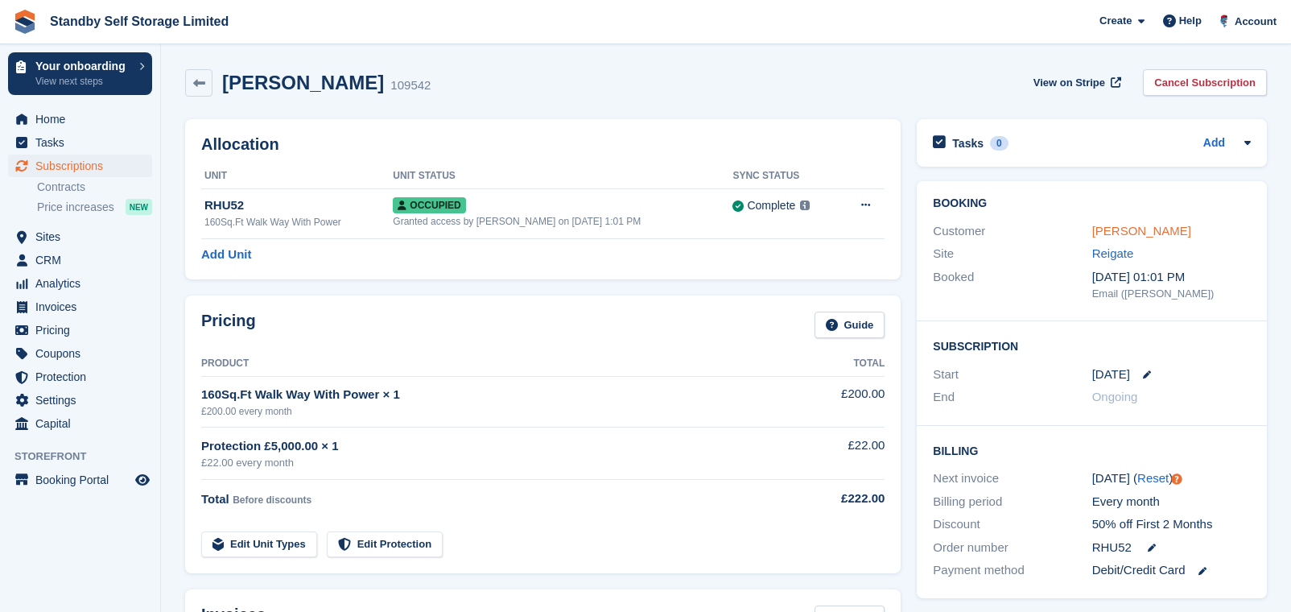
click at [1136, 232] on link "[PERSON_NAME]" at bounding box center [1141, 231] width 99 height 14
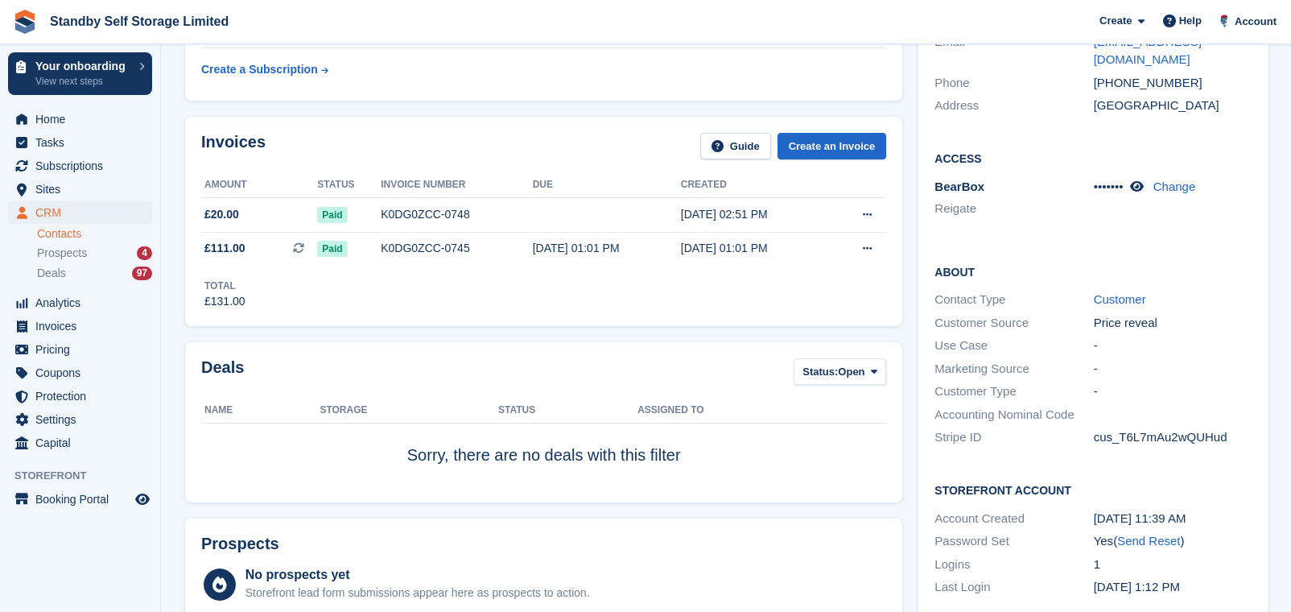
scroll to position [724, 0]
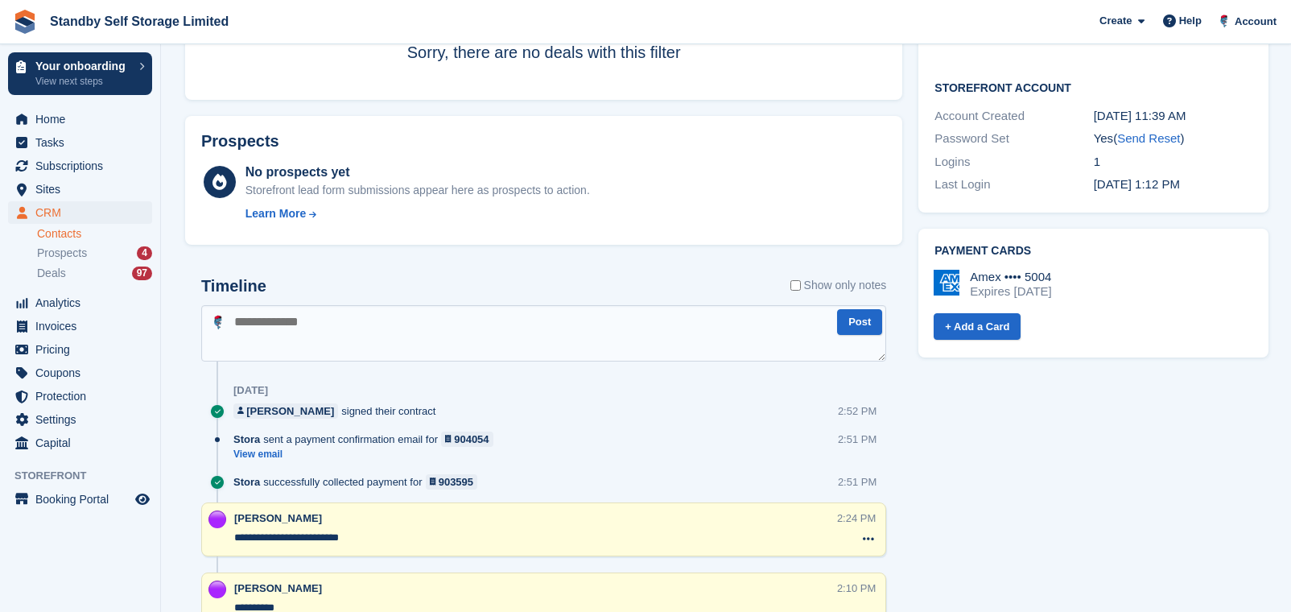
click at [845, 278] on label "Show only notes" at bounding box center [838, 285] width 97 height 17
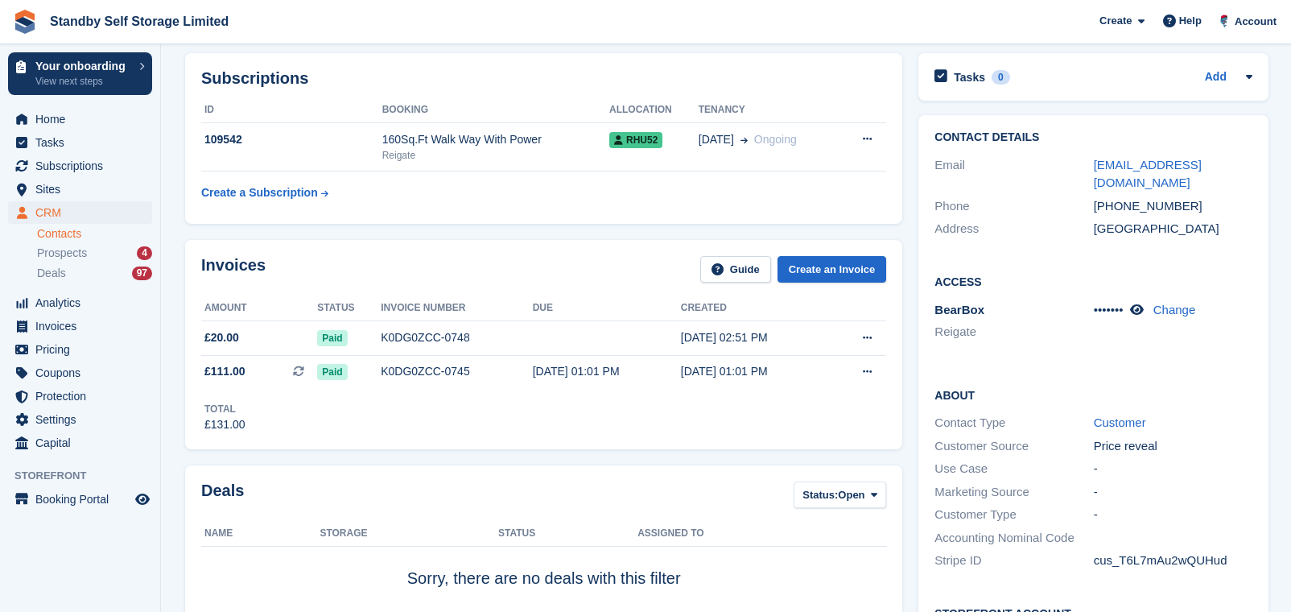
scroll to position [201, 0]
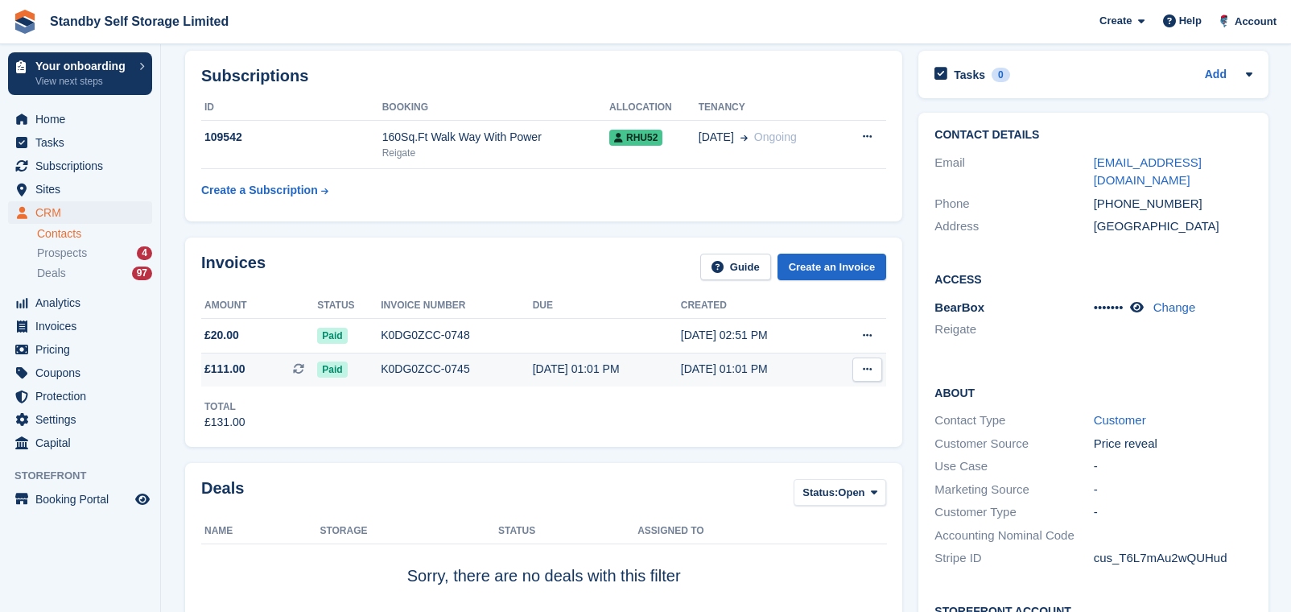
click at [456, 365] on div "K0DG0ZCC-0745" at bounding box center [457, 369] width 152 height 17
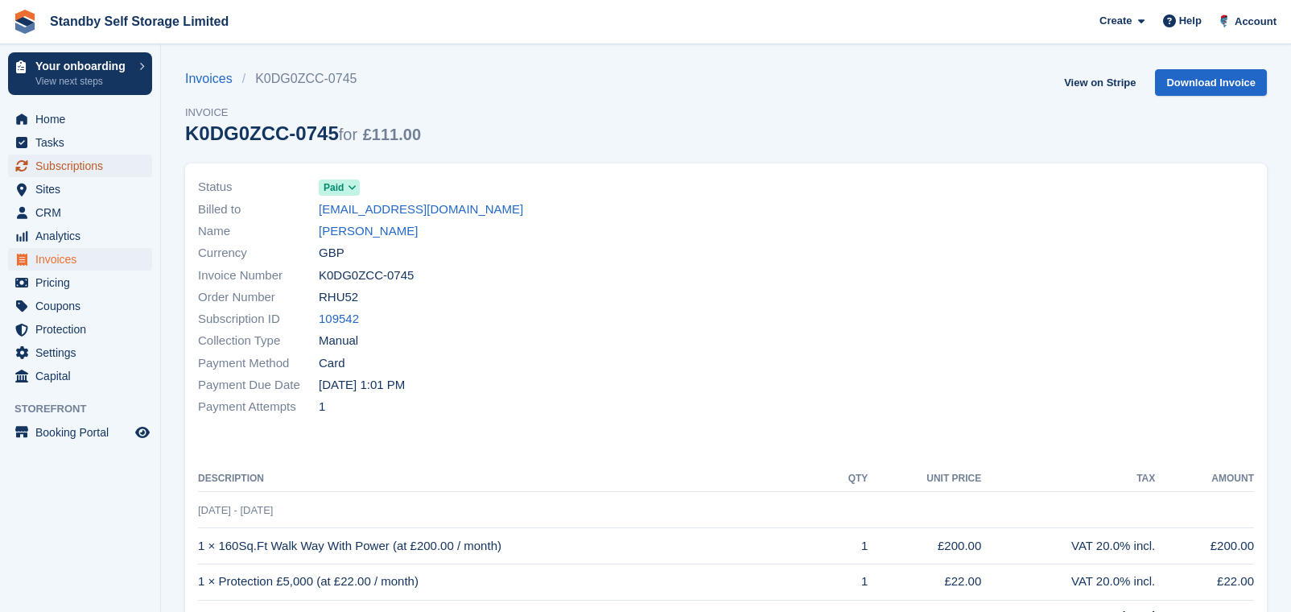
click at [97, 169] on span "Subscriptions" at bounding box center [83, 166] width 97 height 23
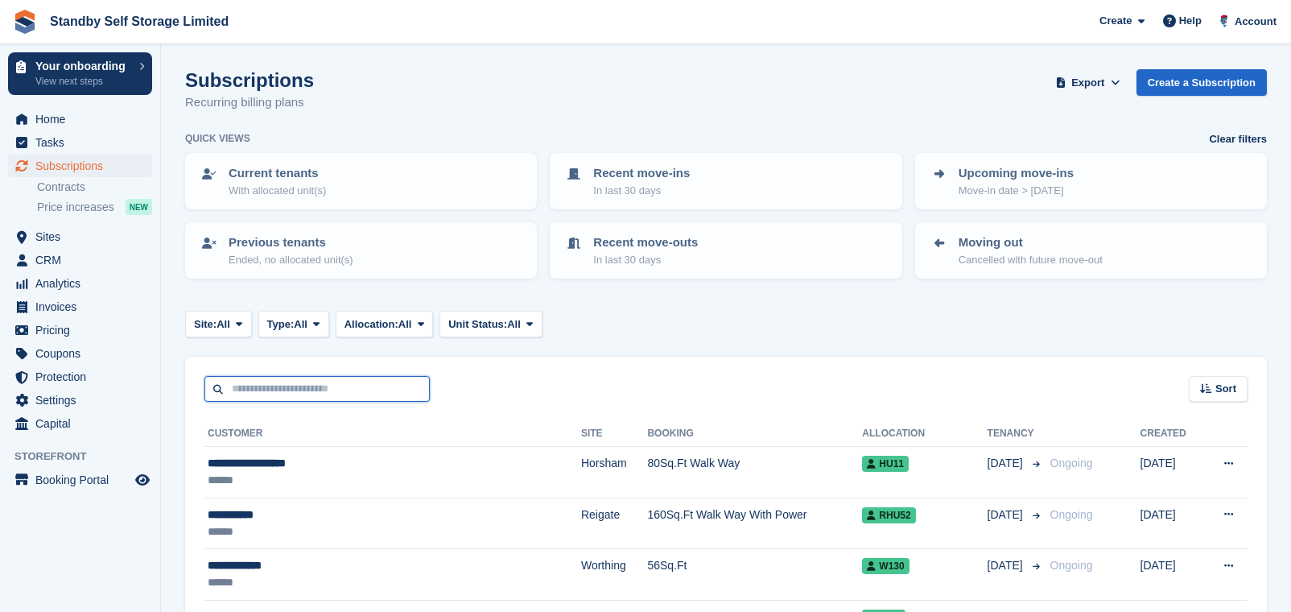
click at [249, 388] on input "text" at bounding box center [316, 389] width 225 height 27
type input "******"
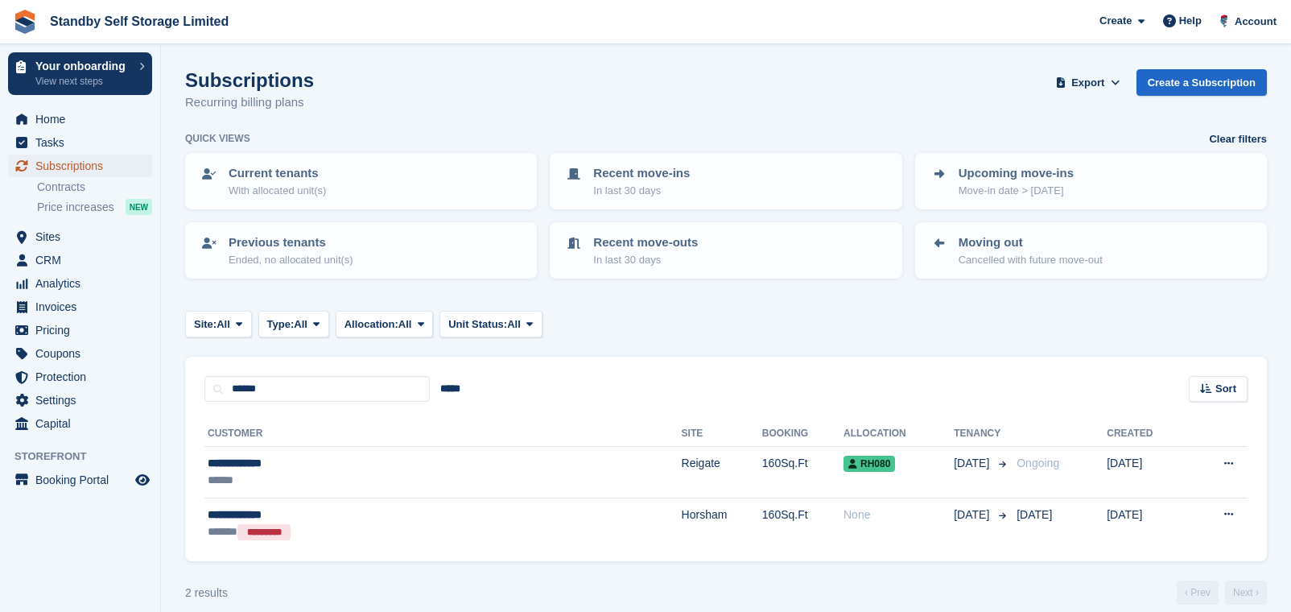
click at [101, 159] on span "Subscriptions" at bounding box center [83, 166] width 97 height 23
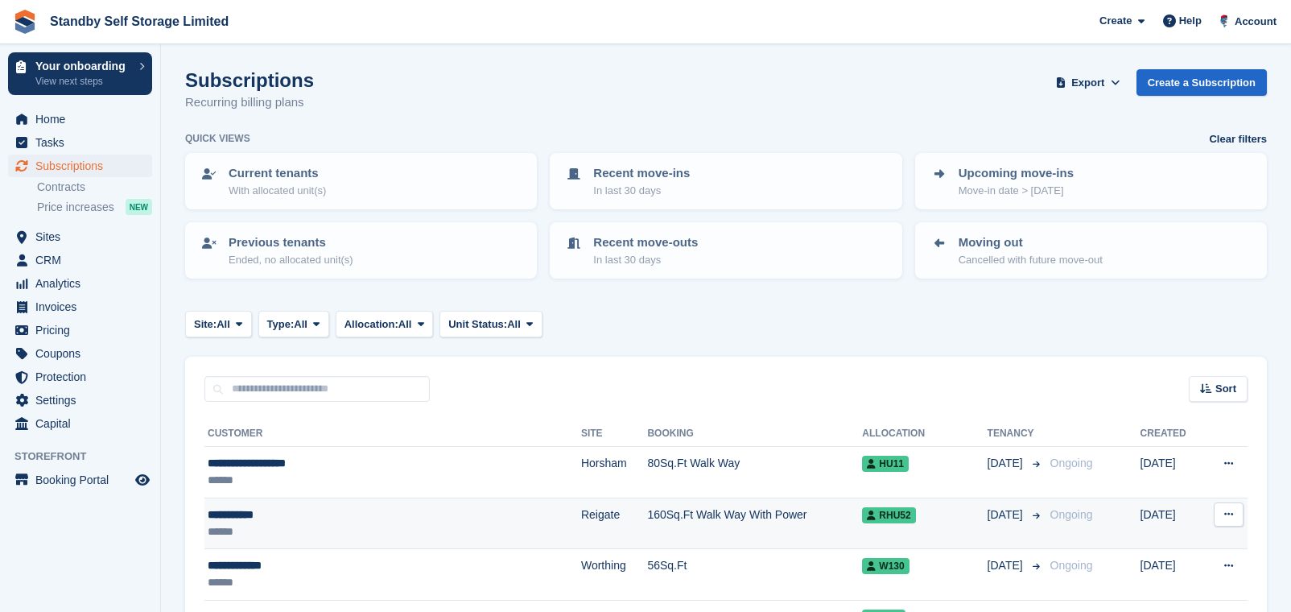
click at [349, 513] on div "**********" at bounding box center [346, 514] width 276 height 17
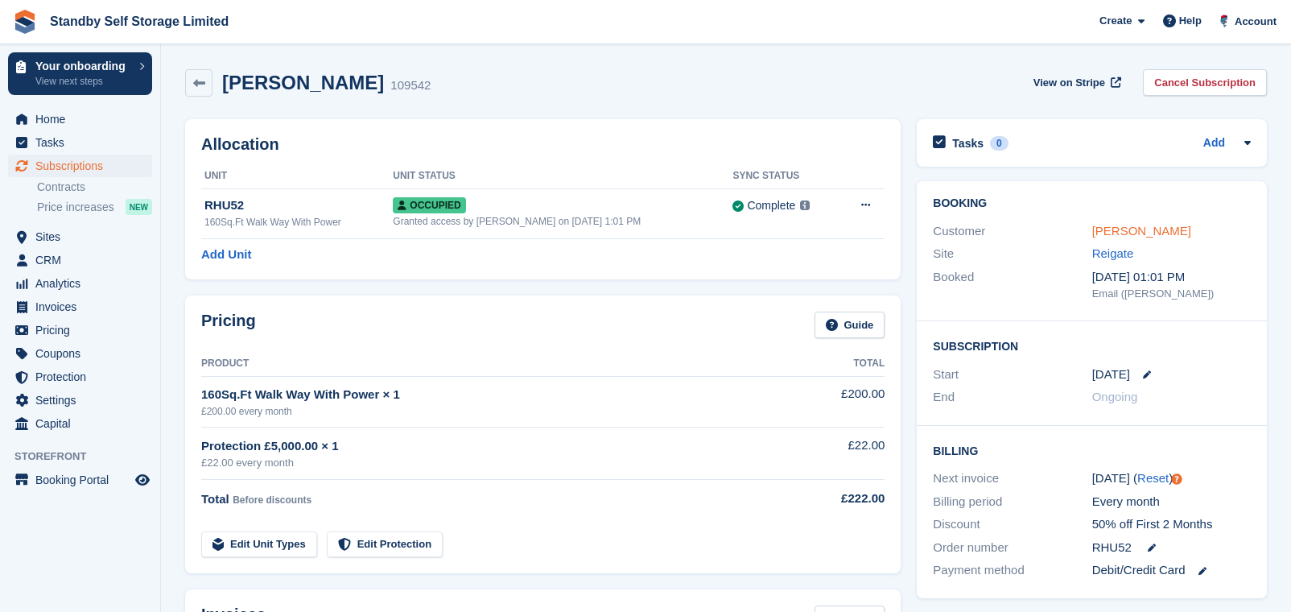
click at [1154, 230] on link "Chris Morse" at bounding box center [1141, 231] width 99 height 14
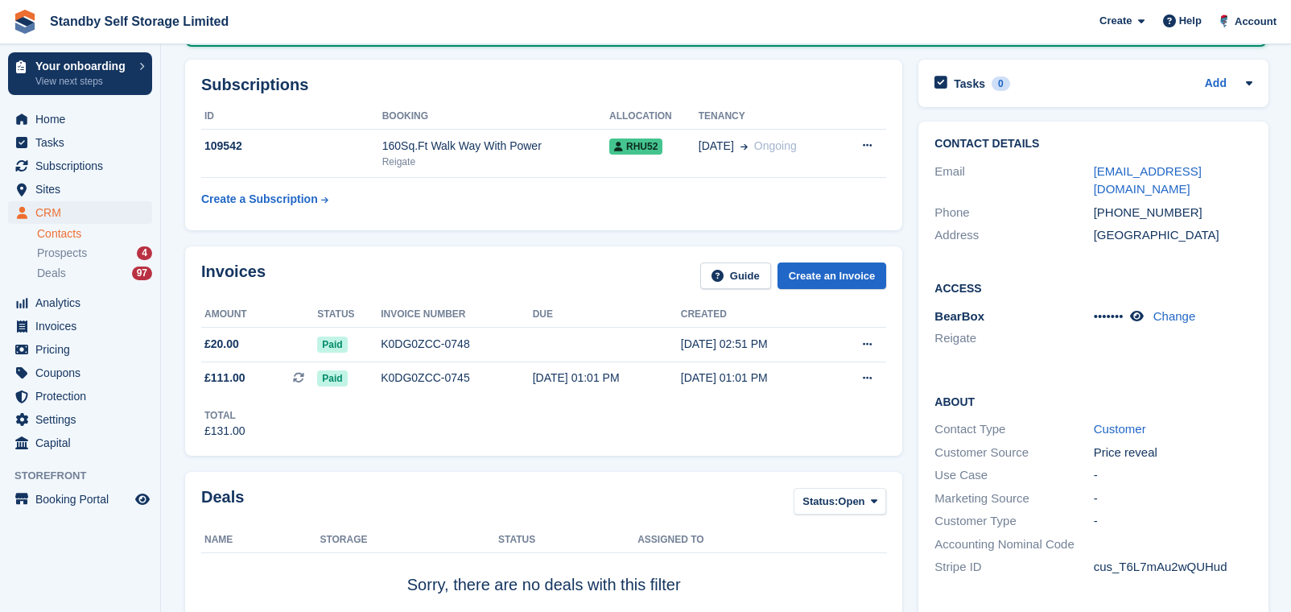
scroll to position [201, 0]
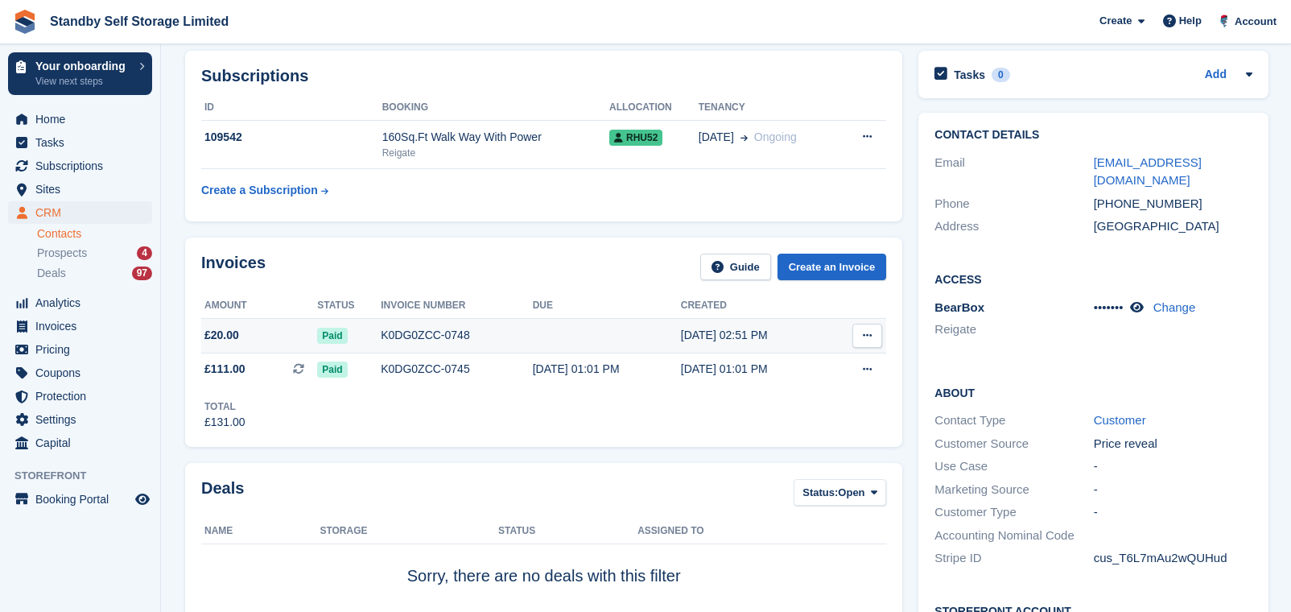
click at [441, 336] on div "K0DG0ZCC-0748" at bounding box center [457, 335] width 152 height 17
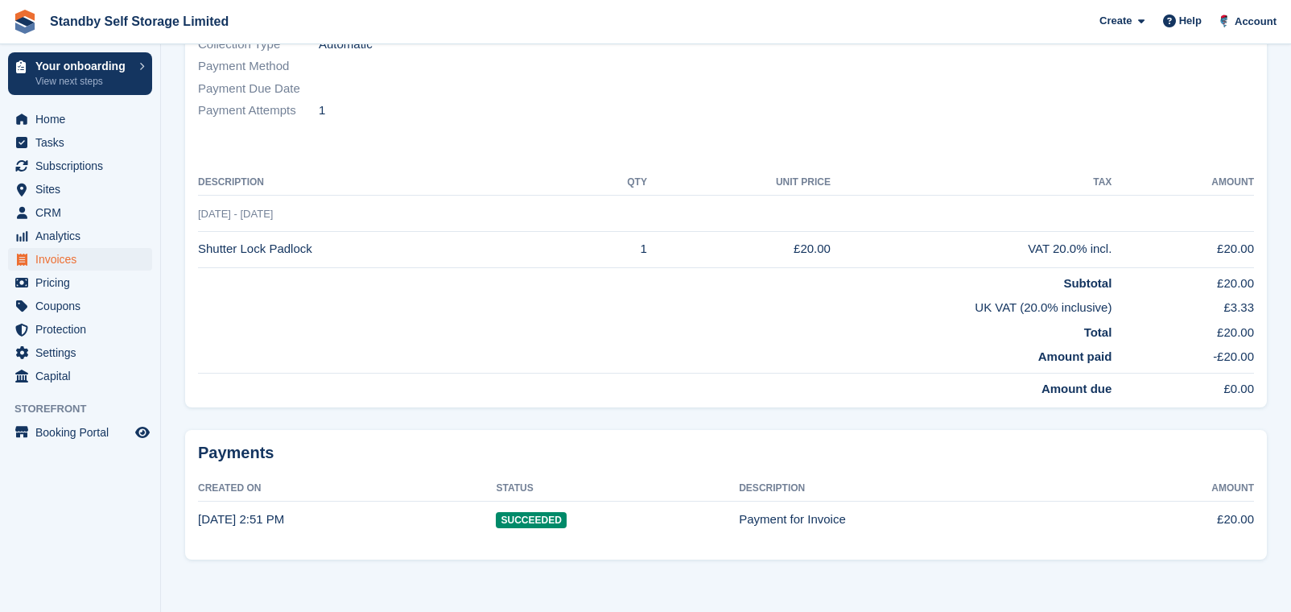
scroll to position [275, 0]
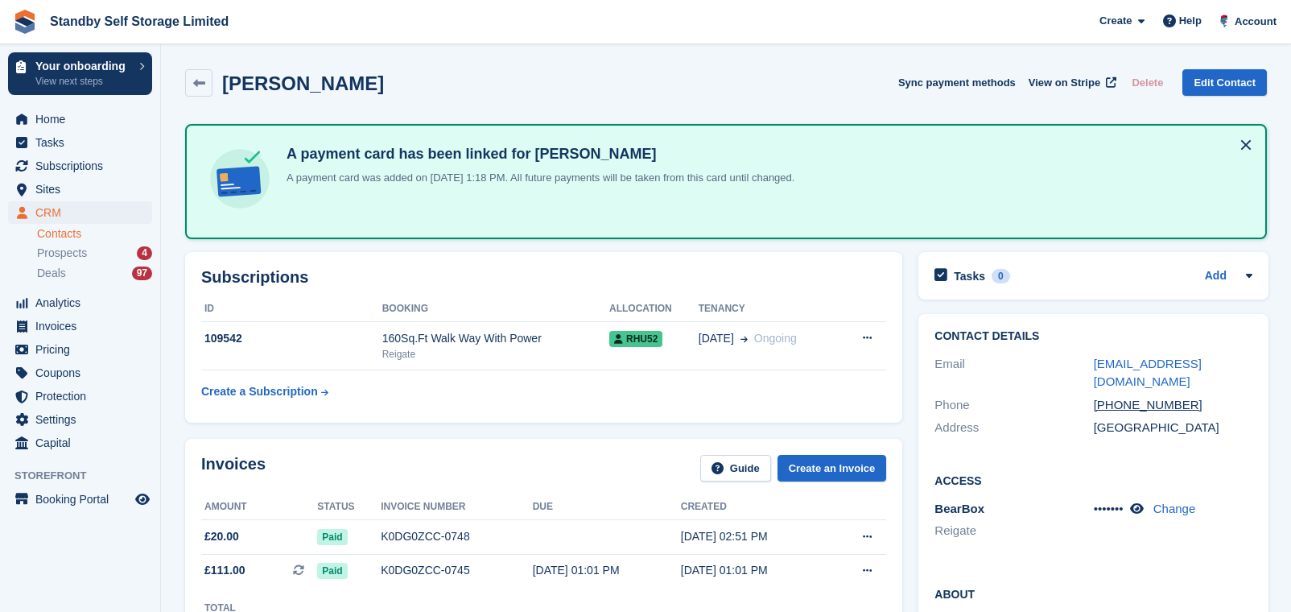
scroll to position [201, 0]
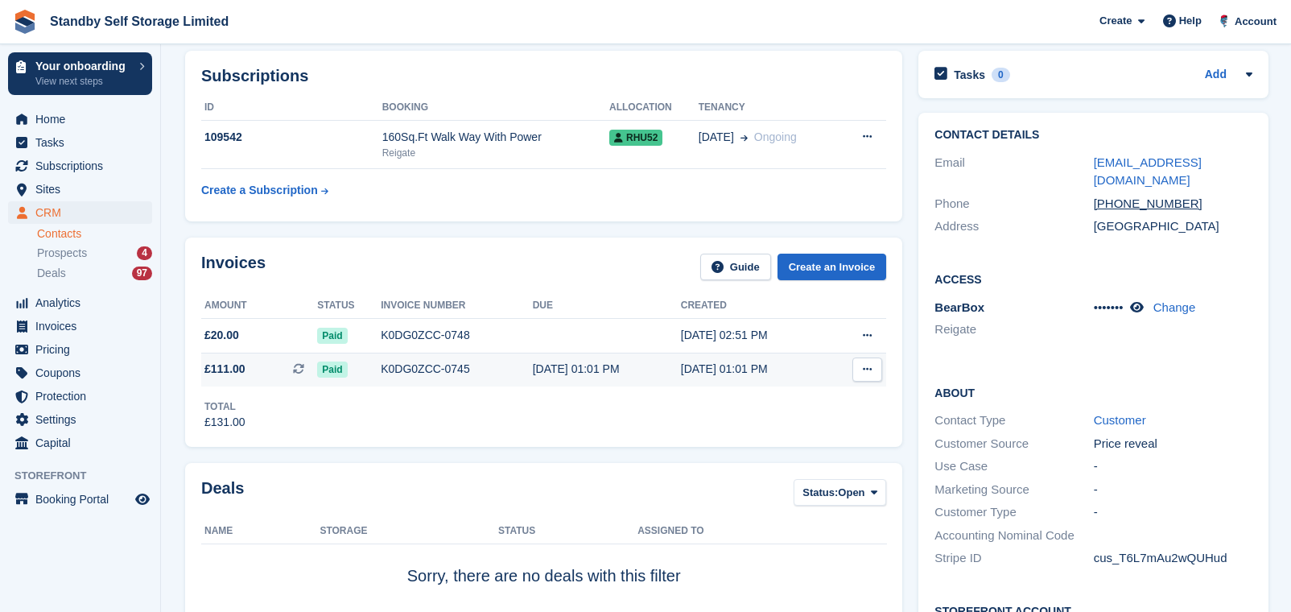
click at [467, 361] on div "K0DG0ZCC-0745" at bounding box center [457, 369] width 152 height 17
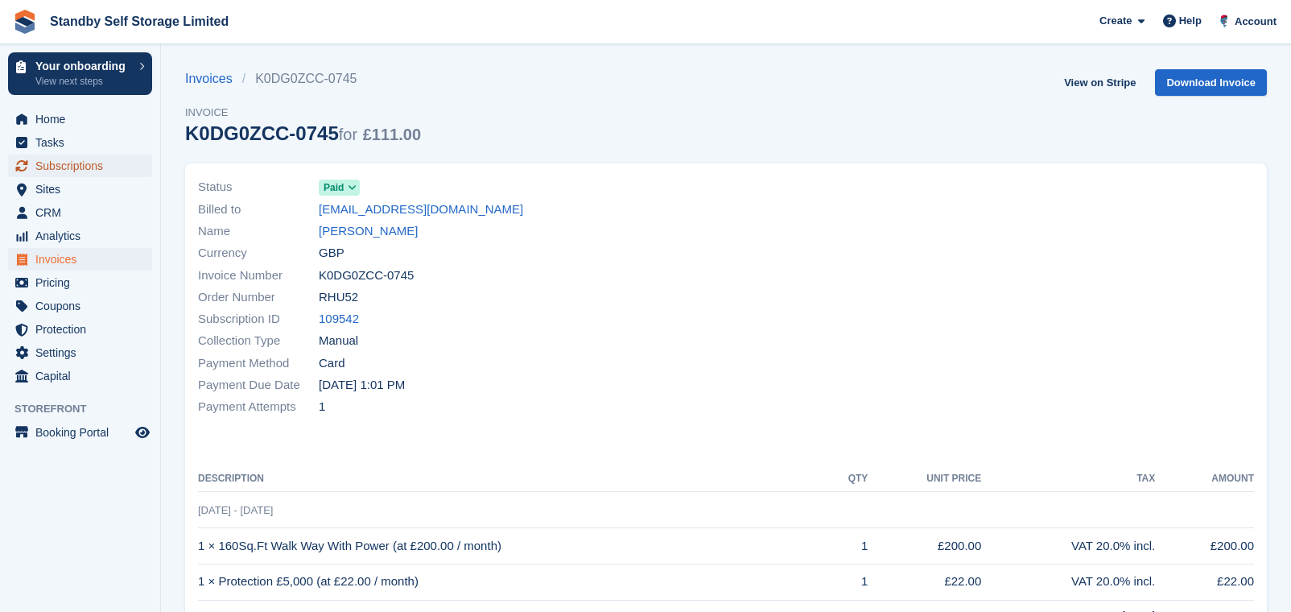
click at [85, 174] on span "Subscriptions" at bounding box center [83, 166] width 97 height 23
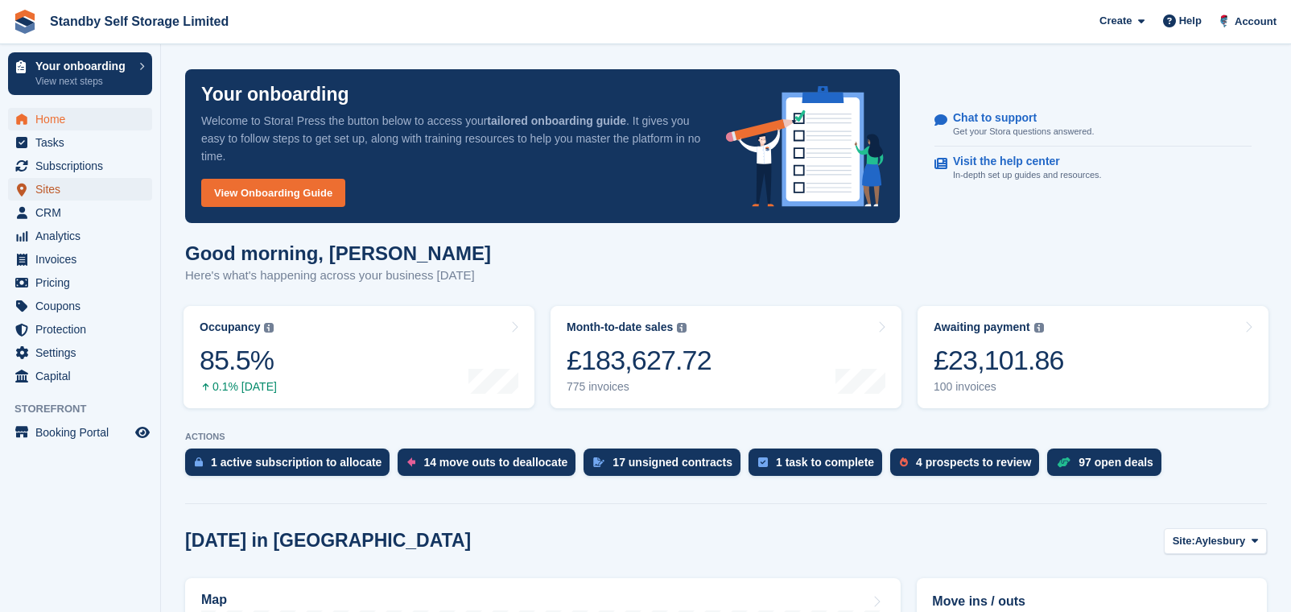
click at [56, 190] on span "Sites" at bounding box center [83, 189] width 97 height 23
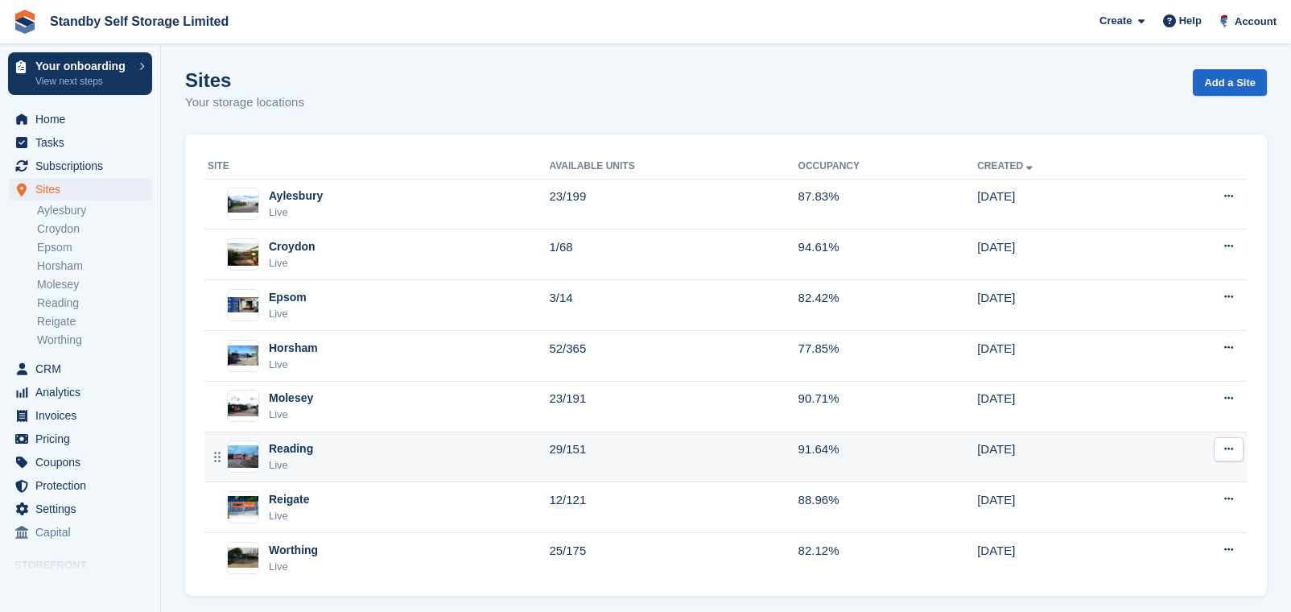
click at [375, 448] on div "Reading Live" at bounding box center [378, 456] width 341 height 33
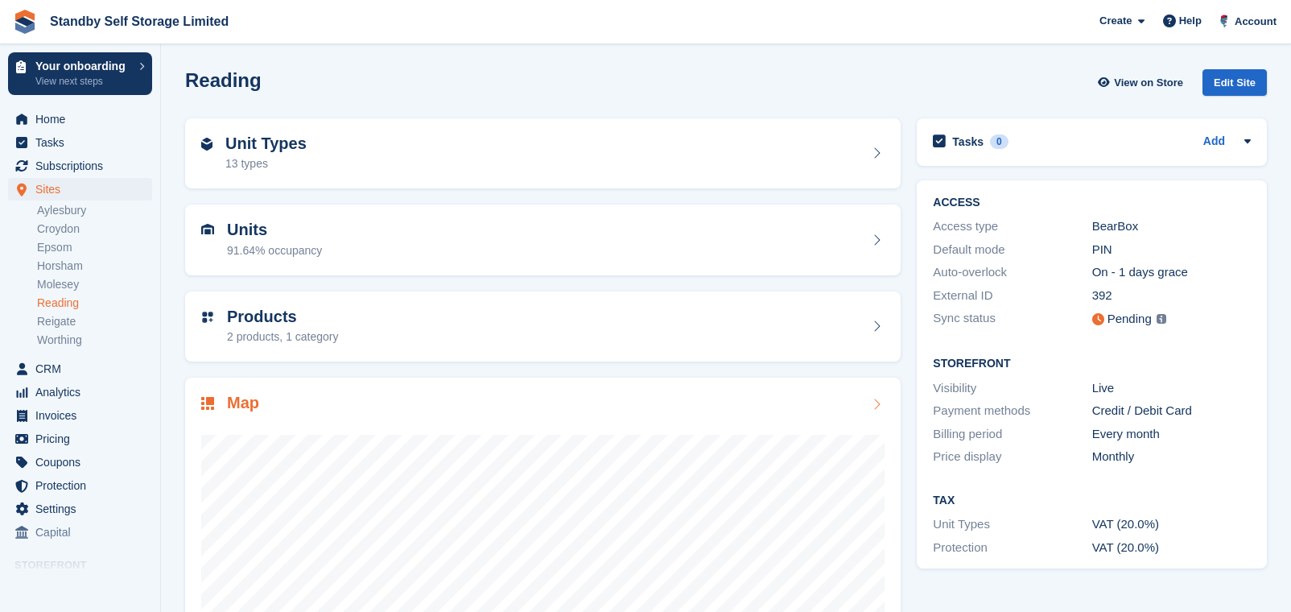
click at [403, 427] on div at bounding box center [542, 576] width 683 height 322
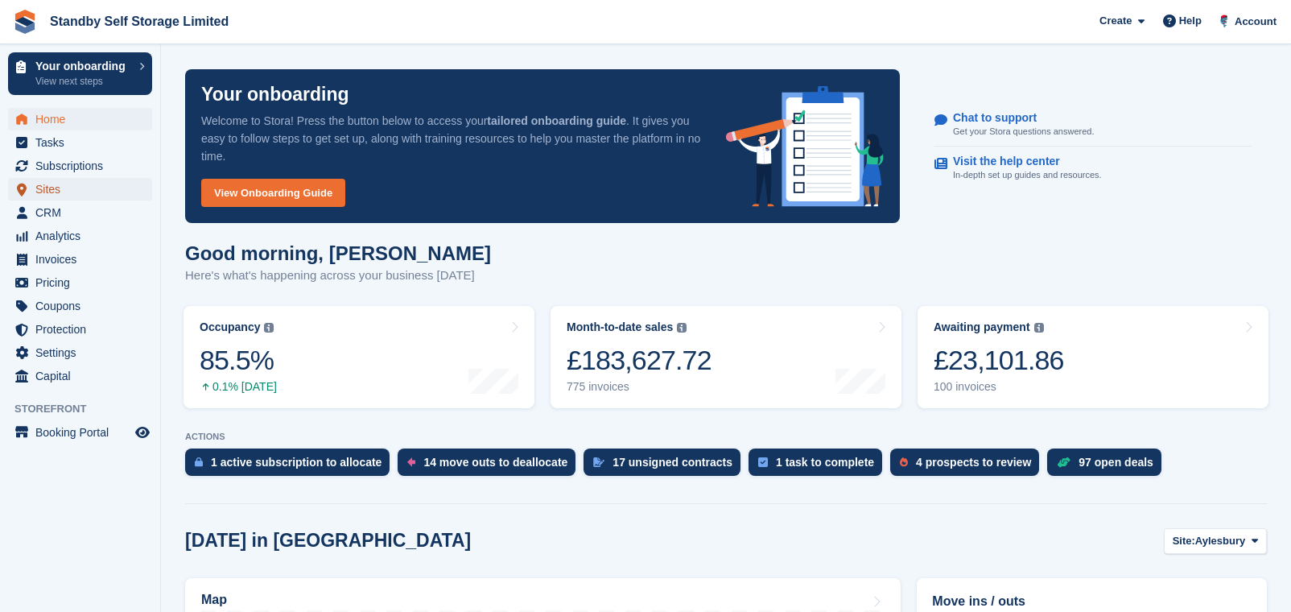
click at [61, 192] on span "Sites" at bounding box center [83, 189] width 97 height 23
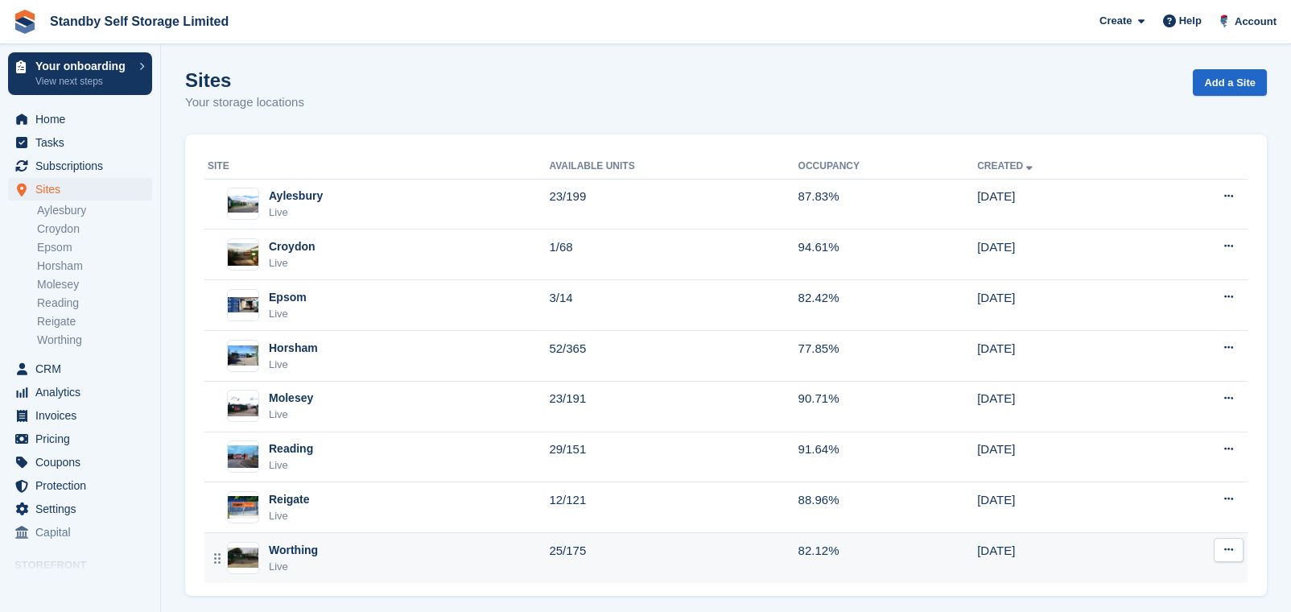
click at [361, 563] on div "Worthing Live" at bounding box center [378, 558] width 341 height 33
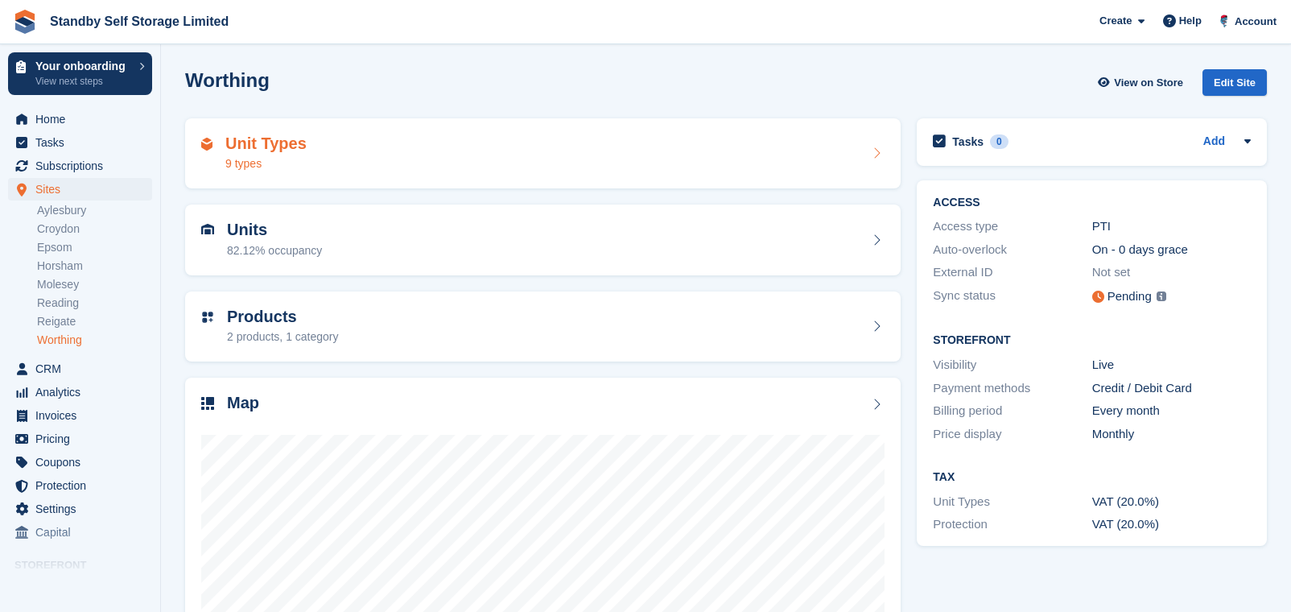
click at [290, 154] on div "Unit Types 9 types" at bounding box center [265, 153] width 81 height 39
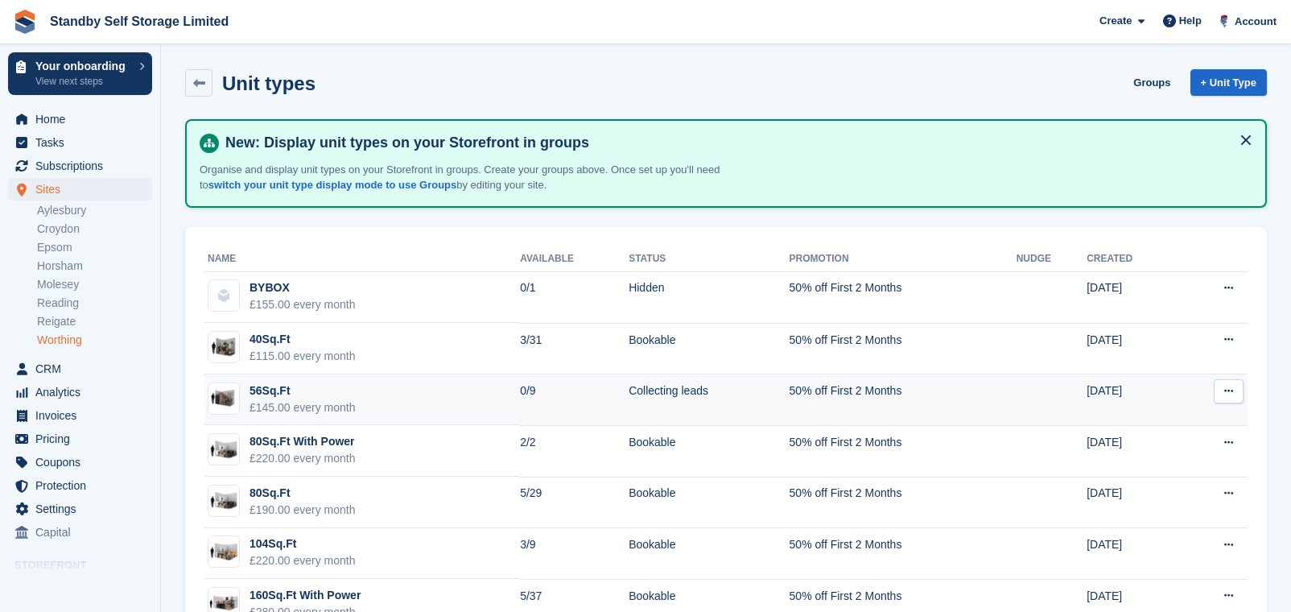
scroll to position [157, 0]
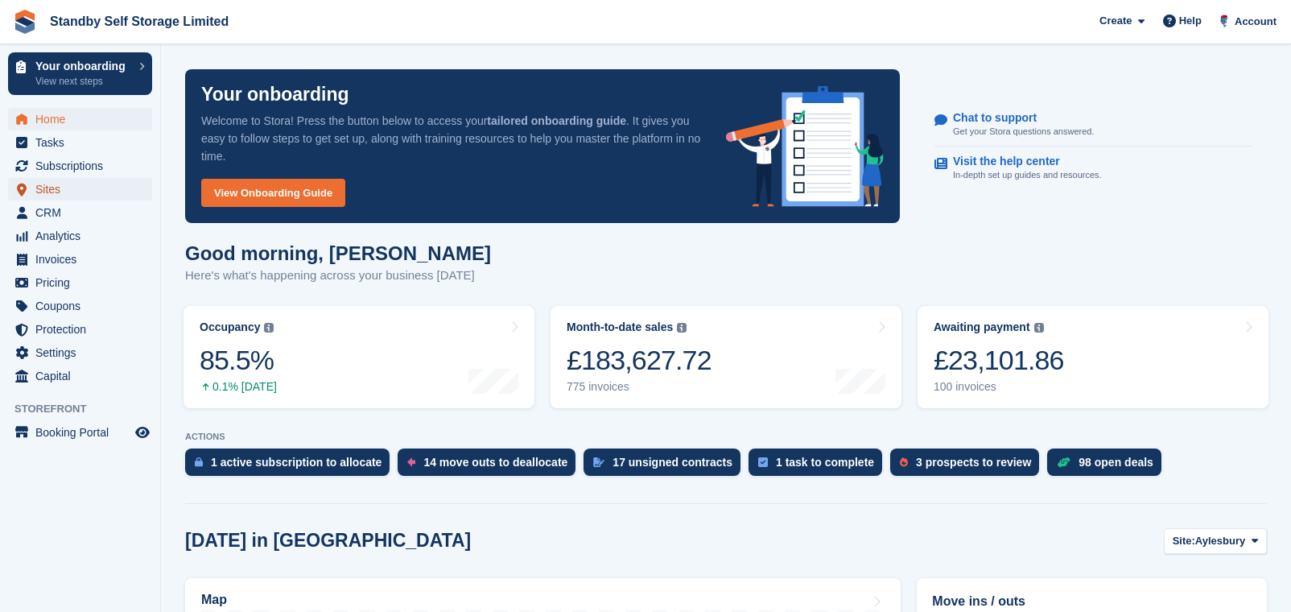
click at [66, 188] on span "Sites" at bounding box center [83, 189] width 97 height 23
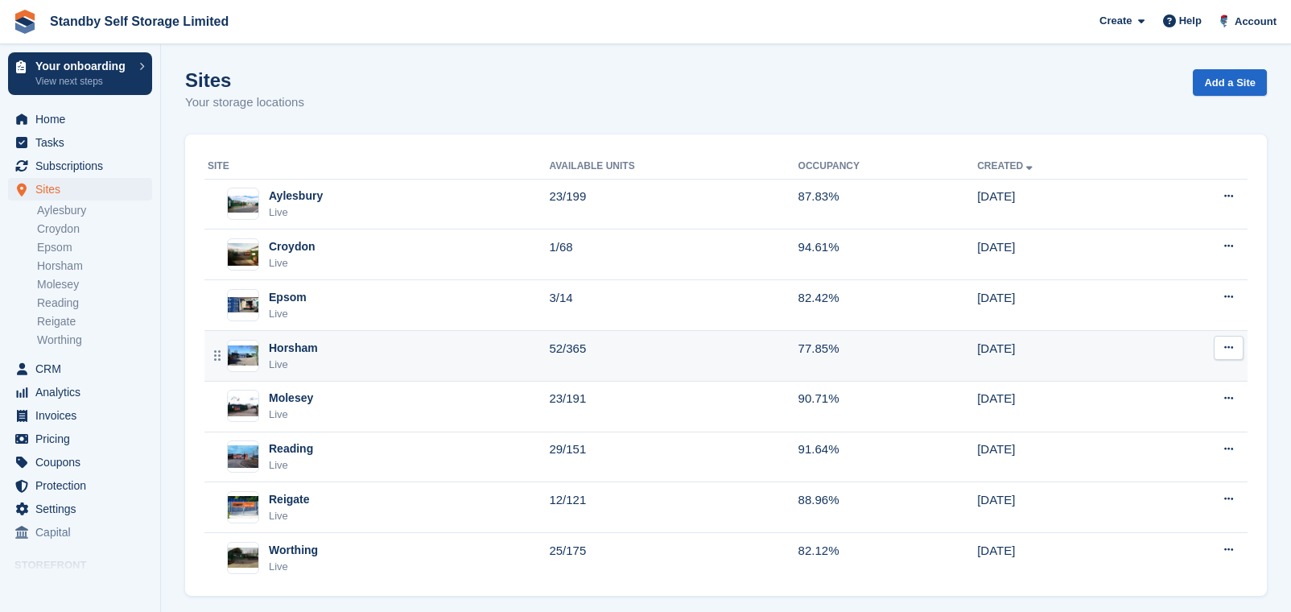
click at [330, 349] on div "Horsham Live" at bounding box center [378, 356] width 341 height 33
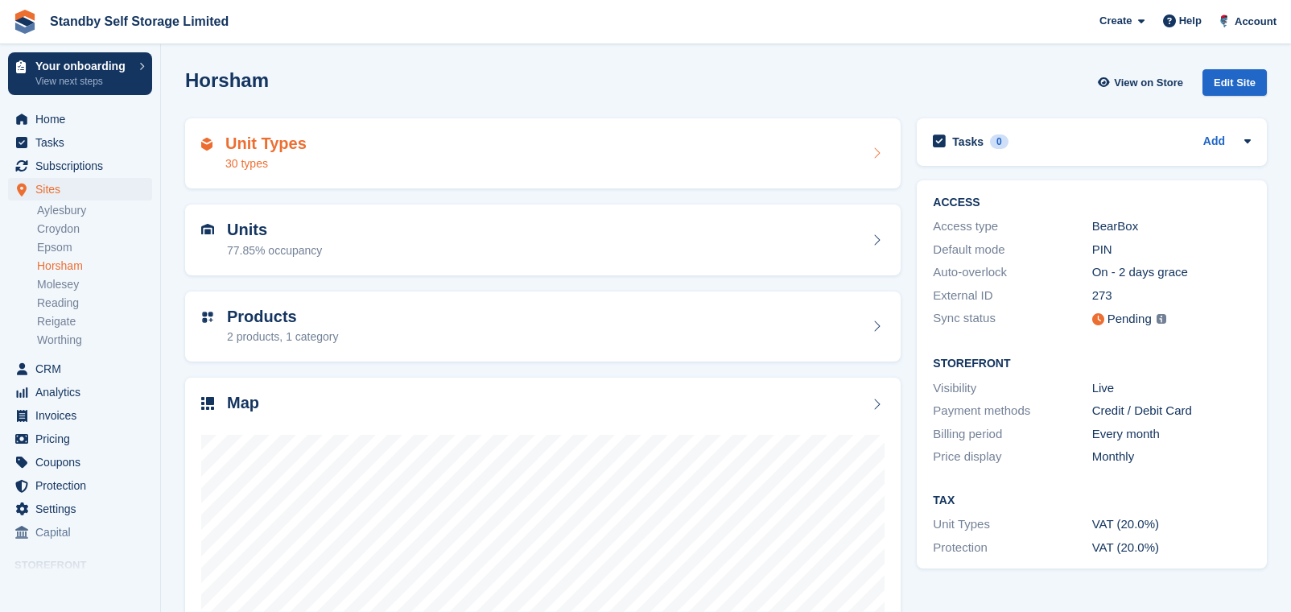
click at [376, 147] on div "Unit Types 30 types" at bounding box center [542, 153] width 683 height 39
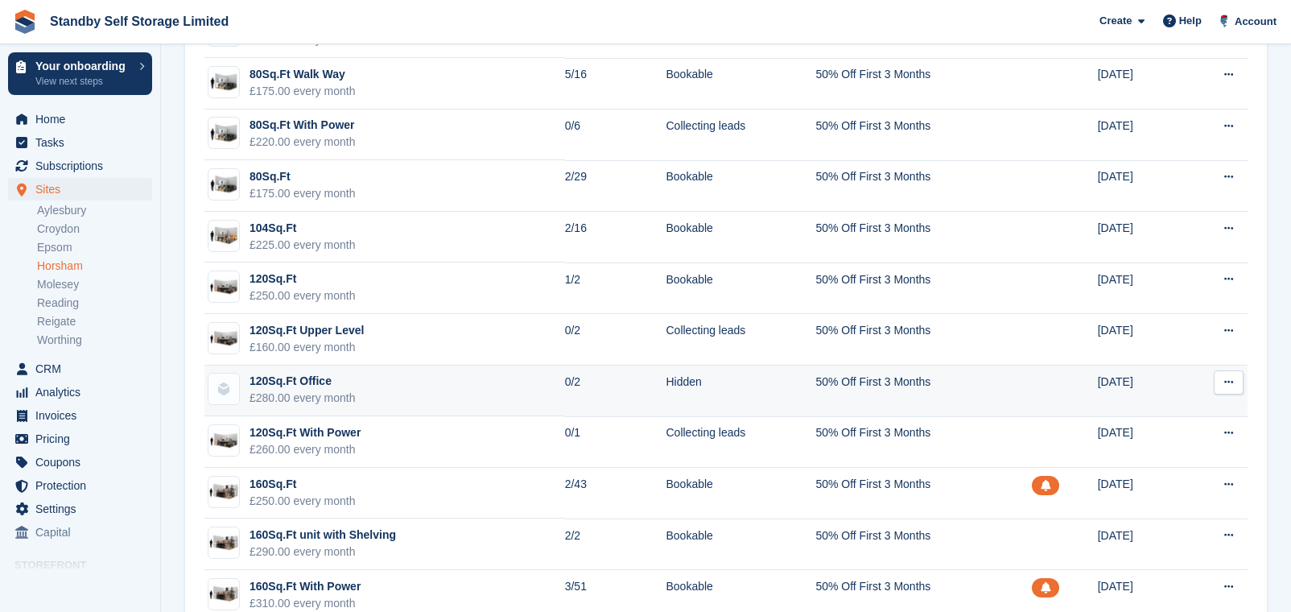
scroll to position [1031, 0]
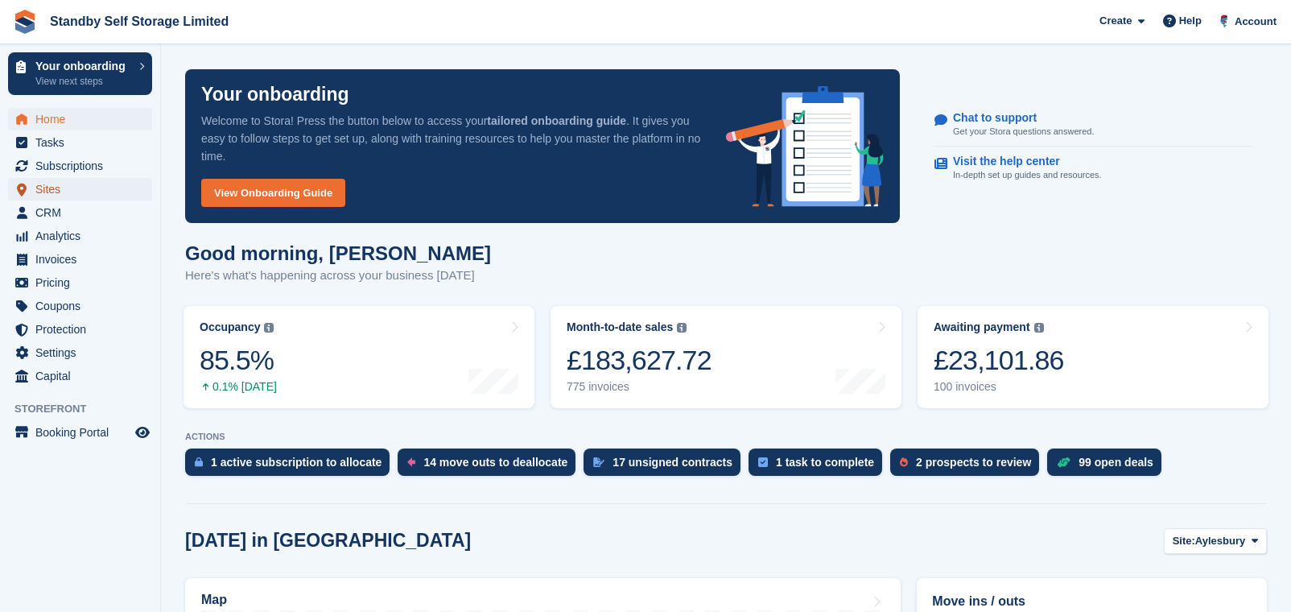
click at [36, 182] on span "Sites" at bounding box center [83, 189] width 97 height 23
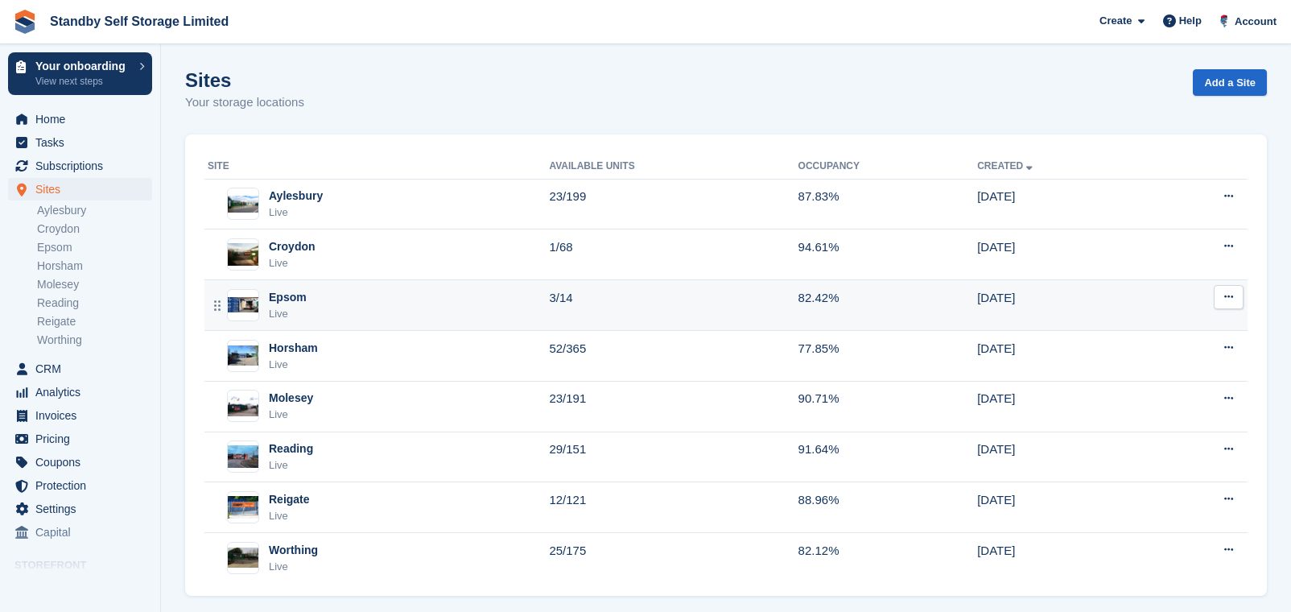
click at [335, 317] on div "Epsom Live" at bounding box center [378, 305] width 341 height 33
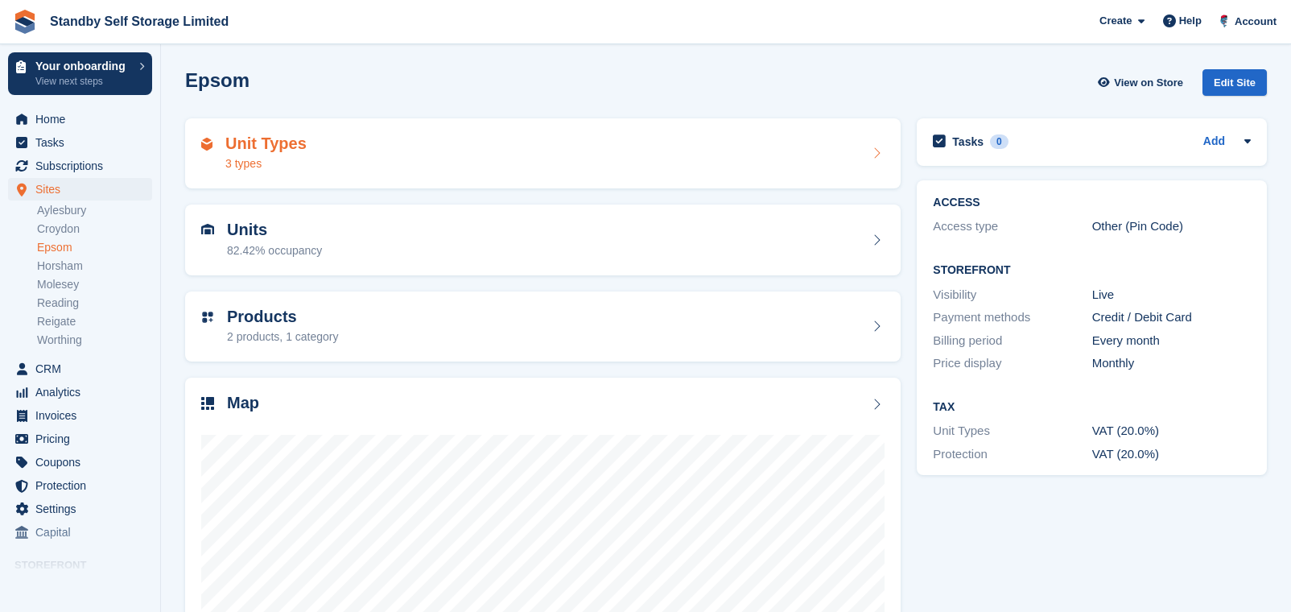
click at [380, 176] on div "Unit Types 3 types" at bounding box center [542, 153] width 715 height 71
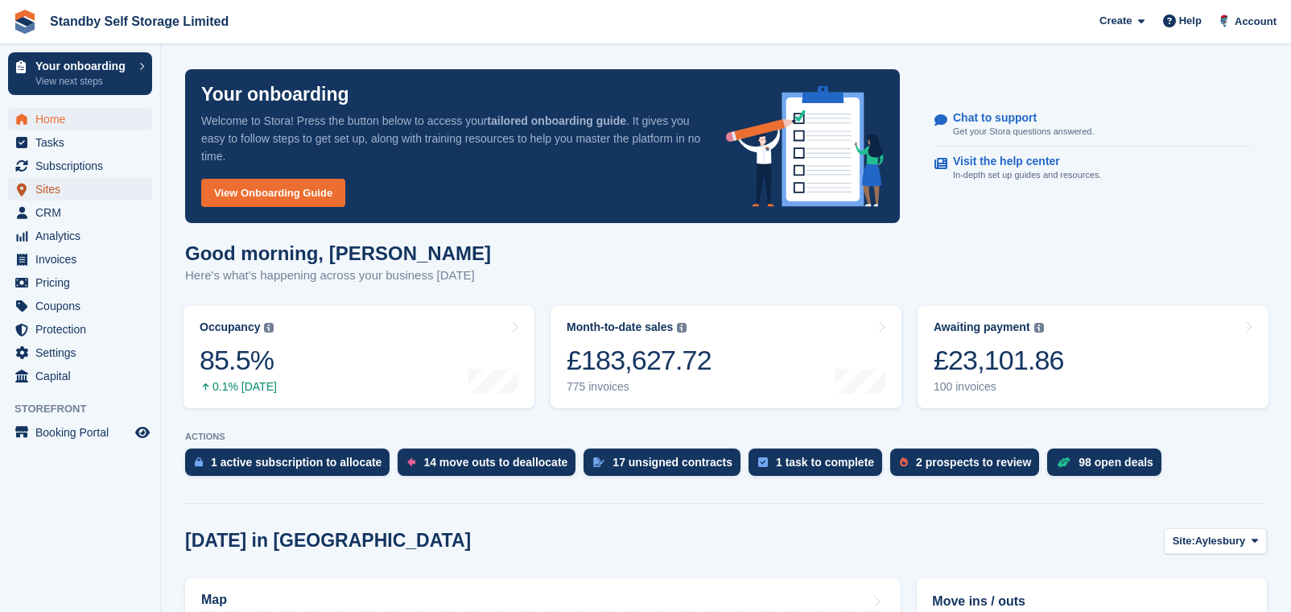
click at [80, 195] on span "Sites" at bounding box center [83, 189] width 97 height 23
click at [77, 187] on span "Sites" at bounding box center [83, 189] width 97 height 23
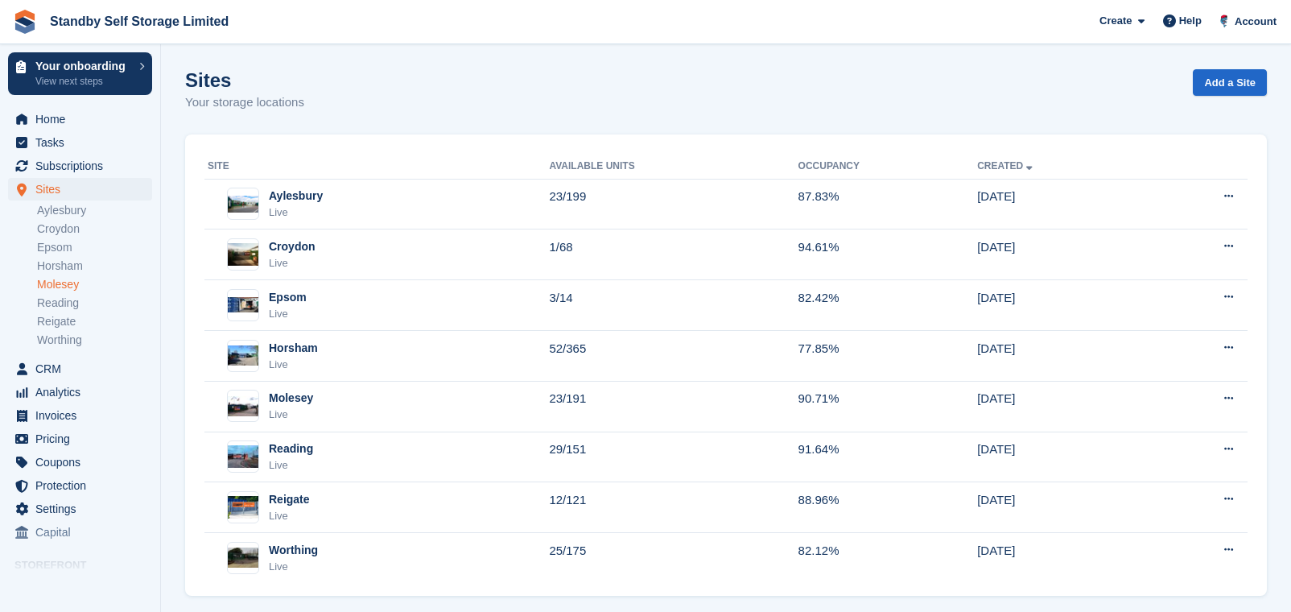
click at [72, 290] on link "Molesey" at bounding box center [94, 284] width 115 height 15
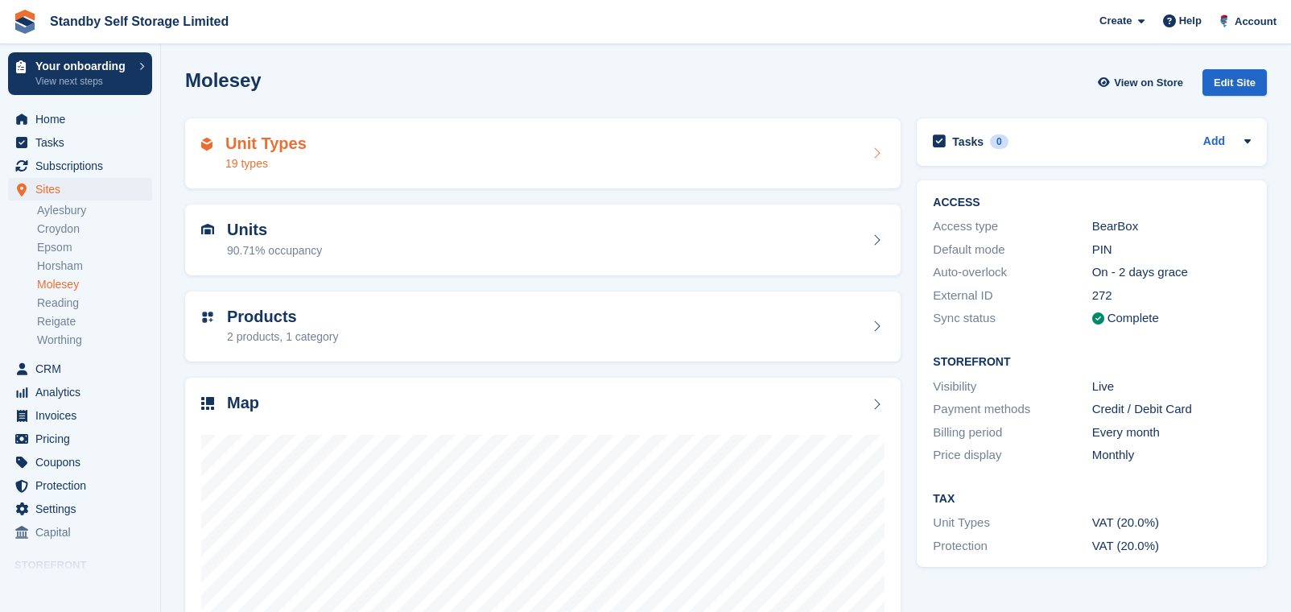
click at [279, 170] on div "19 types" at bounding box center [265, 163] width 81 height 17
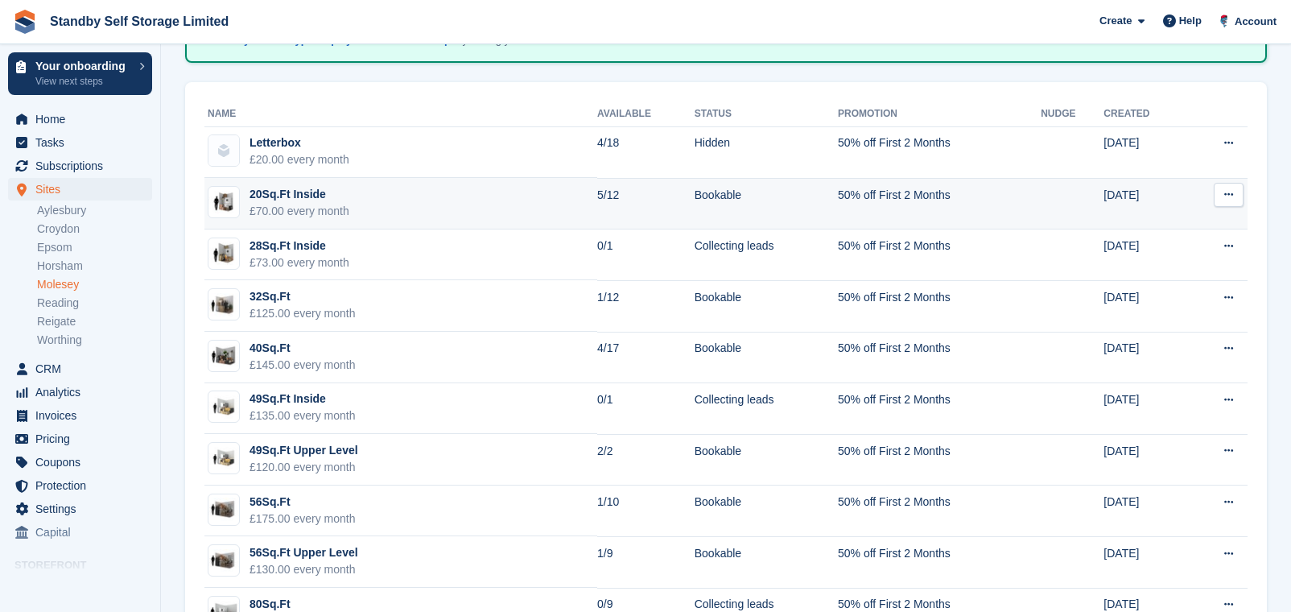
scroll to position [101, 0]
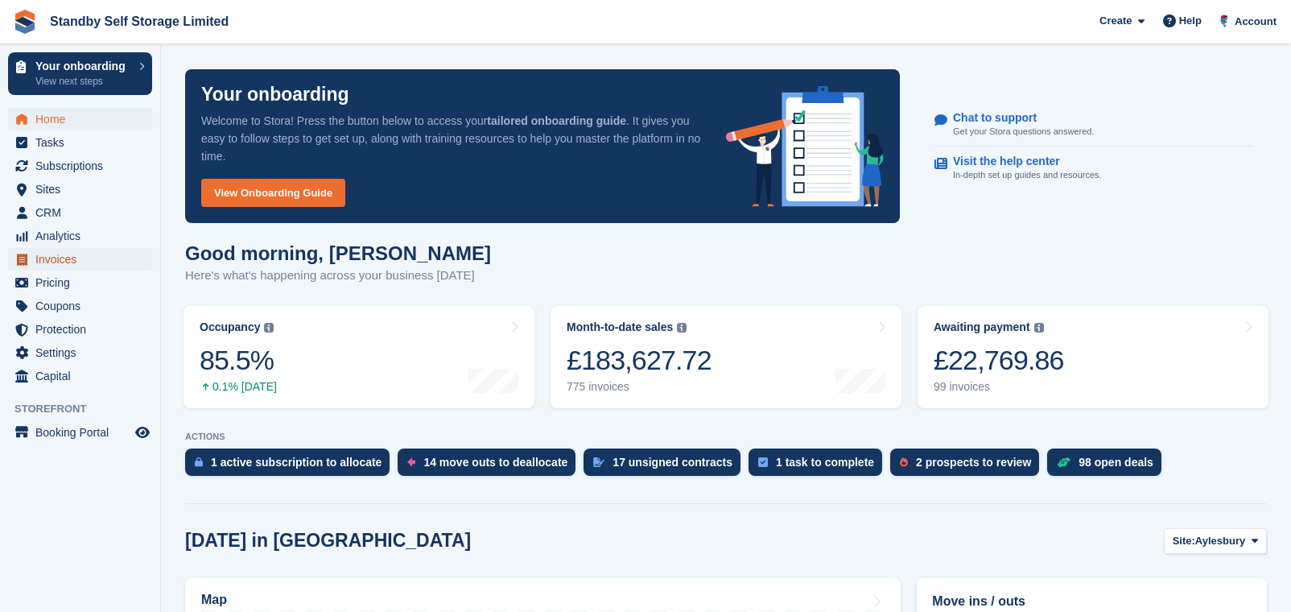
click at [71, 255] on span "Invoices" at bounding box center [83, 259] width 97 height 23
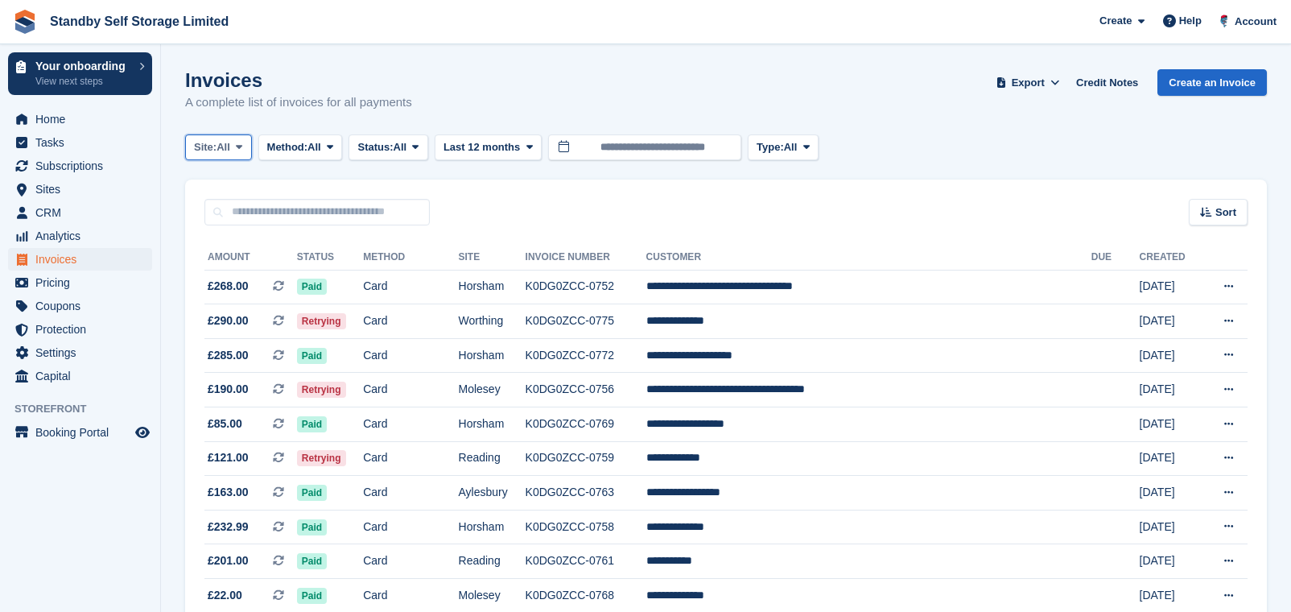
click at [236, 147] on span at bounding box center [239, 147] width 13 height 13
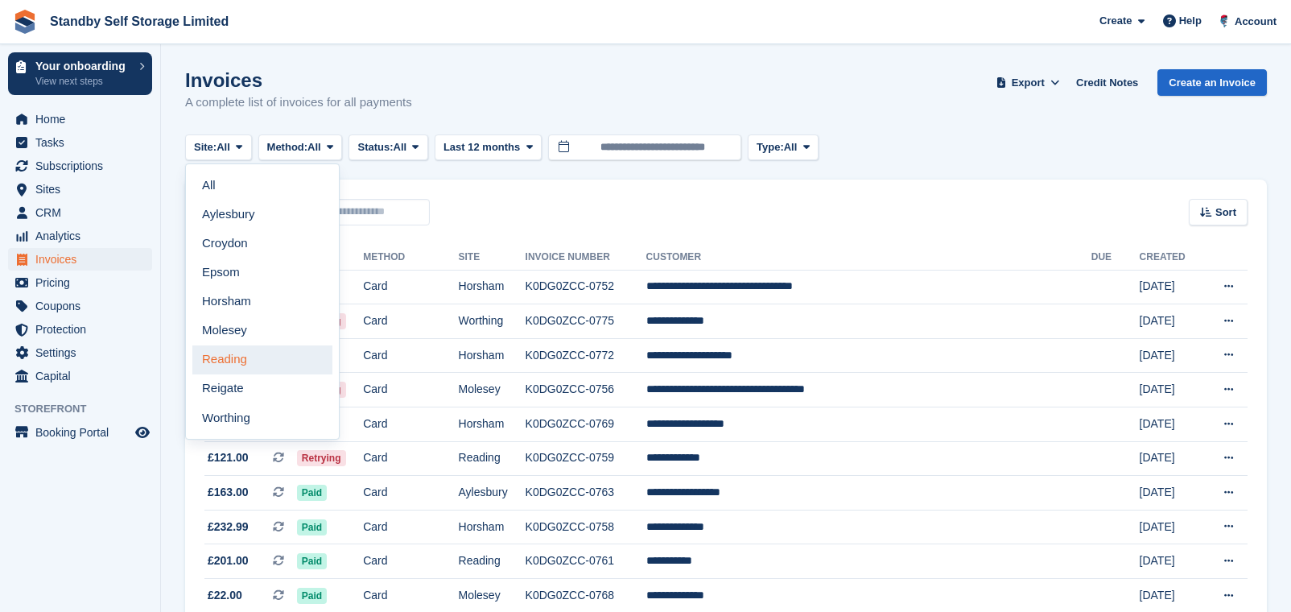
click at [249, 352] on link "Reading" at bounding box center [262, 359] width 140 height 29
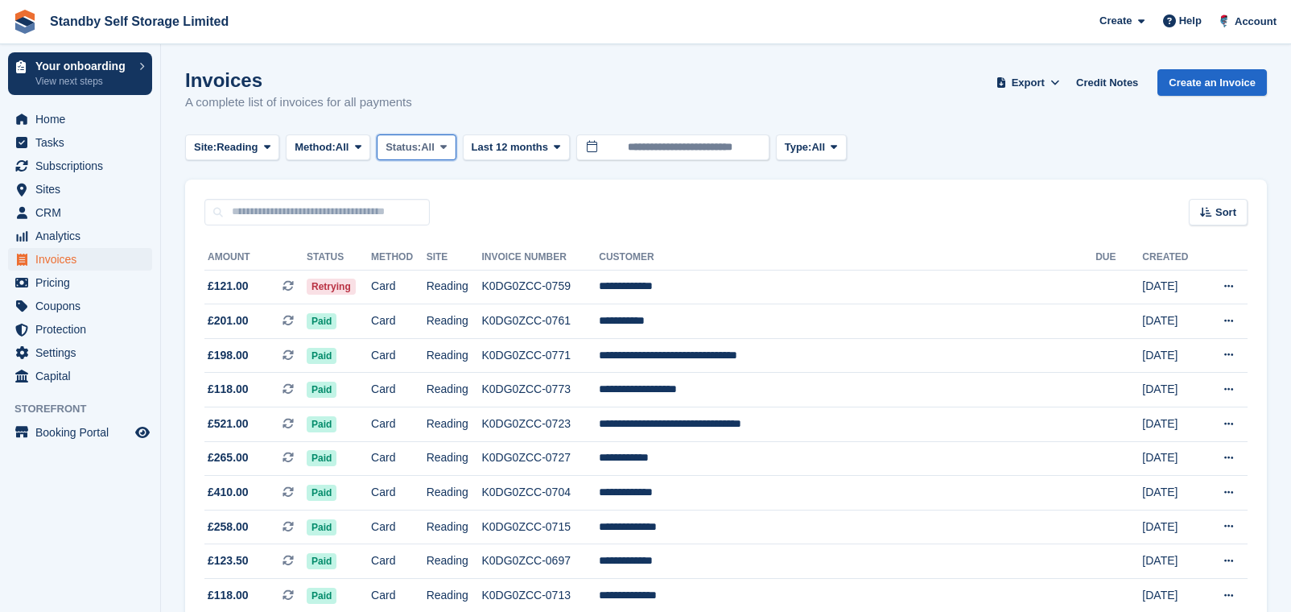
click at [447, 144] on icon at bounding box center [443, 147] width 6 height 10
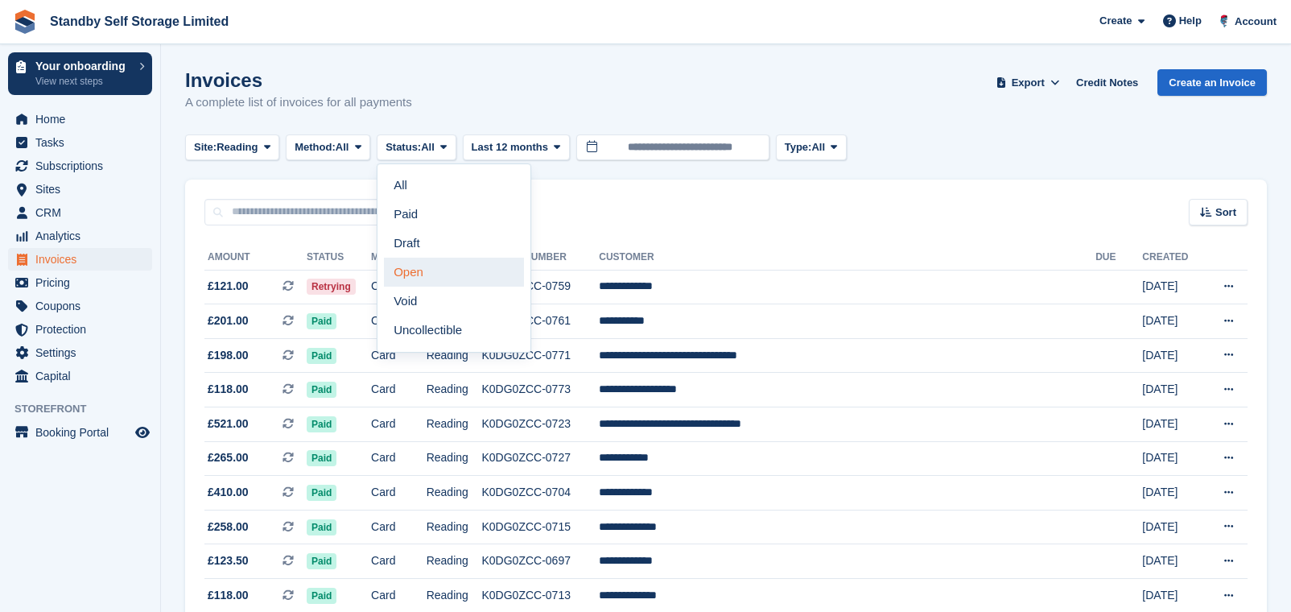
click at [446, 274] on link "Open" at bounding box center [454, 272] width 140 height 29
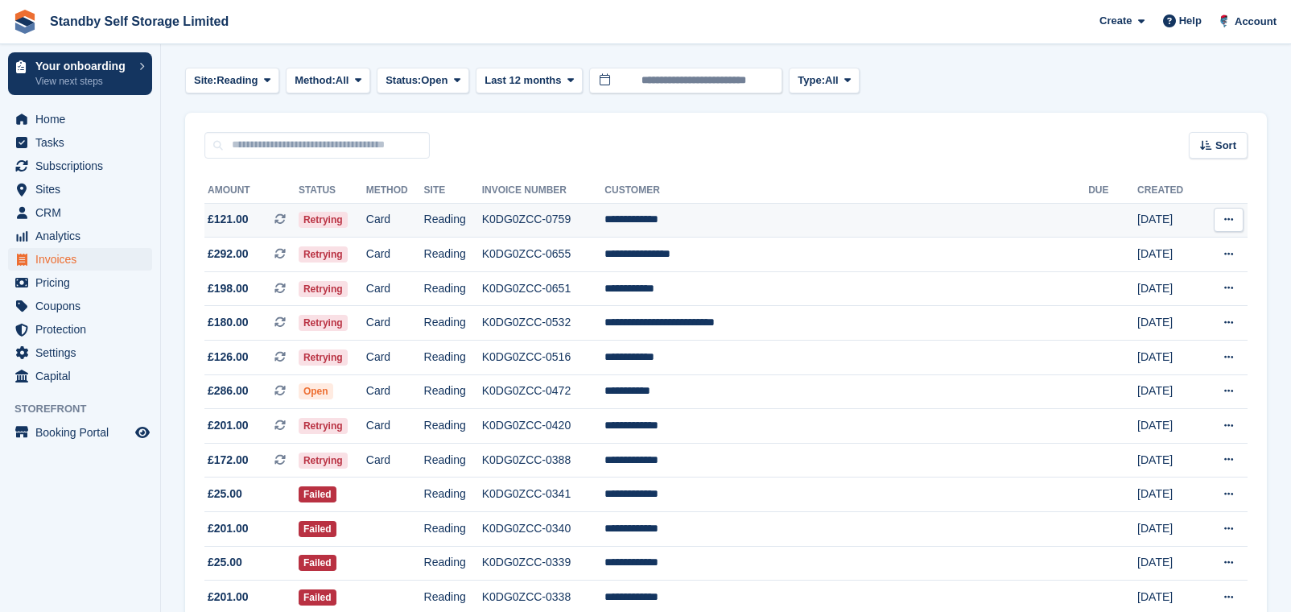
scroll to position [101, 0]
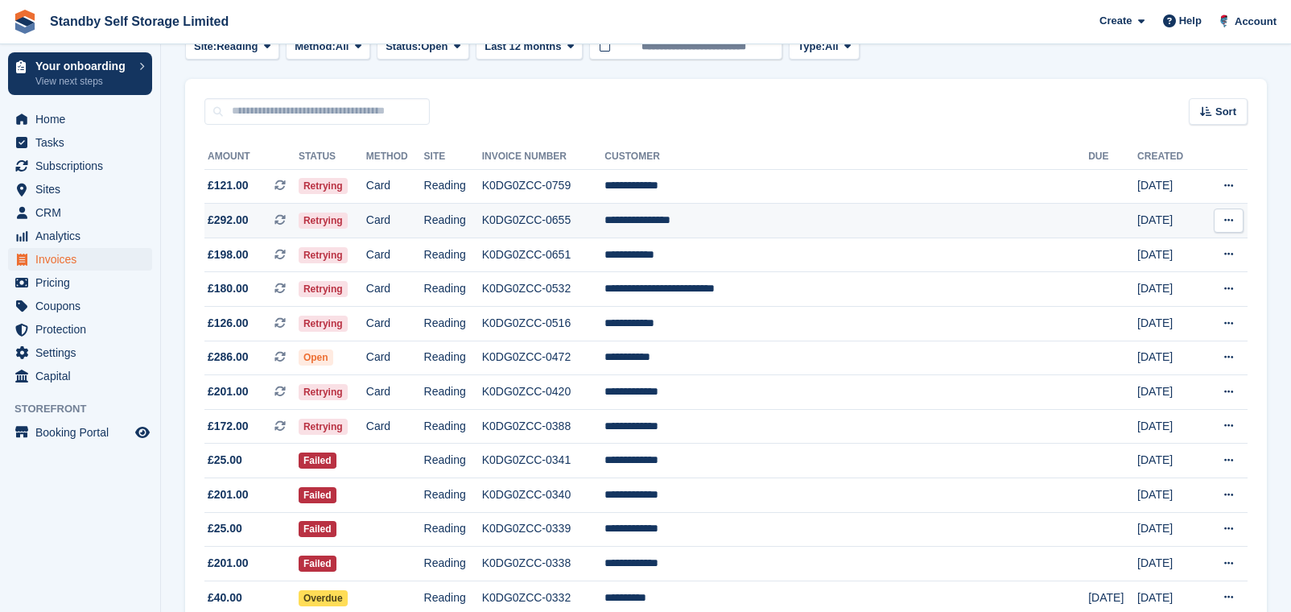
click at [605, 221] on td "K0DG0ZCC-0655" at bounding box center [543, 221] width 123 height 35
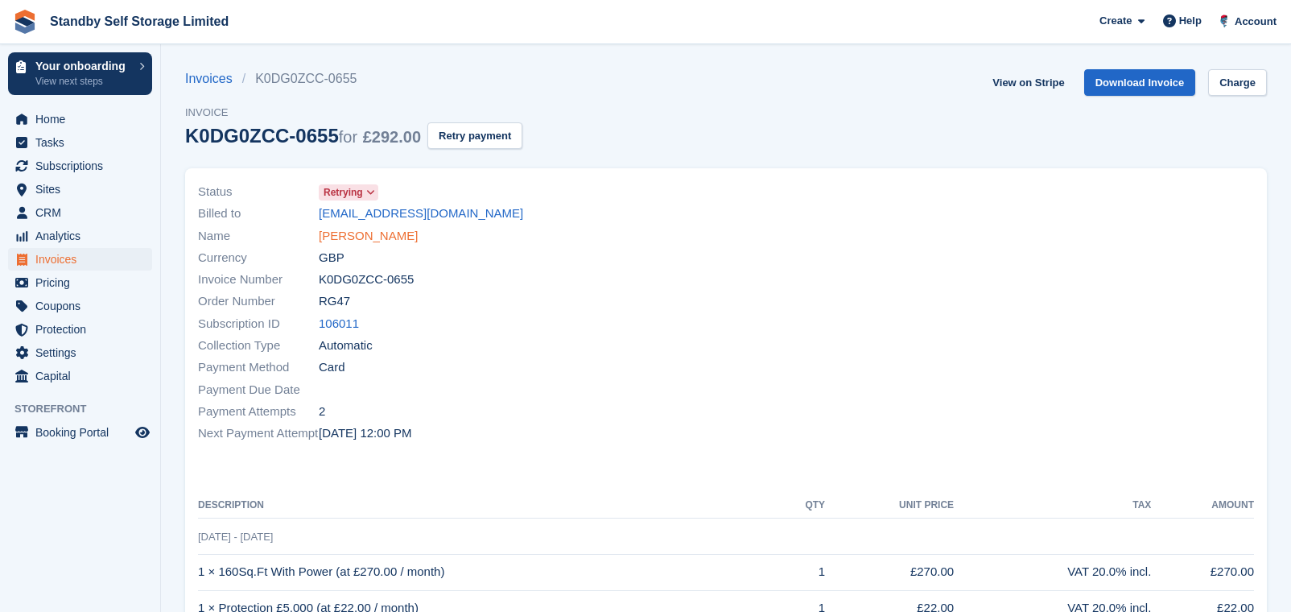
click at [393, 230] on link "Lilia Gueorgueva" at bounding box center [368, 236] width 99 height 19
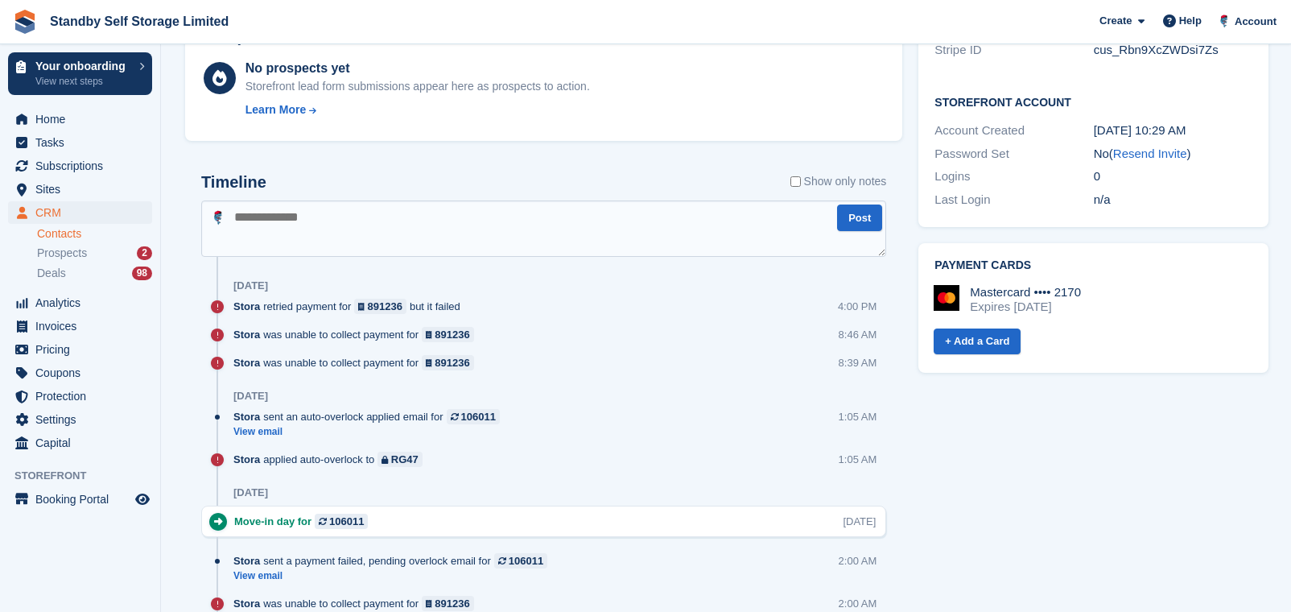
scroll to position [604, 0]
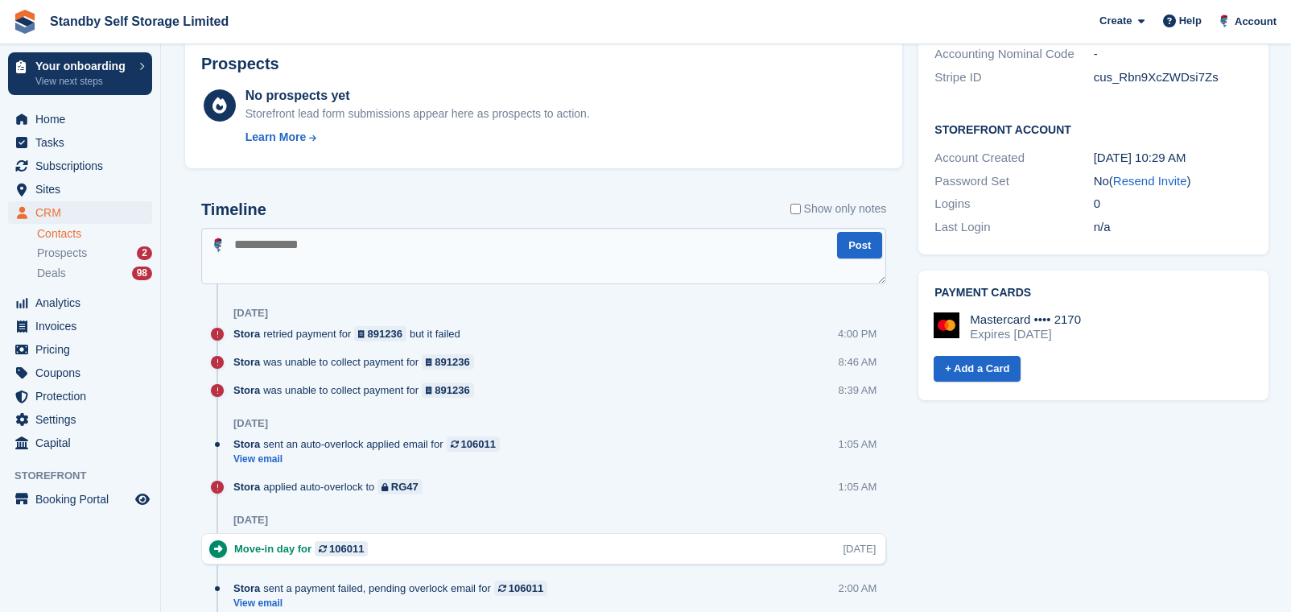
click at [824, 221] on form "Show only notes" at bounding box center [838, 214] width 97 height 28
click at [824, 208] on label "Show only notes" at bounding box center [838, 208] width 97 height 17
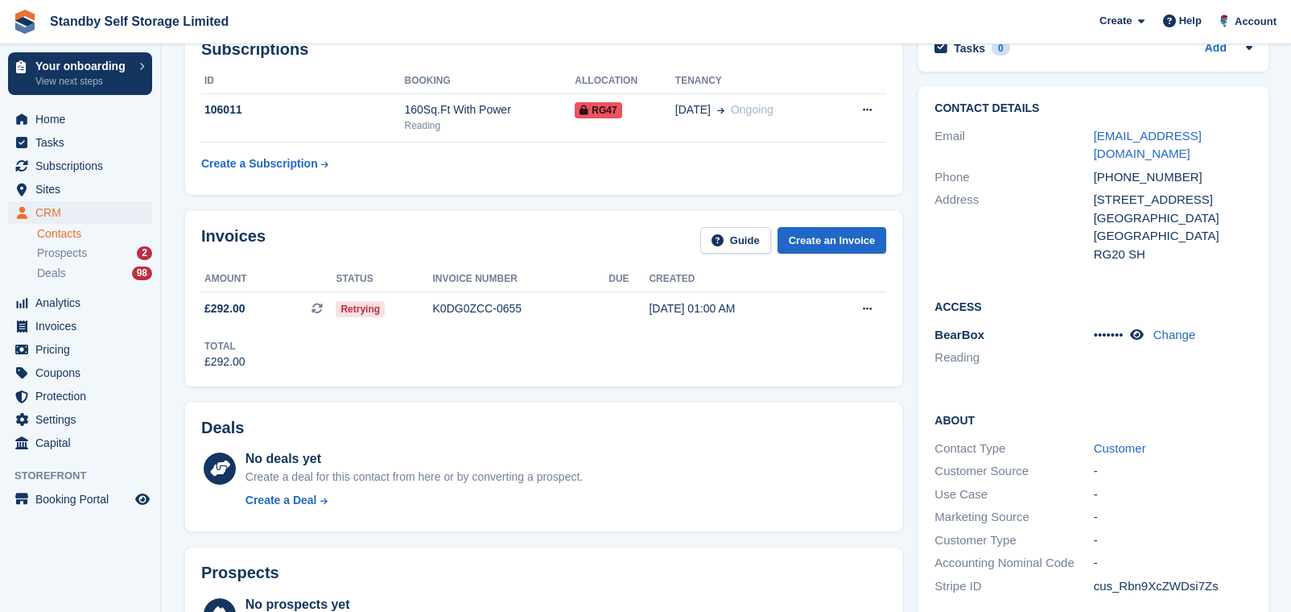
scroll to position [0, 0]
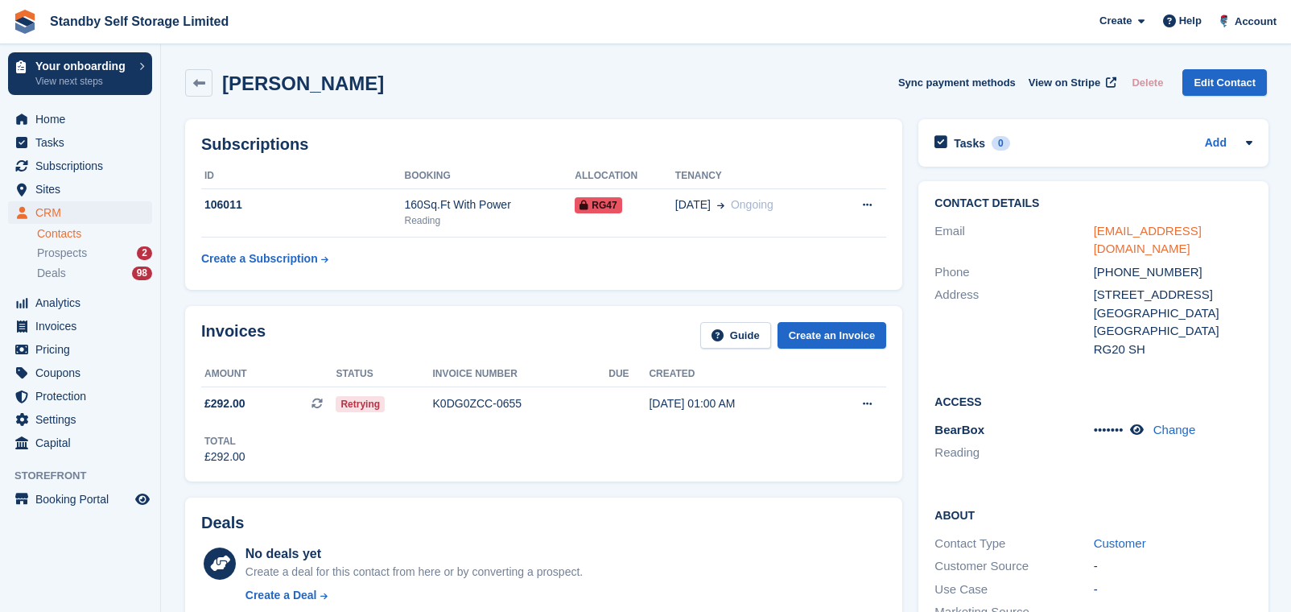
click at [1121, 230] on link "[EMAIL_ADDRESS][DOMAIN_NAME]" at bounding box center [1148, 240] width 108 height 32
click at [1175, 233] on link "[EMAIL_ADDRESS][DOMAIN_NAME]" at bounding box center [1148, 240] width 108 height 32
click at [1133, 225] on link "liliatzenkova@gmail.com" at bounding box center [1148, 240] width 108 height 32
click at [1132, 230] on link "liliatzenkova@gmail.com" at bounding box center [1148, 240] width 108 height 32
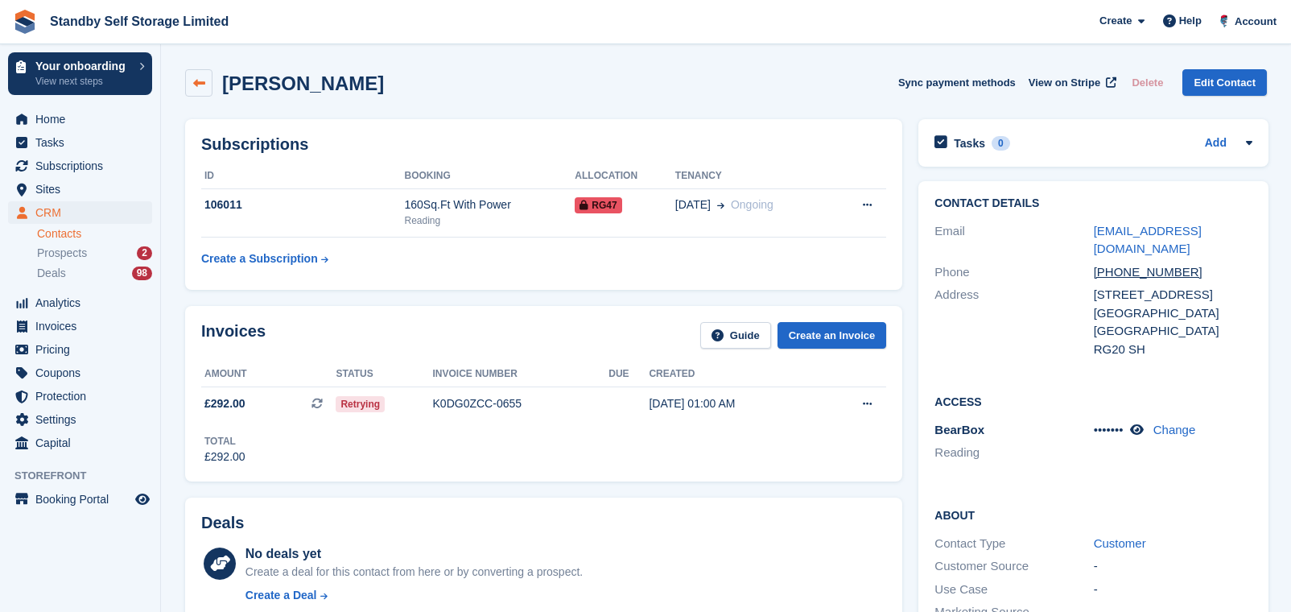
click at [207, 72] on link at bounding box center [198, 82] width 27 height 27
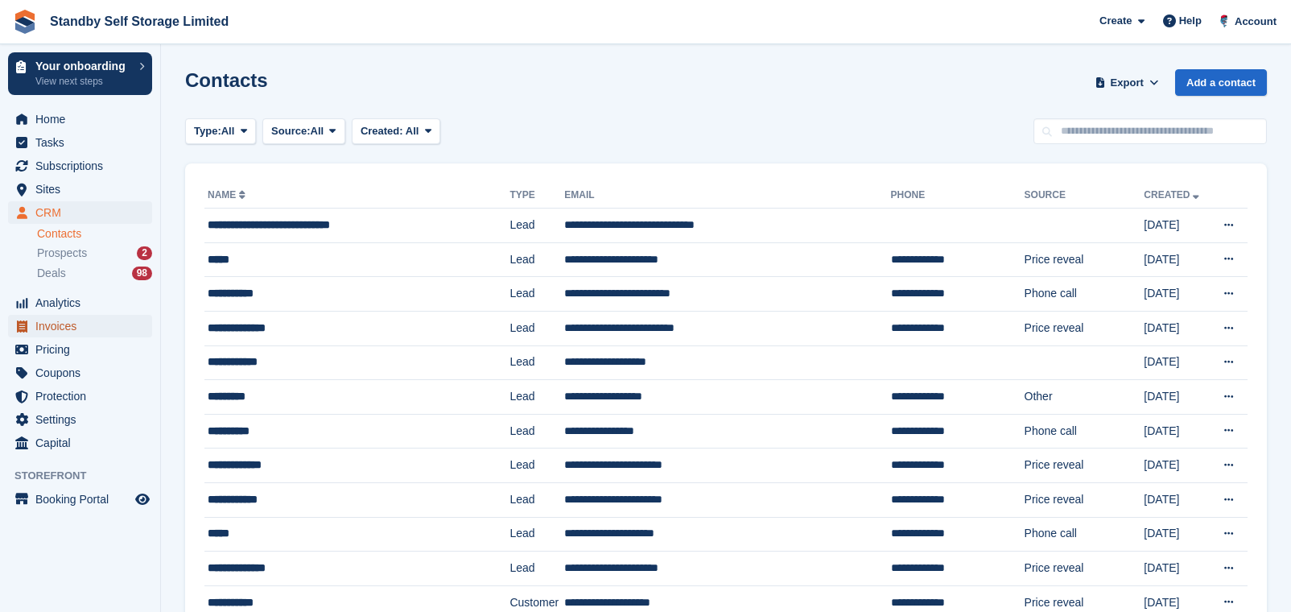
click at [57, 320] on span "Invoices" at bounding box center [83, 326] width 97 height 23
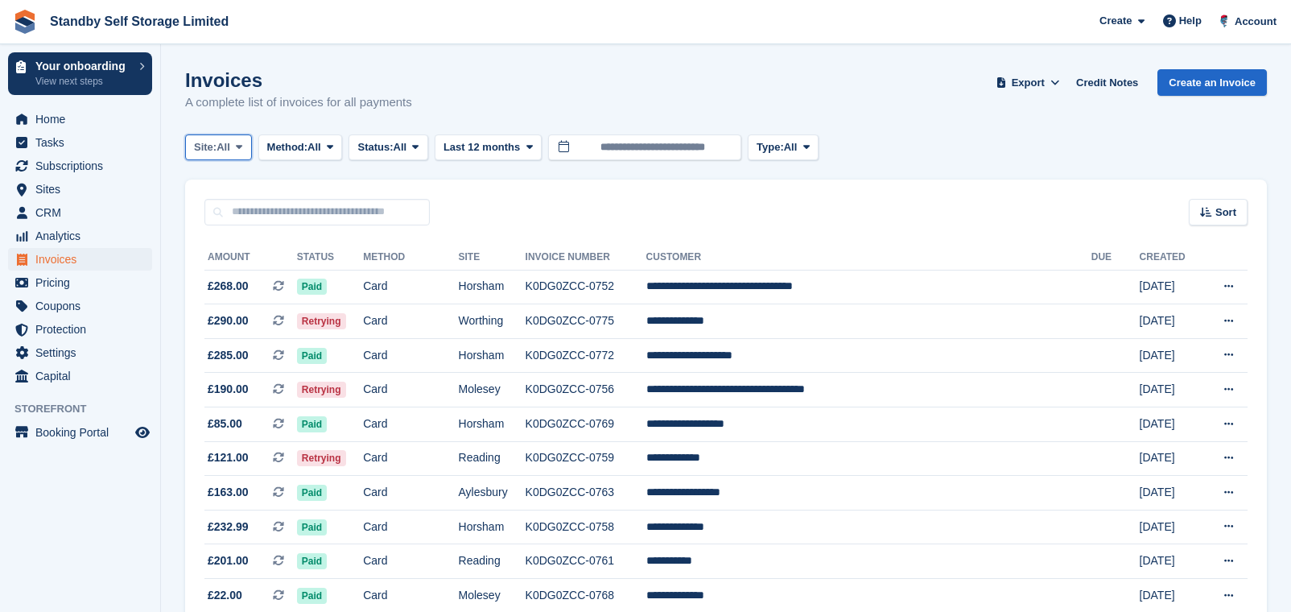
click at [211, 154] on span "Site:" at bounding box center [205, 147] width 23 height 16
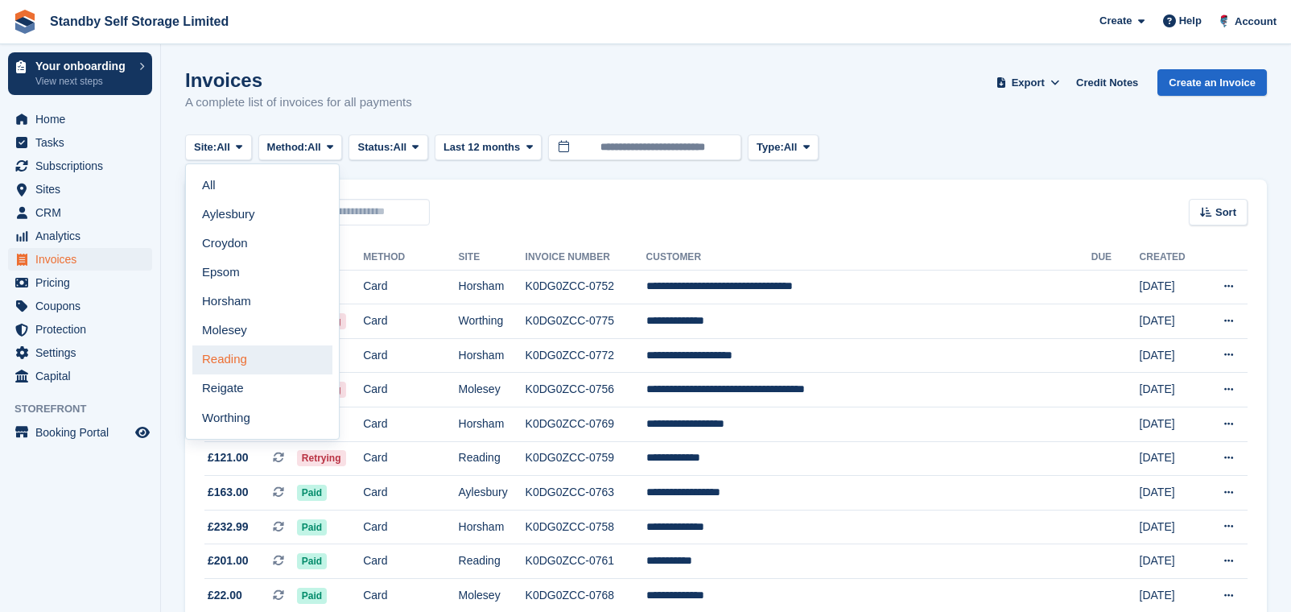
click at [234, 359] on link "Reading" at bounding box center [262, 359] width 140 height 29
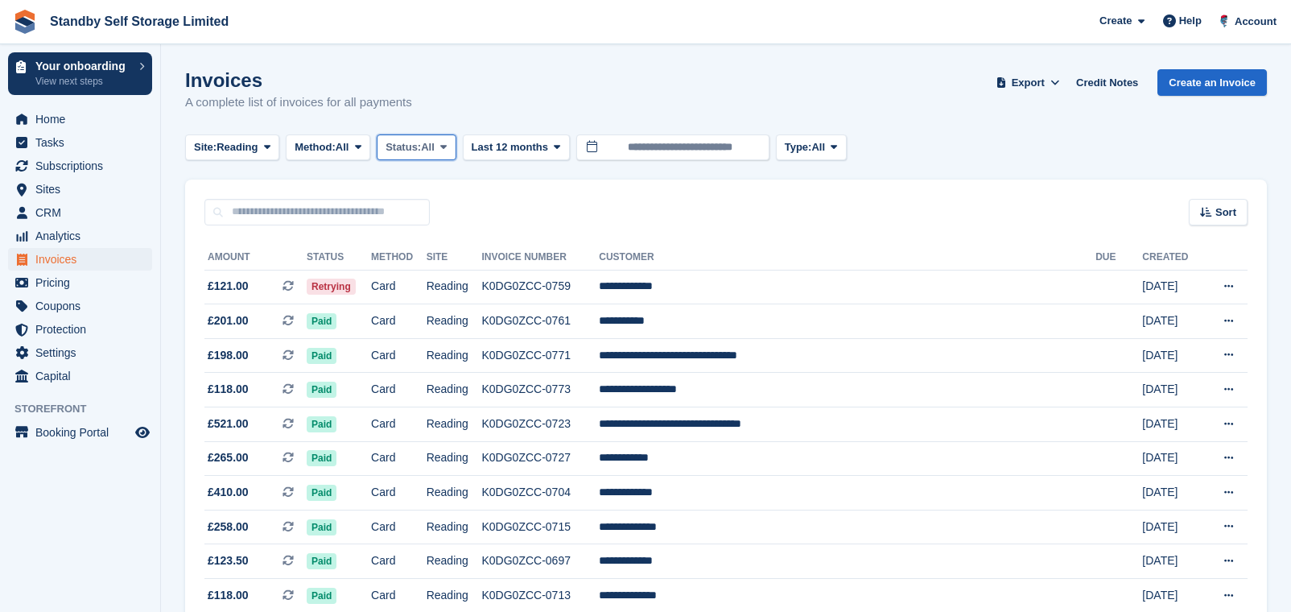
click at [417, 154] on span "Status:" at bounding box center [403, 147] width 35 height 16
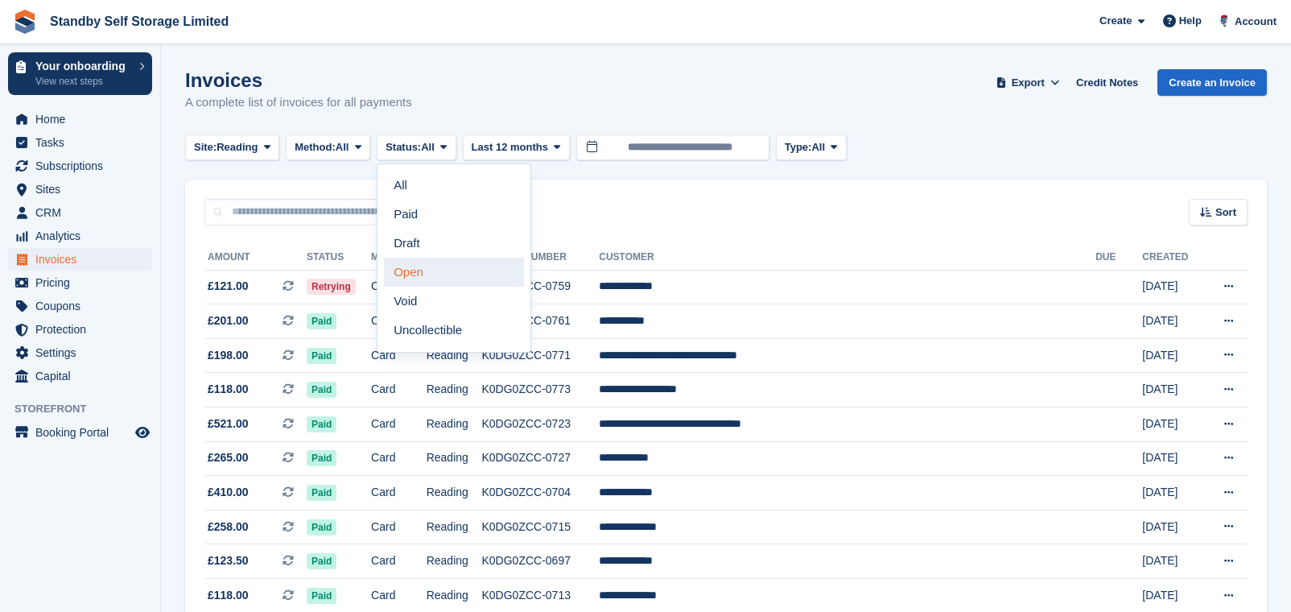
click at [427, 280] on link "Open" at bounding box center [454, 272] width 140 height 29
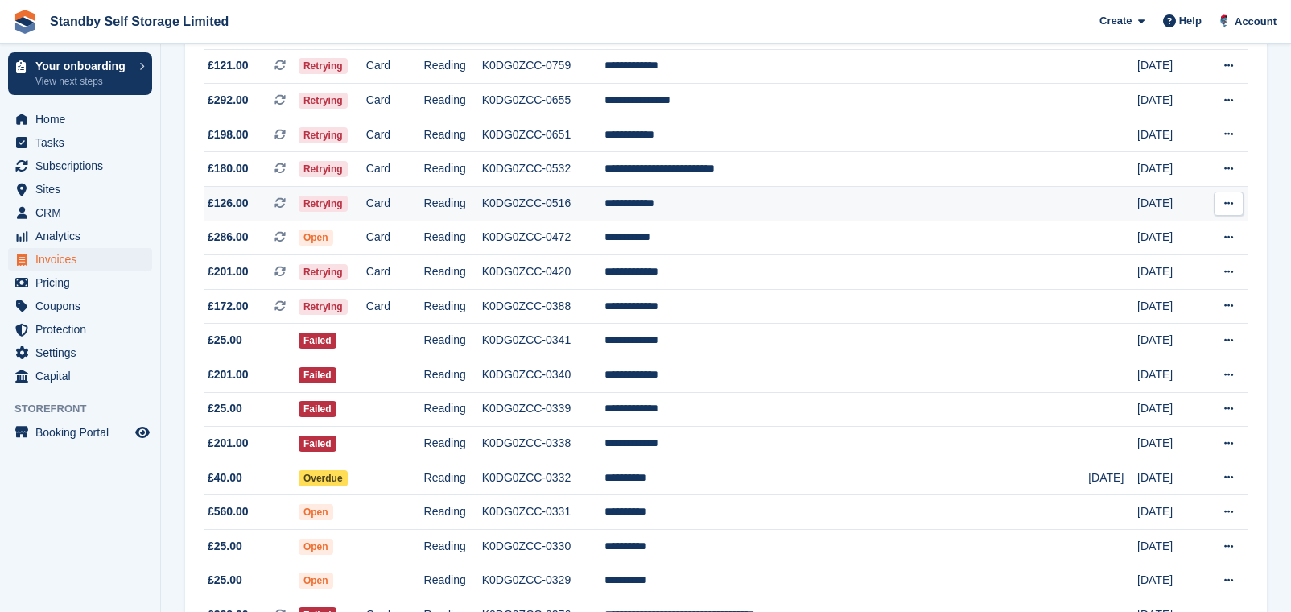
scroll to position [120, 0]
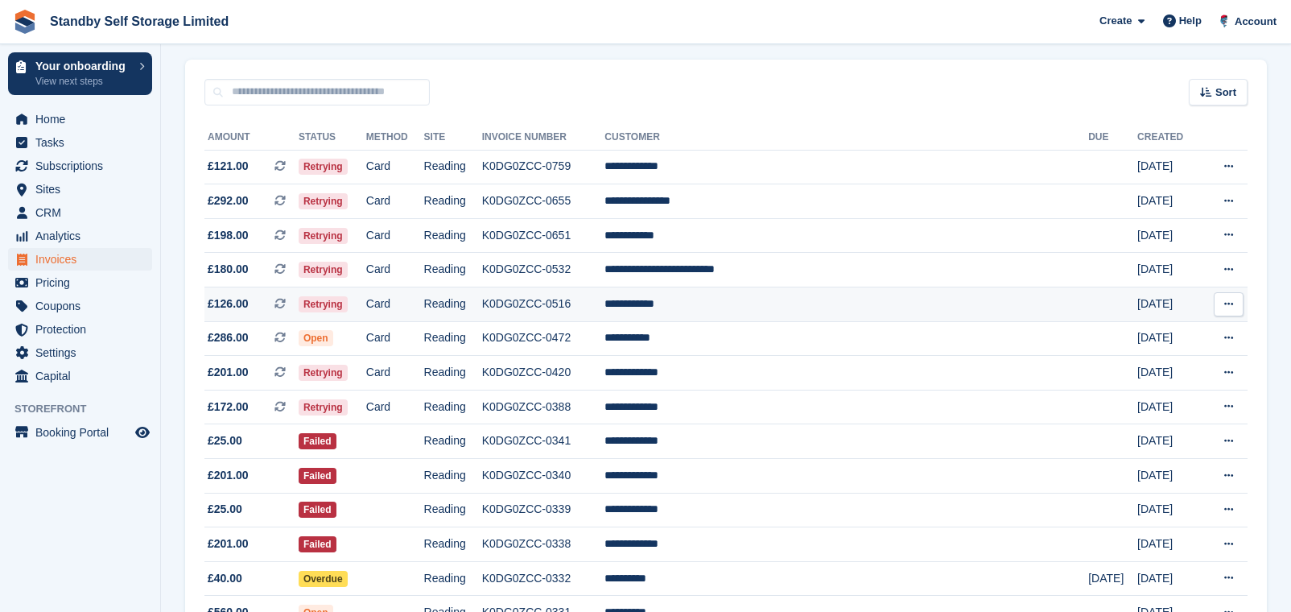
click at [736, 311] on td "**********" at bounding box center [846, 304] width 484 height 35
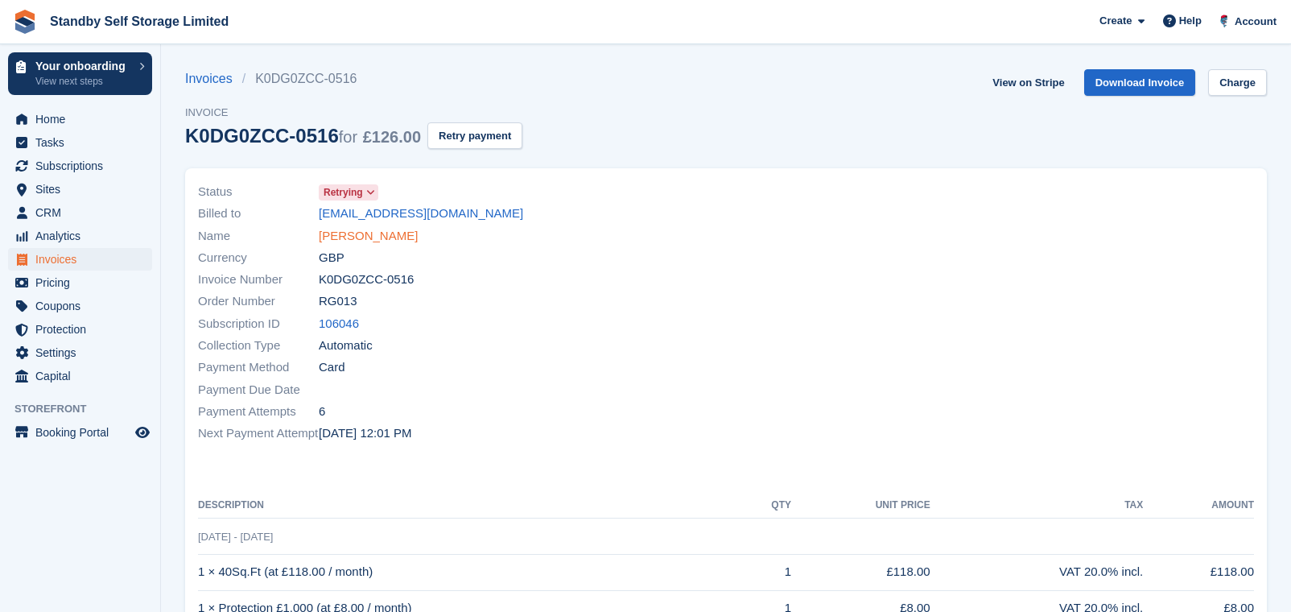
click at [344, 238] on link "[PERSON_NAME]" at bounding box center [368, 236] width 99 height 19
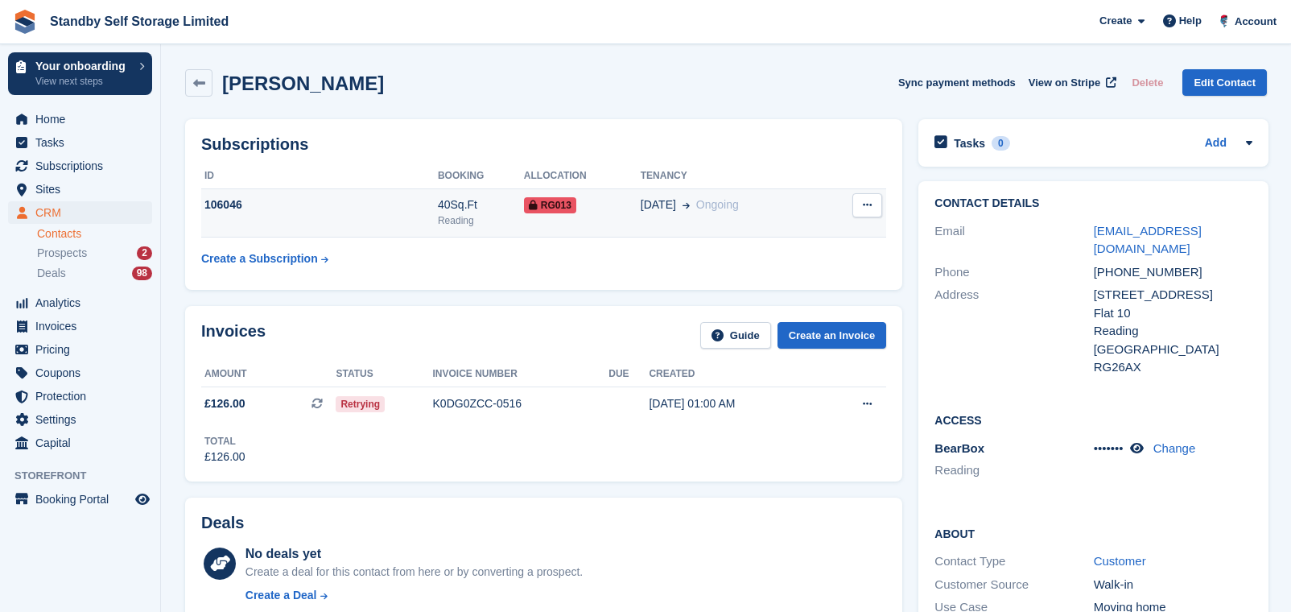
click at [581, 201] on div "RG013" at bounding box center [582, 204] width 117 height 17
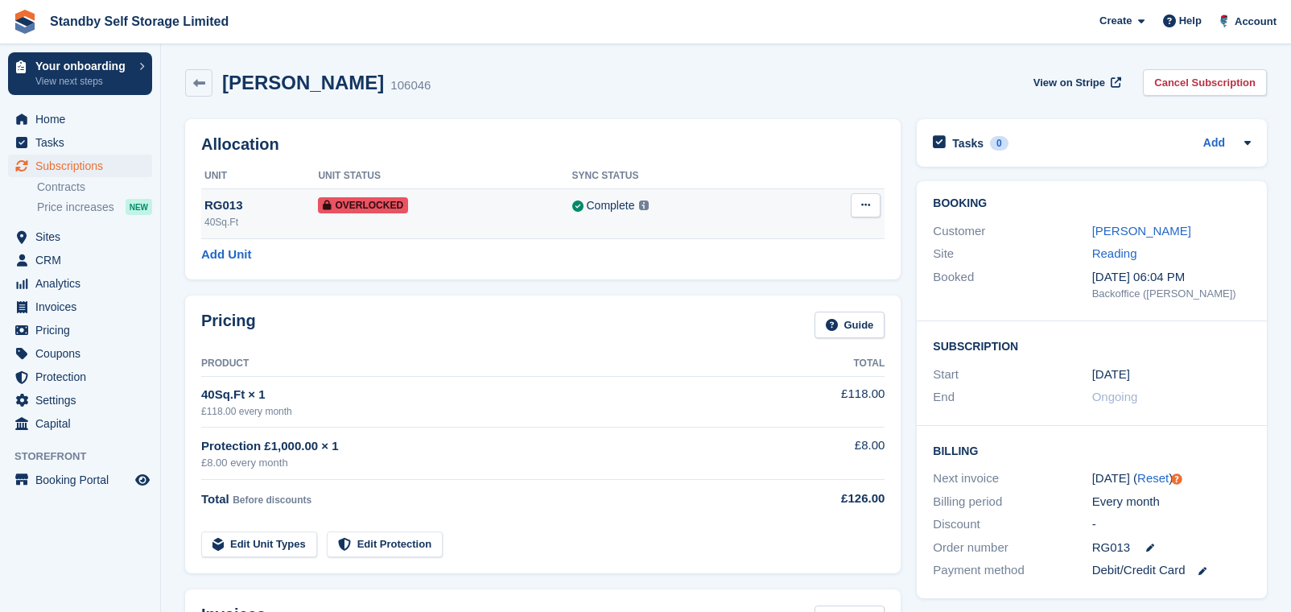
click at [476, 202] on div "Overlocked" at bounding box center [445, 204] width 254 height 17
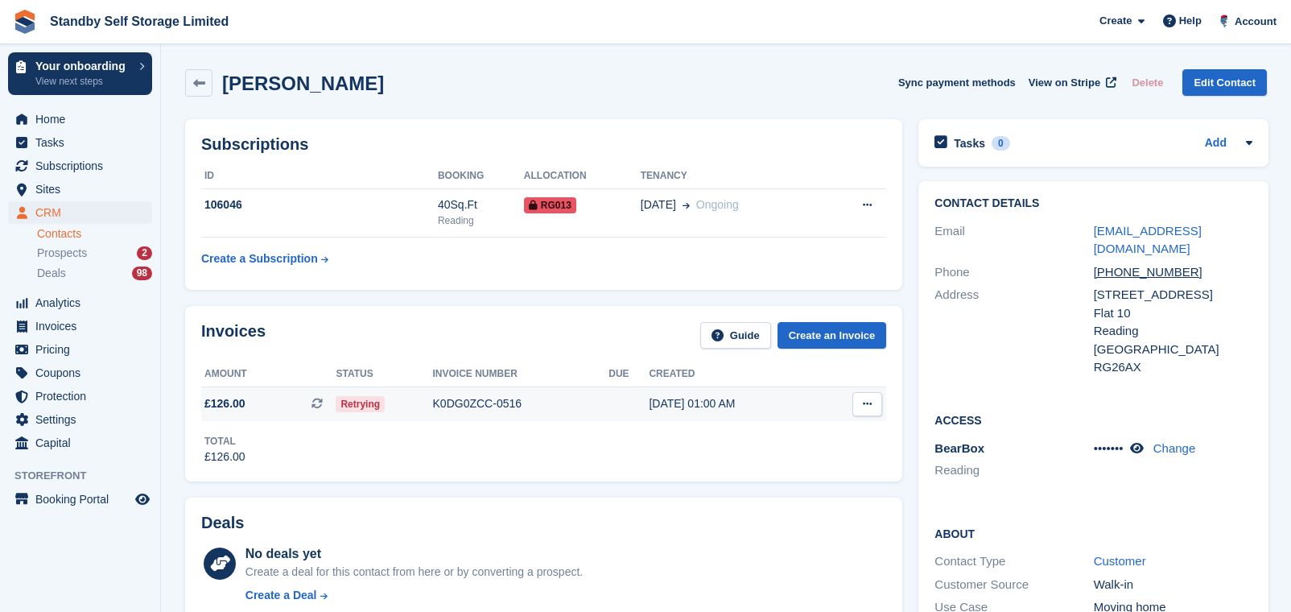
click at [472, 401] on div "K0DG0ZCC-0516" at bounding box center [521, 403] width 176 height 17
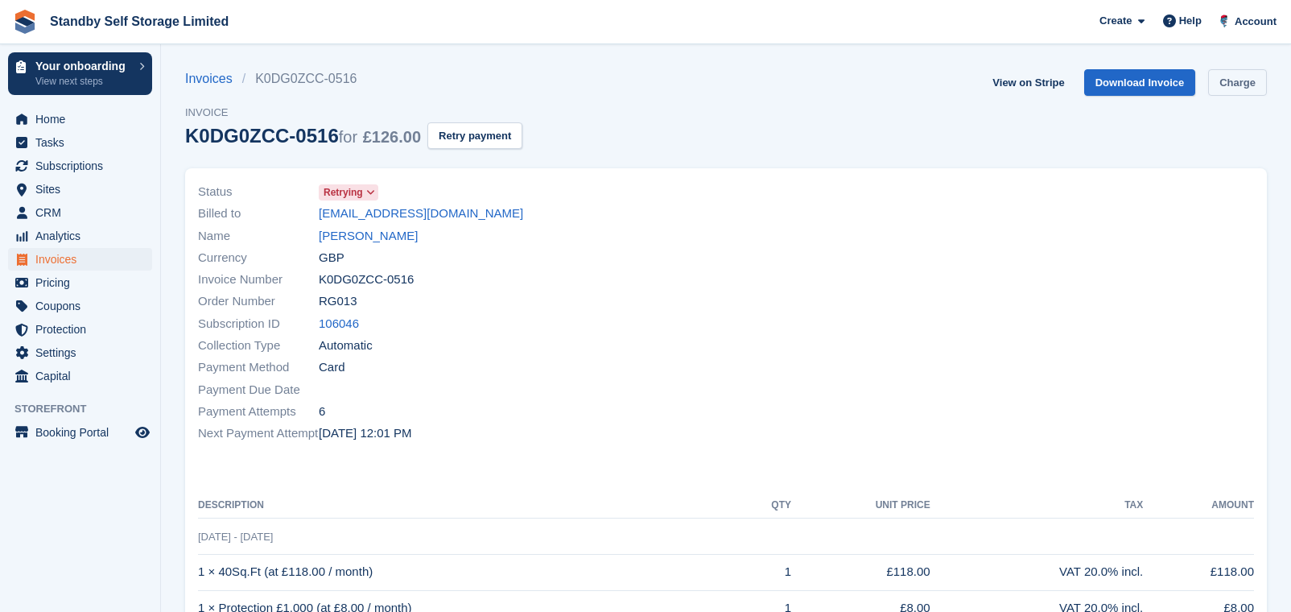
click at [1221, 75] on link "Charge" at bounding box center [1237, 82] width 59 height 27
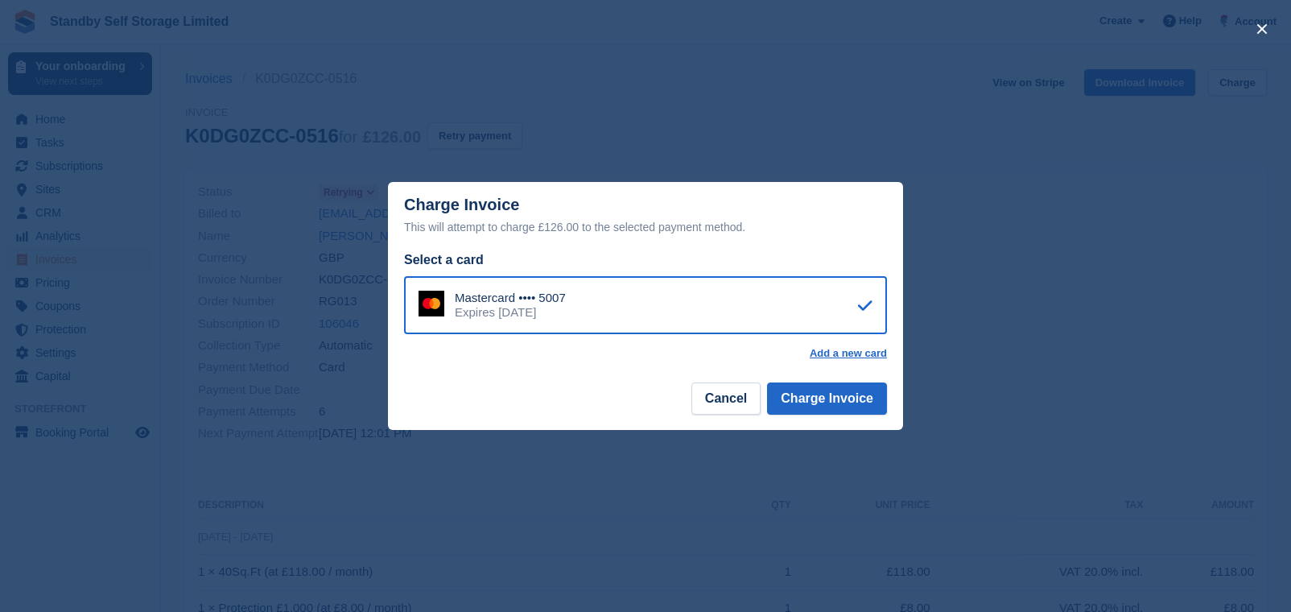
click at [538, 303] on div "Mastercard •••• 5007" at bounding box center [510, 298] width 111 height 14
click at [868, 404] on button "Charge Invoice" at bounding box center [827, 398] width 120 height 32
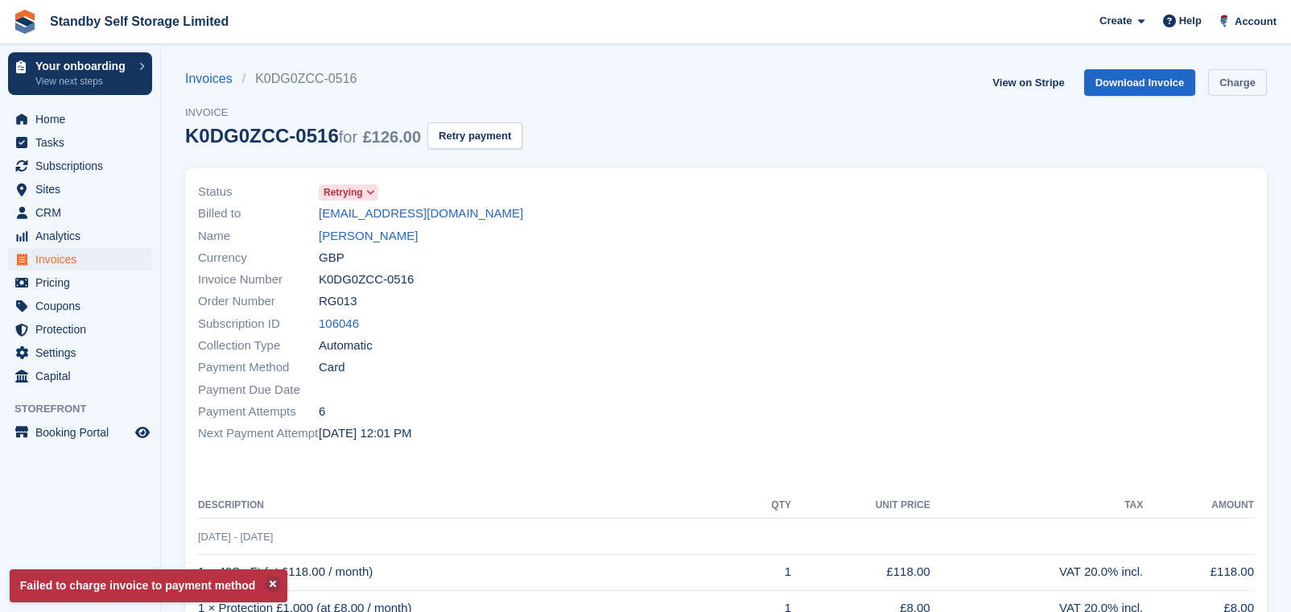
click at [1243, 76] on link "Charge" at bounding box center [1237, 82] width 59 height 27
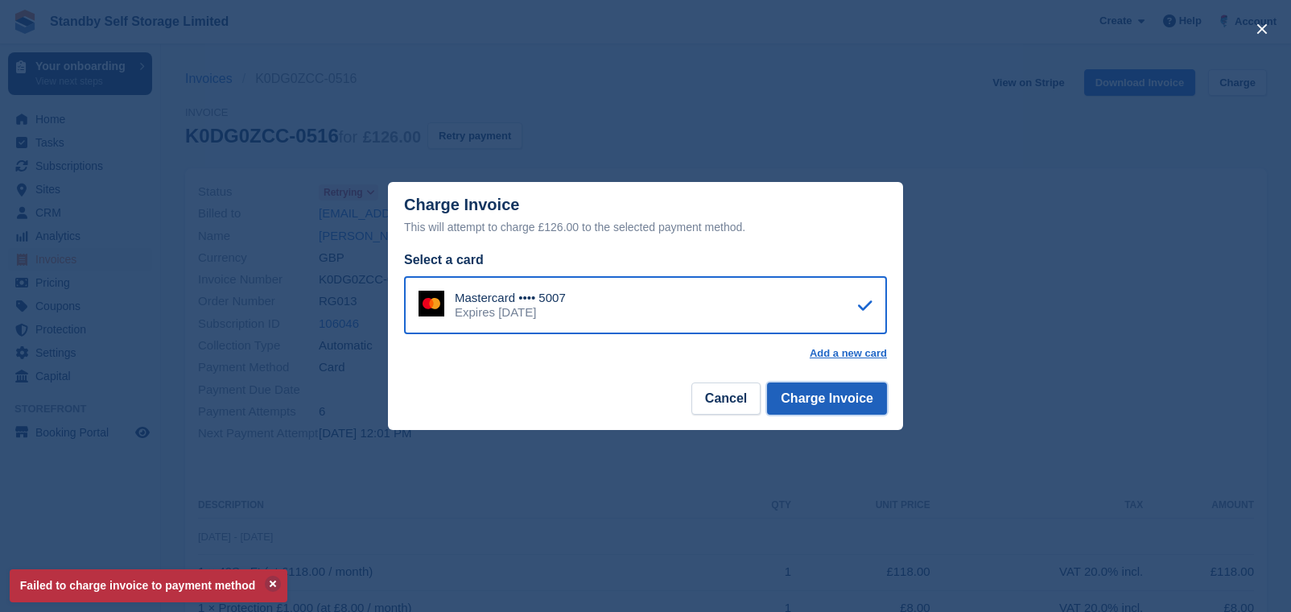
click at [844, 406] on button "Charge Invoice" at bounding box center [827, 398] width 120 height 32
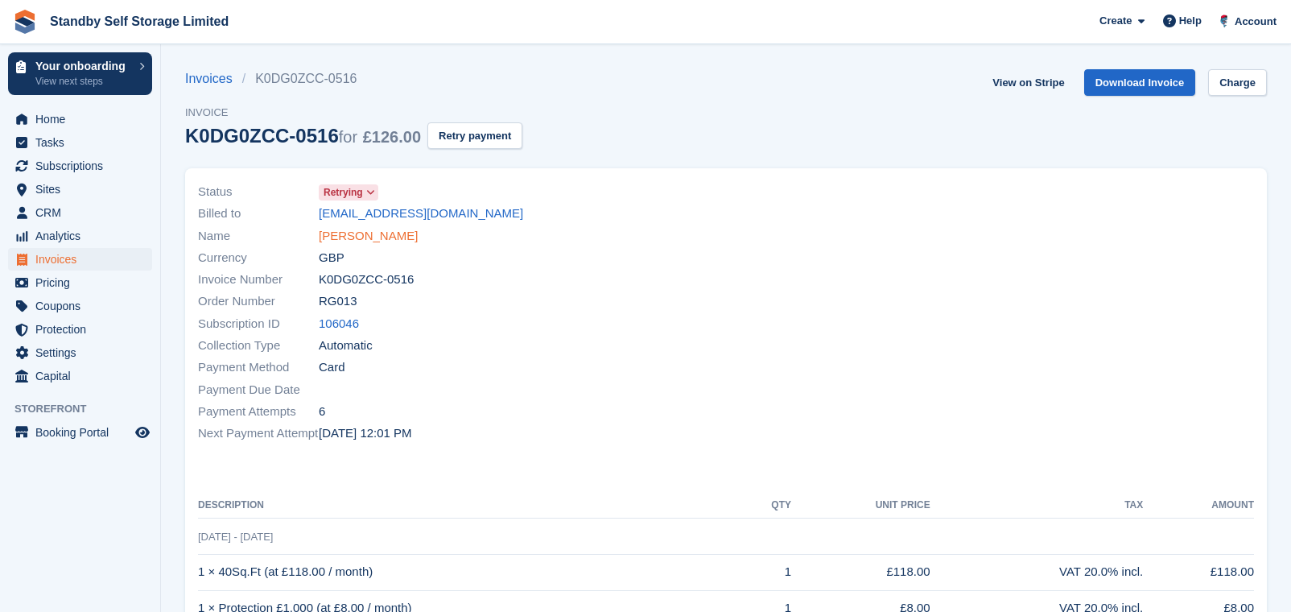
click at [375, 225] on div "Name [PERSON_NAME]" at bounding box center [457, 236] width 518 height 22
click at [375, 233] on link "[PERSON_NAME]" at bounding box center [368, 236] width 99 height 19
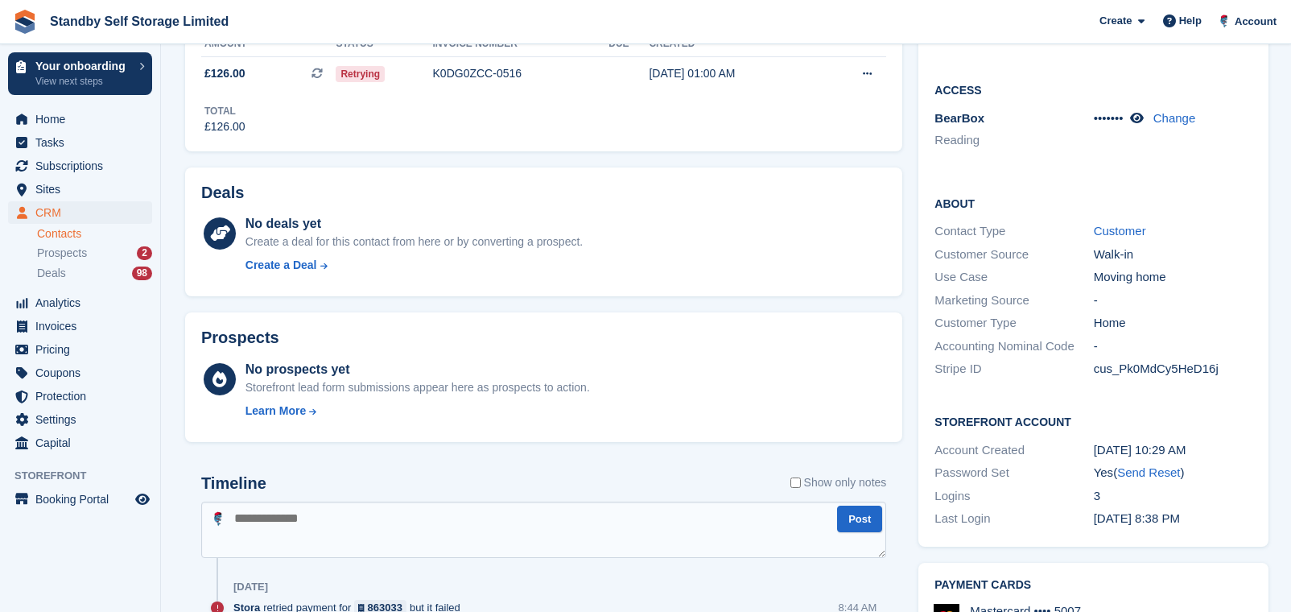
scroll to position [503, 0]
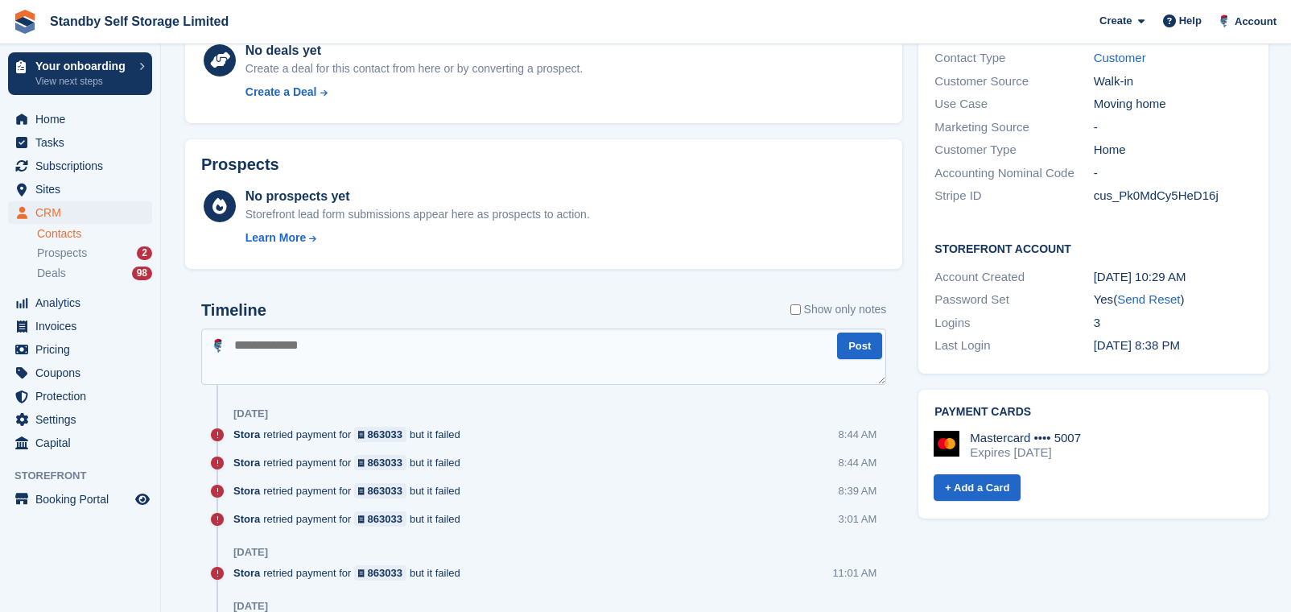
paste textarea "**********"
type textarea "**********"
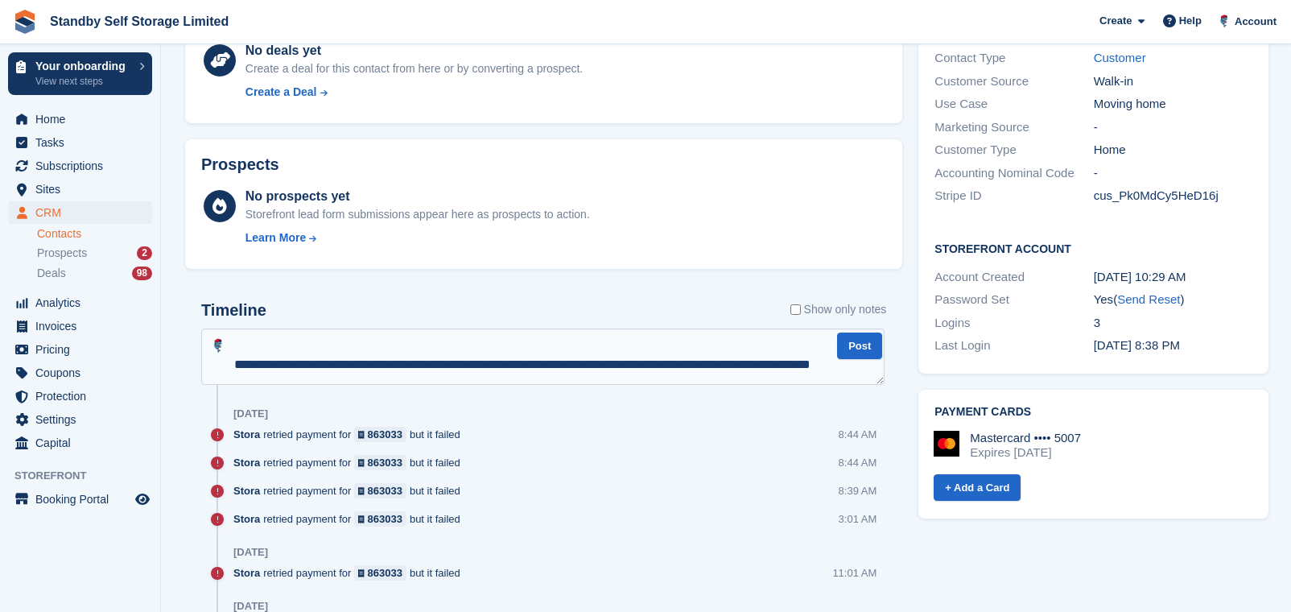
scroll to position [0, 0]
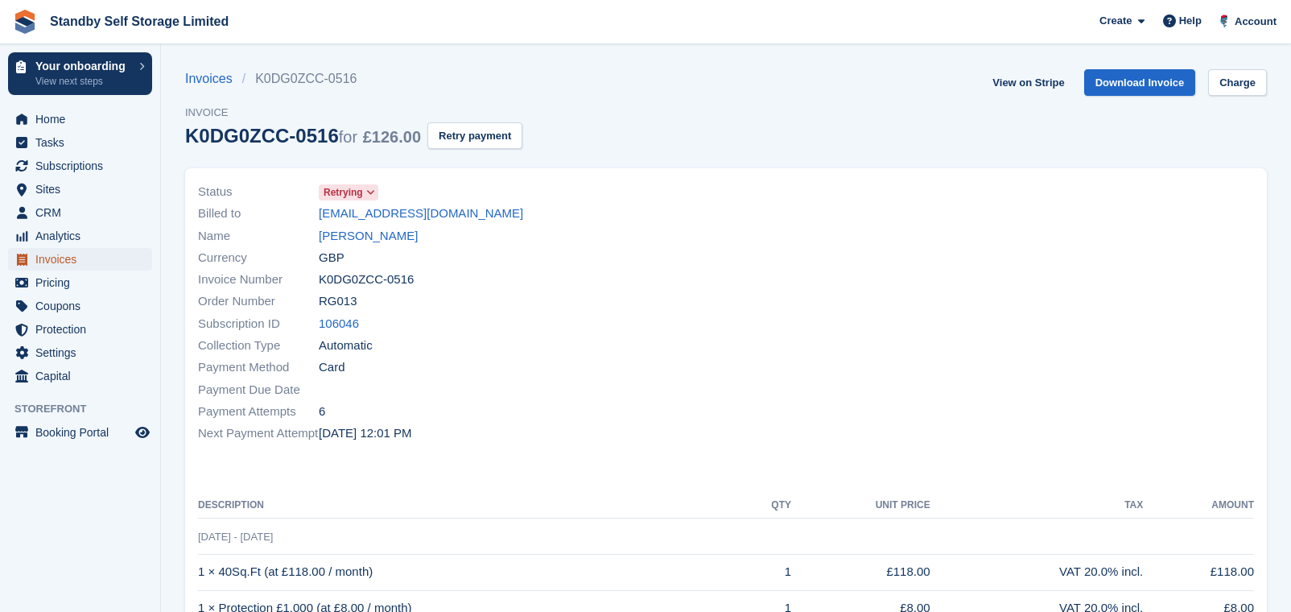
click at [76, 258] on span "Invoices" at bounding box center [83, 259] width 97 height 23
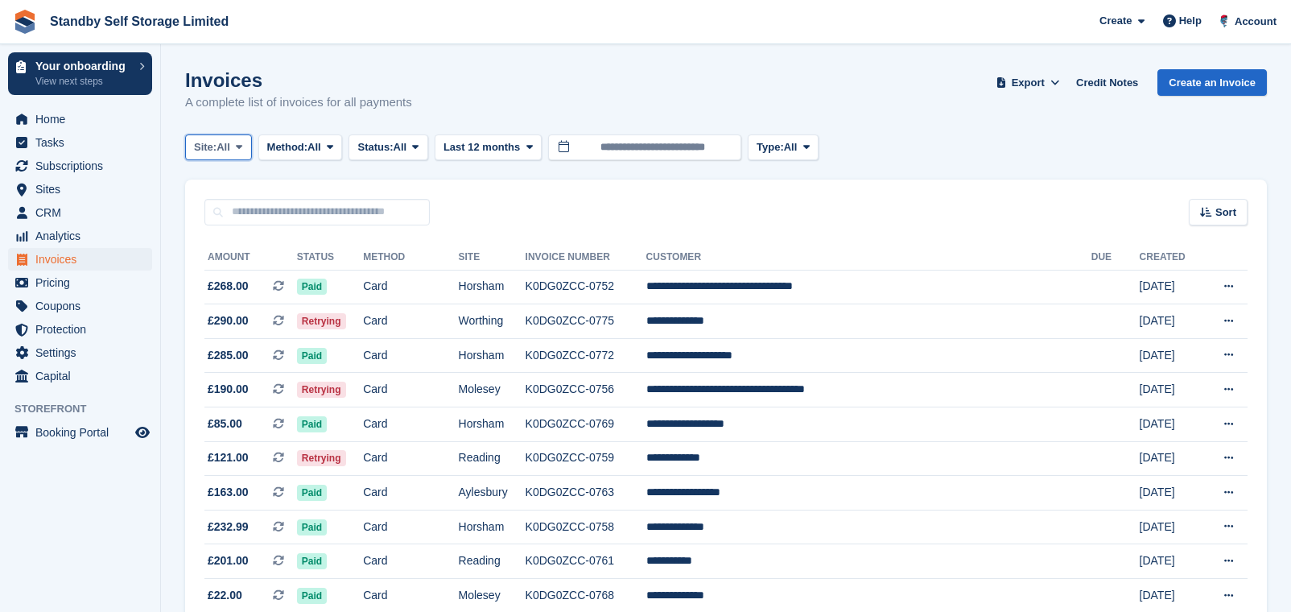
click at [223, 155] on button "Site: All" at bounding box center [218, 147] width 67 height 27
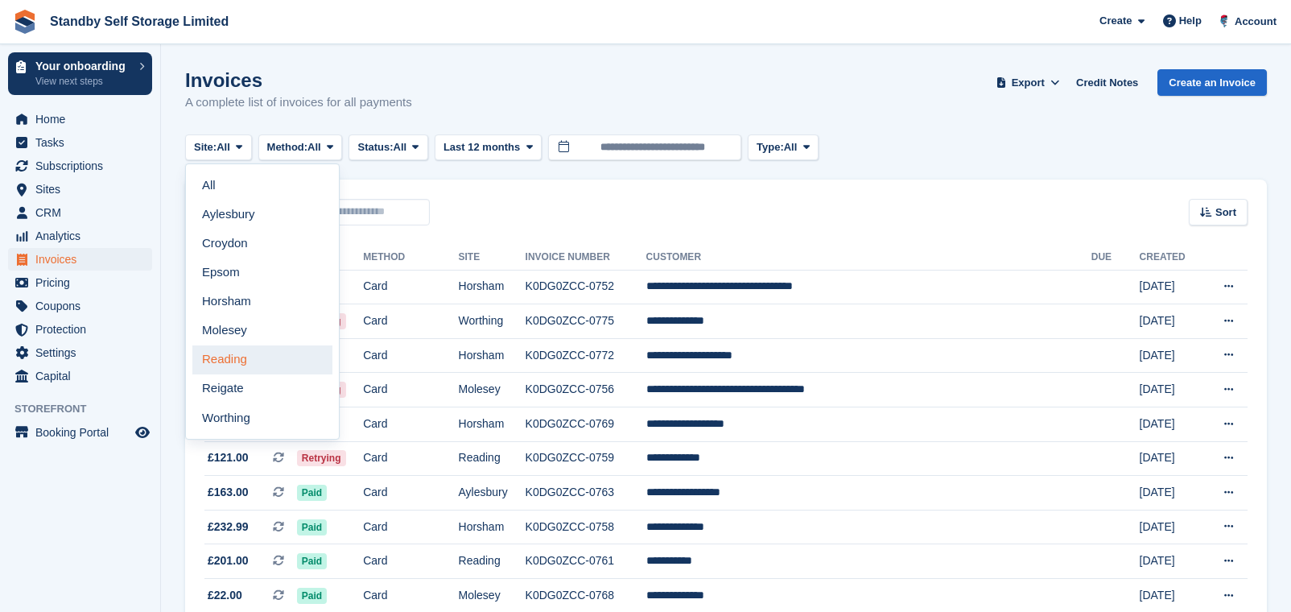
click at [266, 355] on link "Reading" at bounding box center [262, 359] width 140 height 29
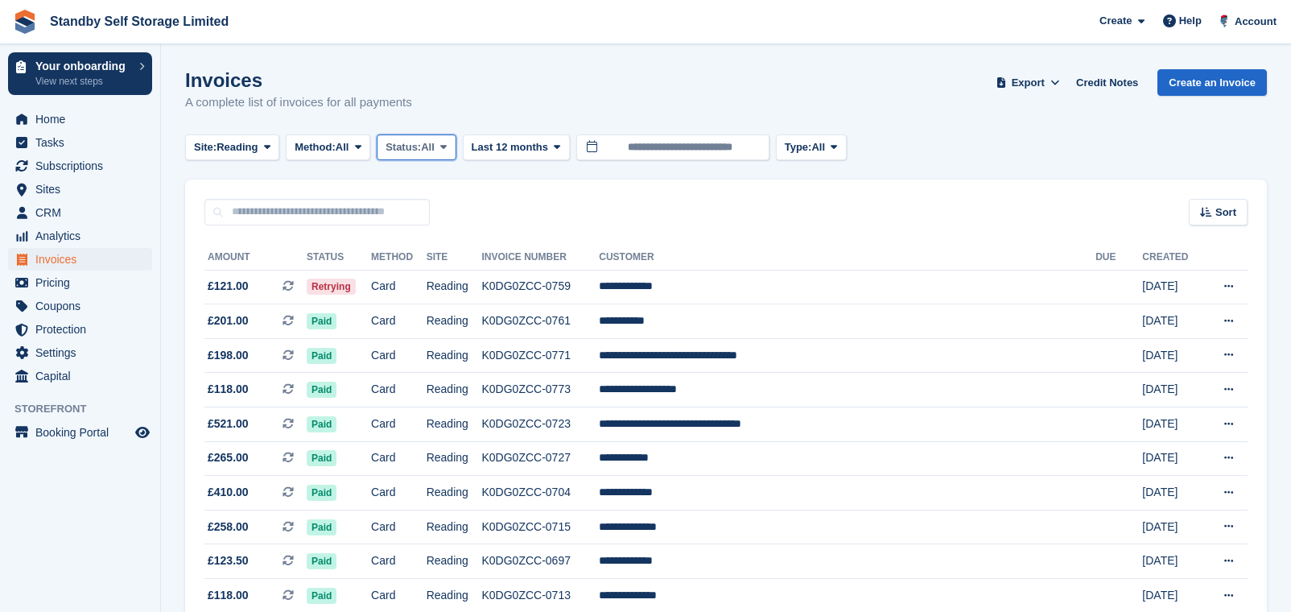
click at [406, 140] on span "Status:" at bounding box center [403, 147] width 35 height 16
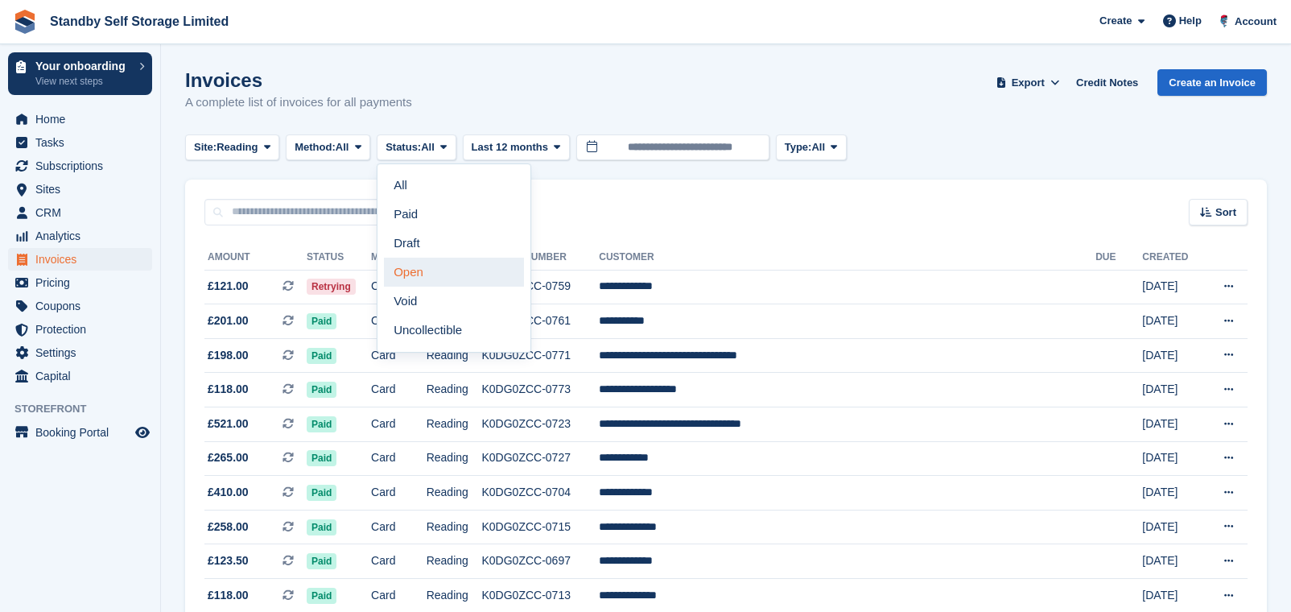
click at [443, 275] on link "Open" at bounding box center [454, 272] width 140 height 29
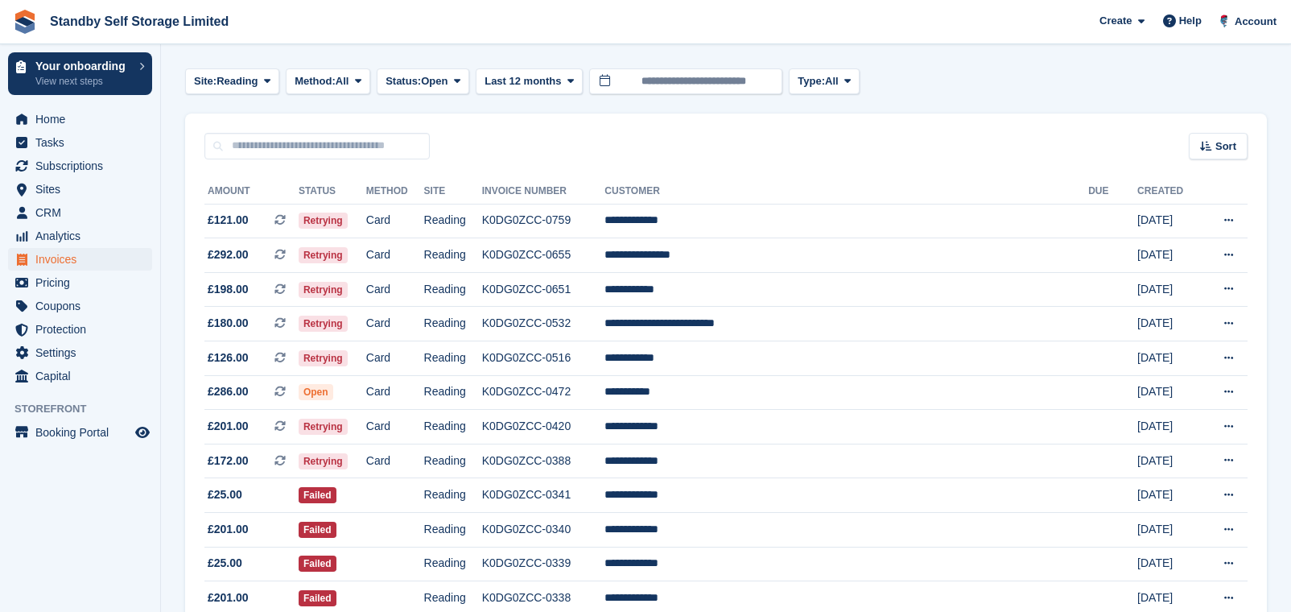
scroll to position [101, 0]
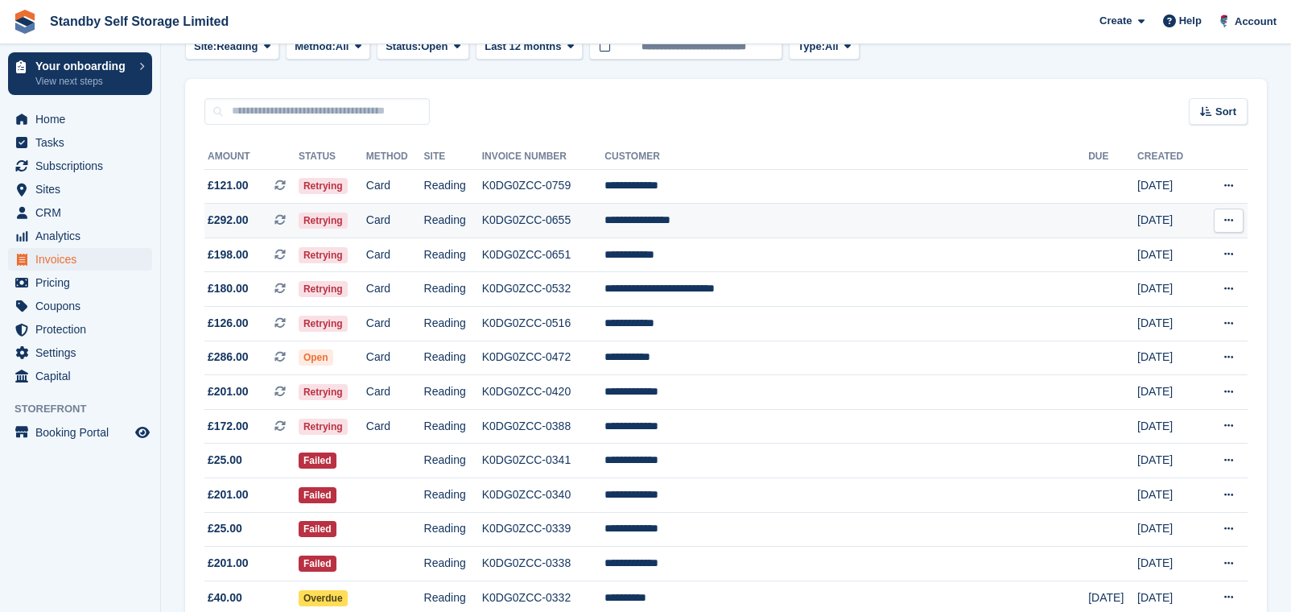
click at [724, 220] on td "**********" at bounding box center [846, 221] width 484 height 35
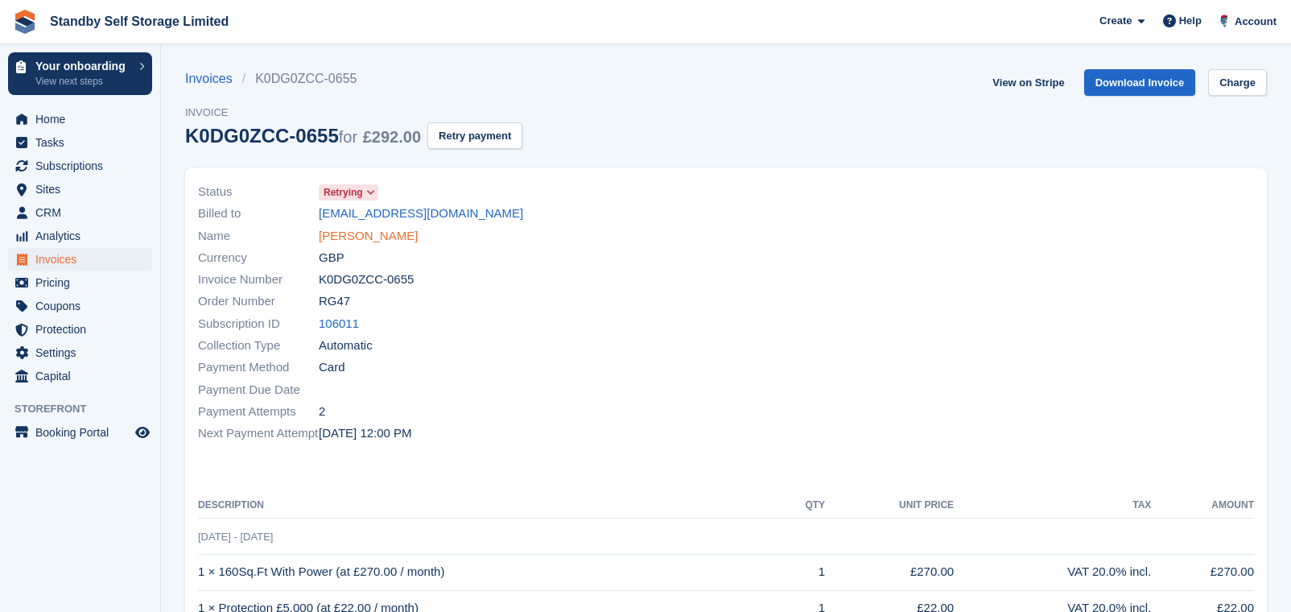
click at [373, 237] on link "[PERSON_NAME]" at bounding box center [368, 236] width 99 height 19
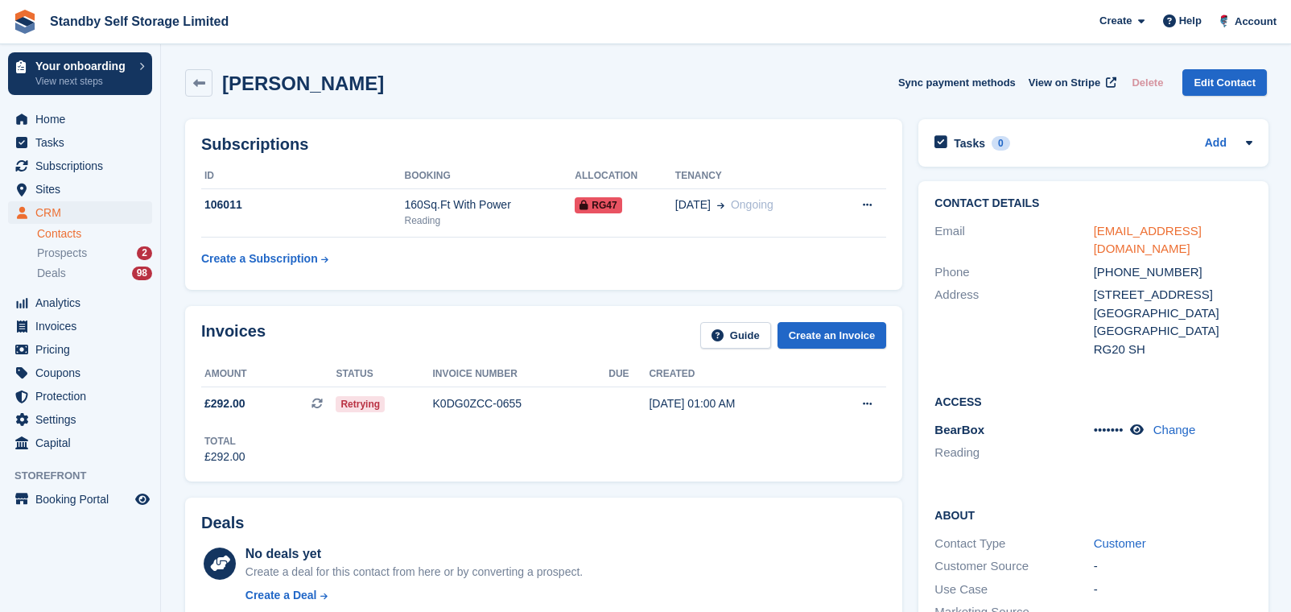
click at [1190, 229] on link "[EMAIL_ADDRESS][DOMAIN_NAME]" at bounding box center [1148, 240] width 108 height 32
